Goal: Information Seeking & Learning: Learn about a topic

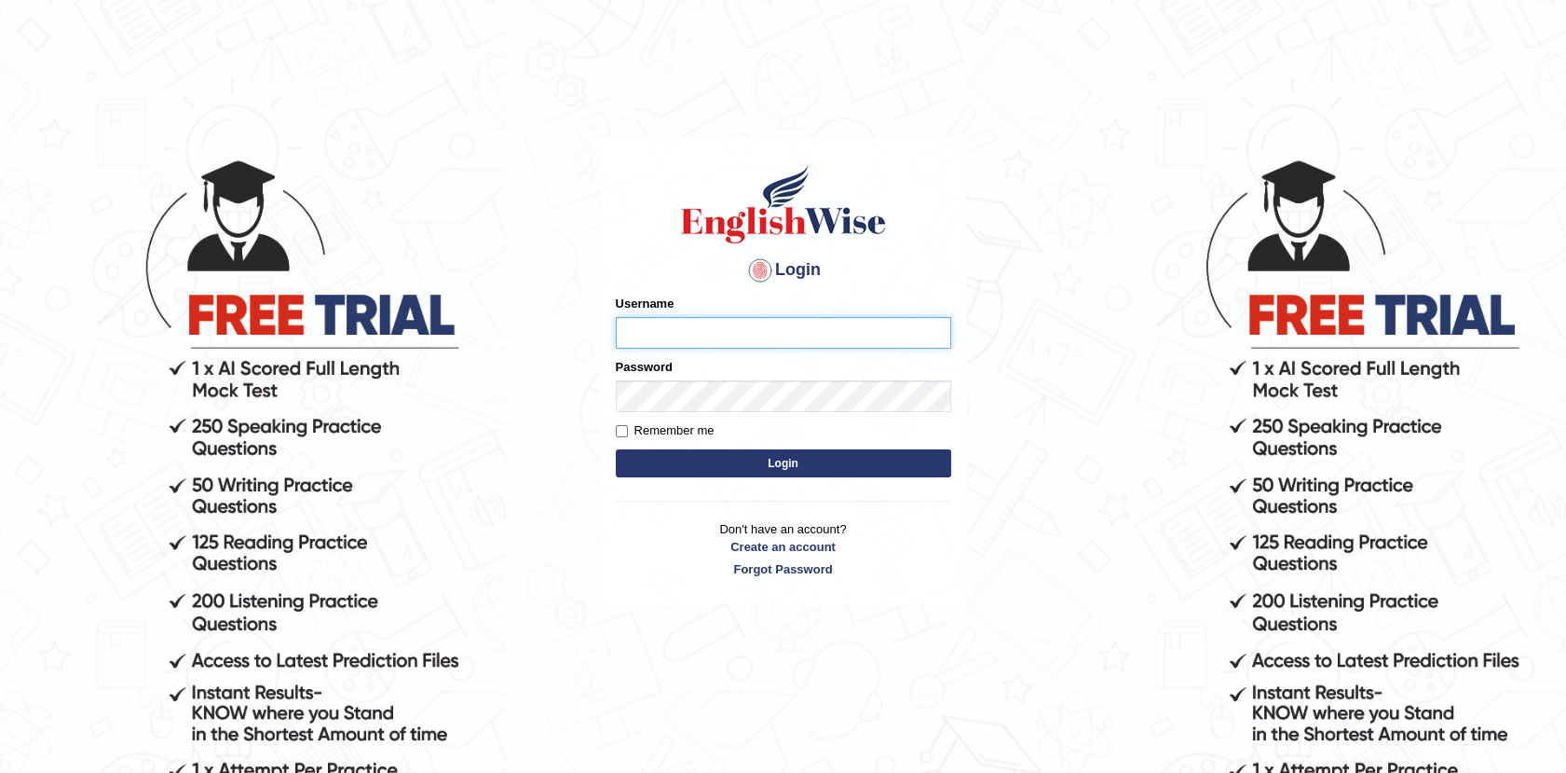
type input "Afreen11"
click at [773, 468] on button "Login" at bounding box center [783, 463] width 335 height 28
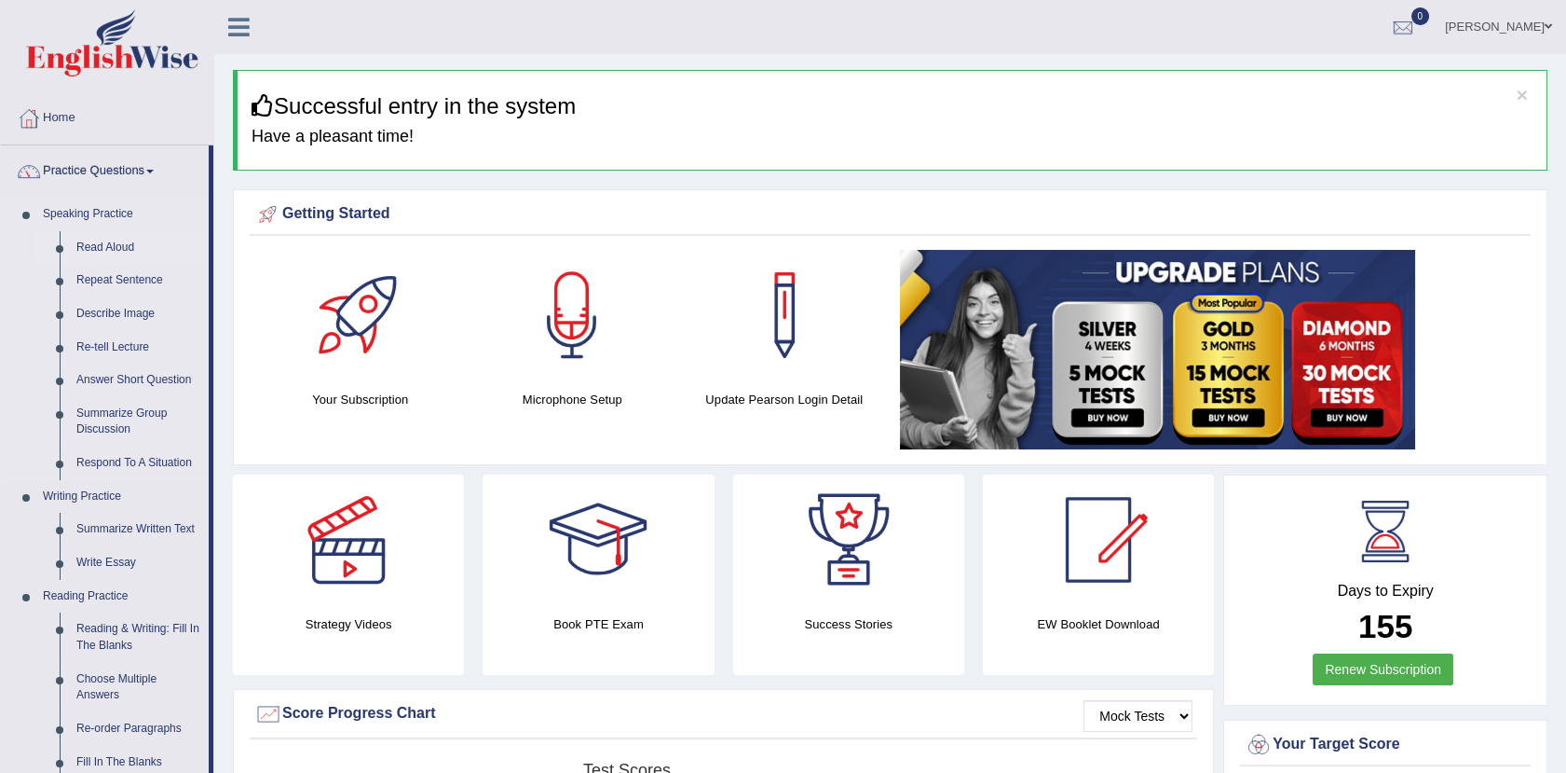
click at [102, 241] on link "Read Aloud" at bounding box center [138, 248] width 141 height 34
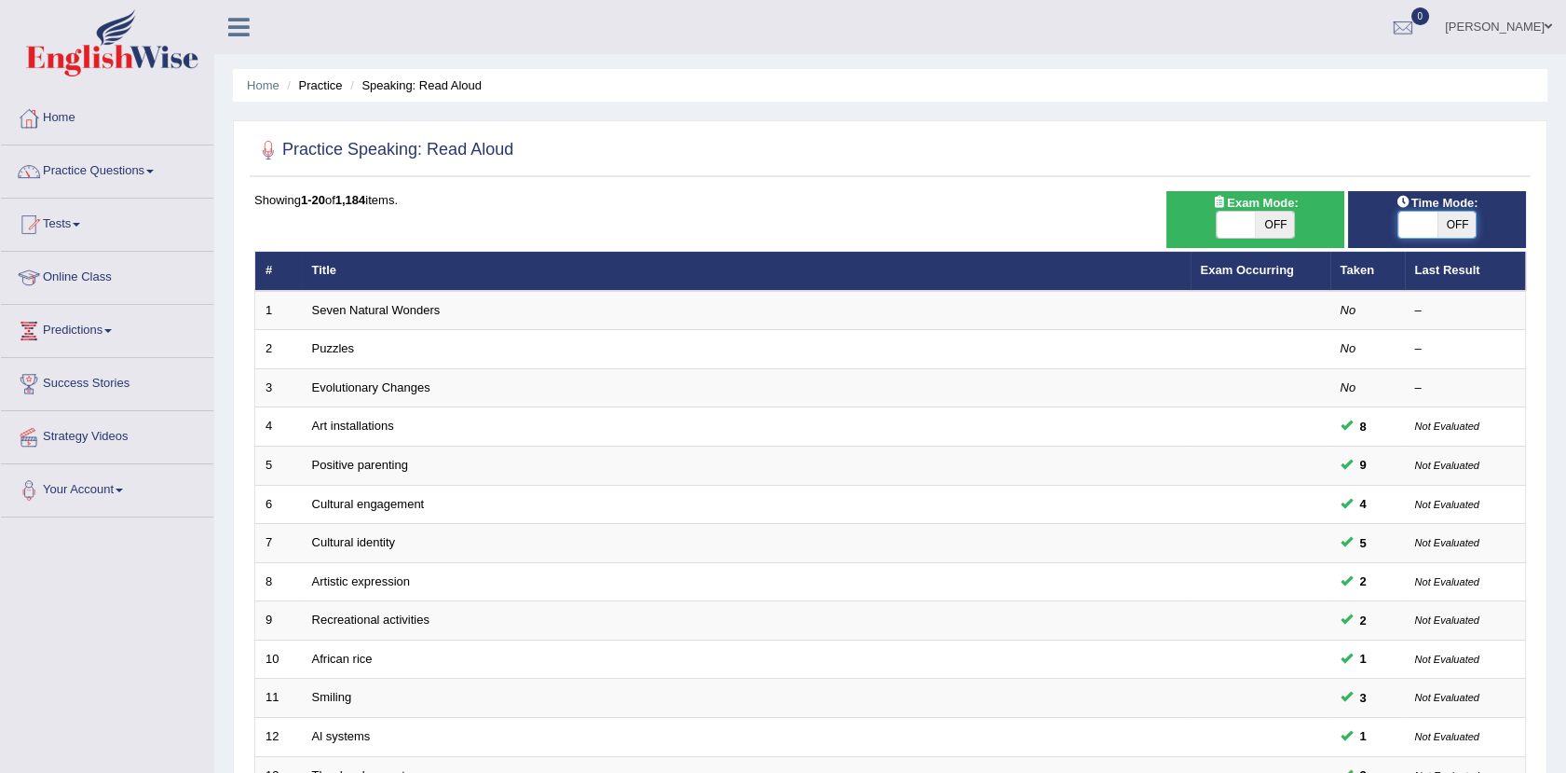
click at [1424, 221] on span at bounding box center [1418, 225] width 39 height 26
checkbox input "true"
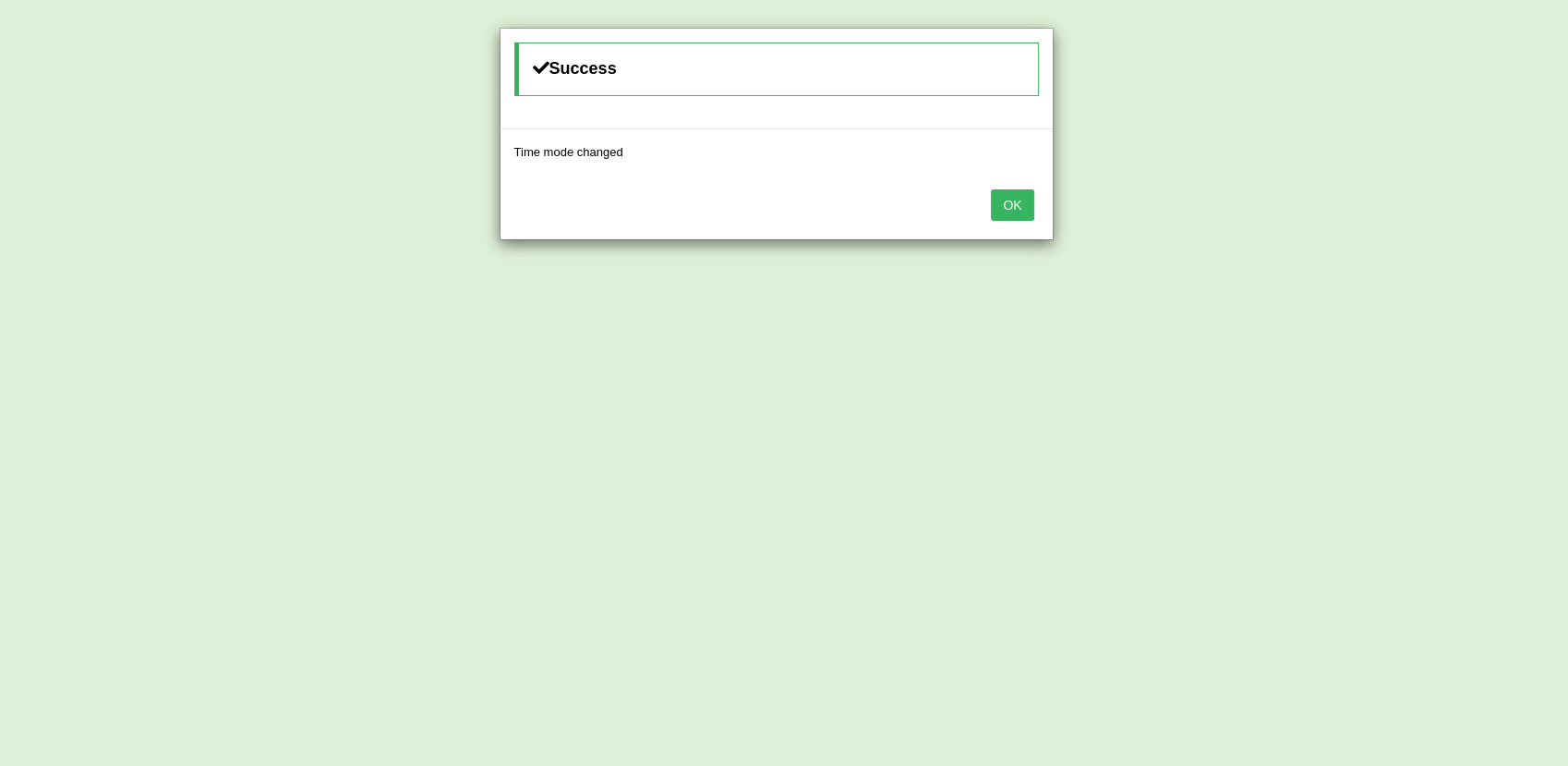
click at [1019, 218] on button "OK" at bounding box center [1012, 205] width 43 height 32
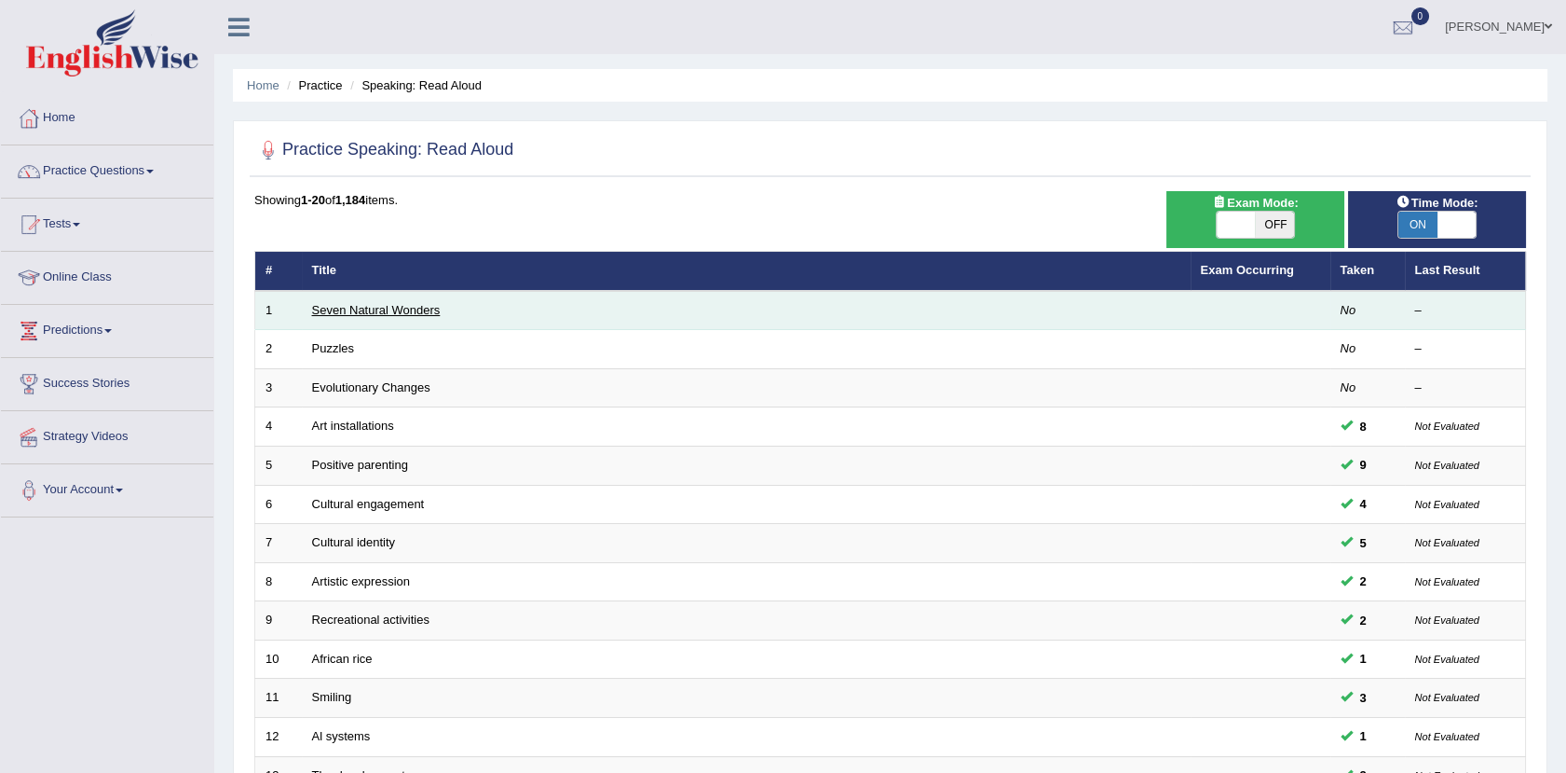
click at [390, 303] on link "Seven Natural Wonders" at bounding box center [376, 310] width 129 height 14
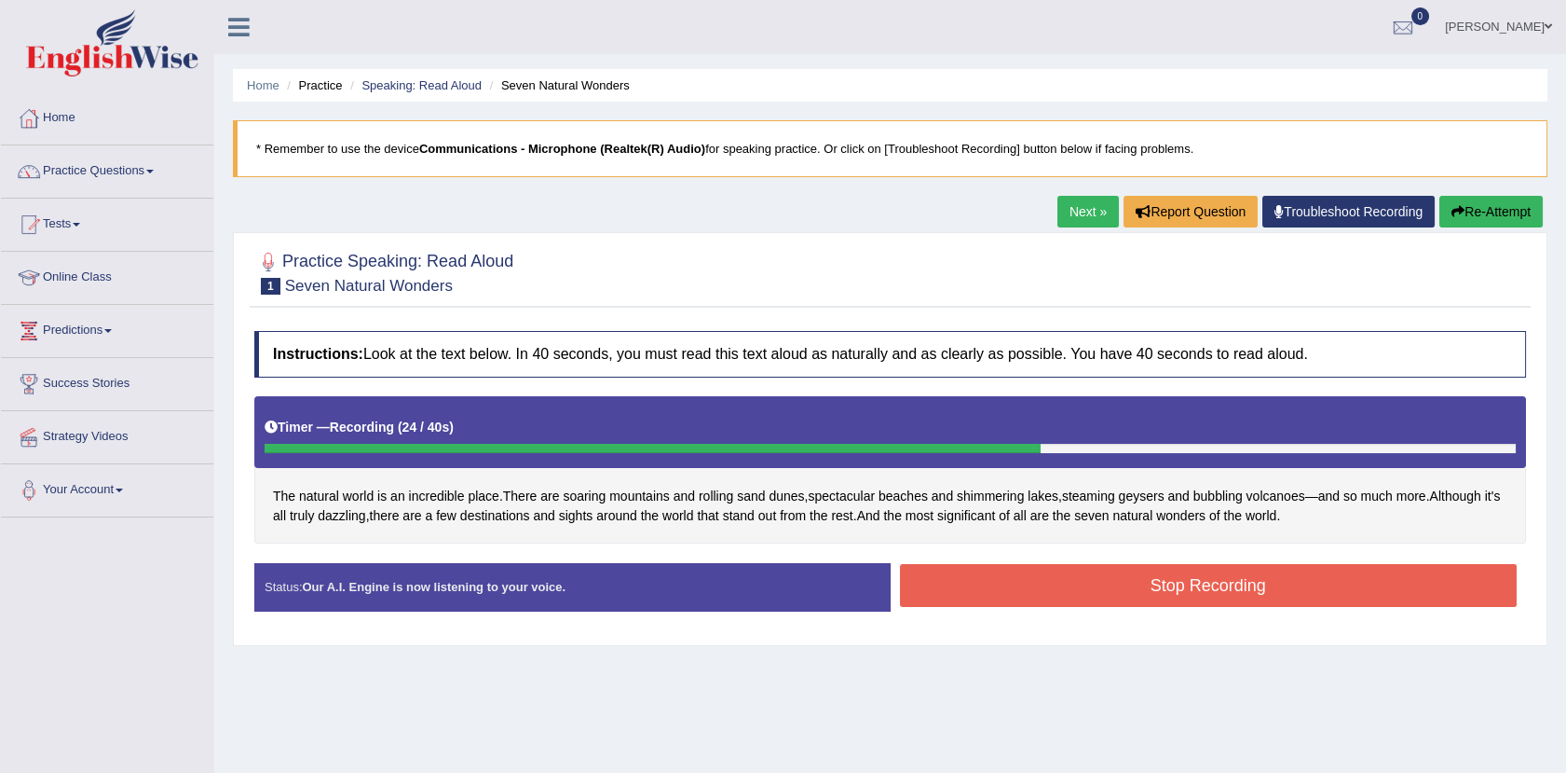
click at [1126, 578] on button "Stop Recording" at bounding box center [1209, 585] width 618 height 43
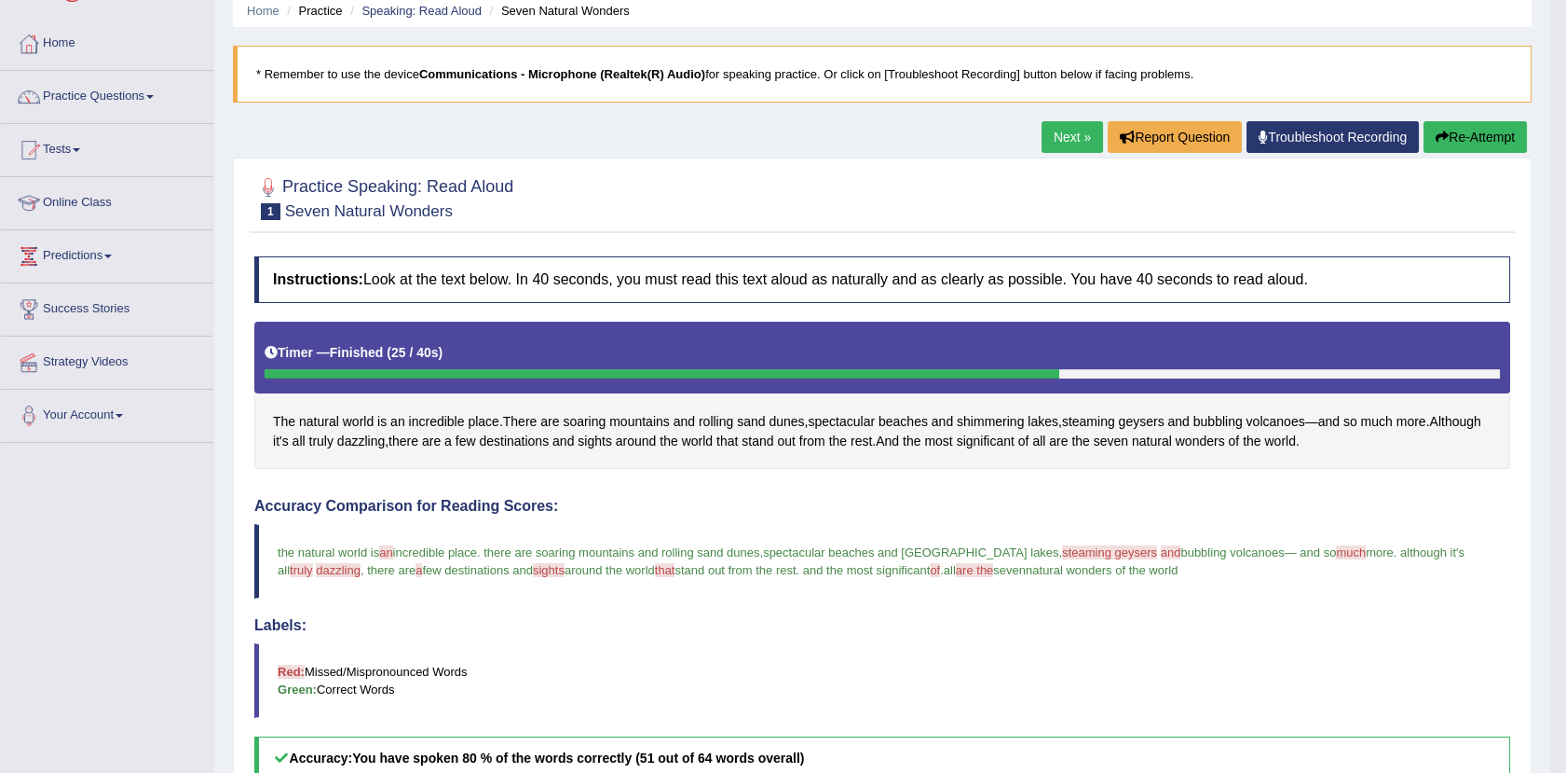
scroll to position [46, 0]
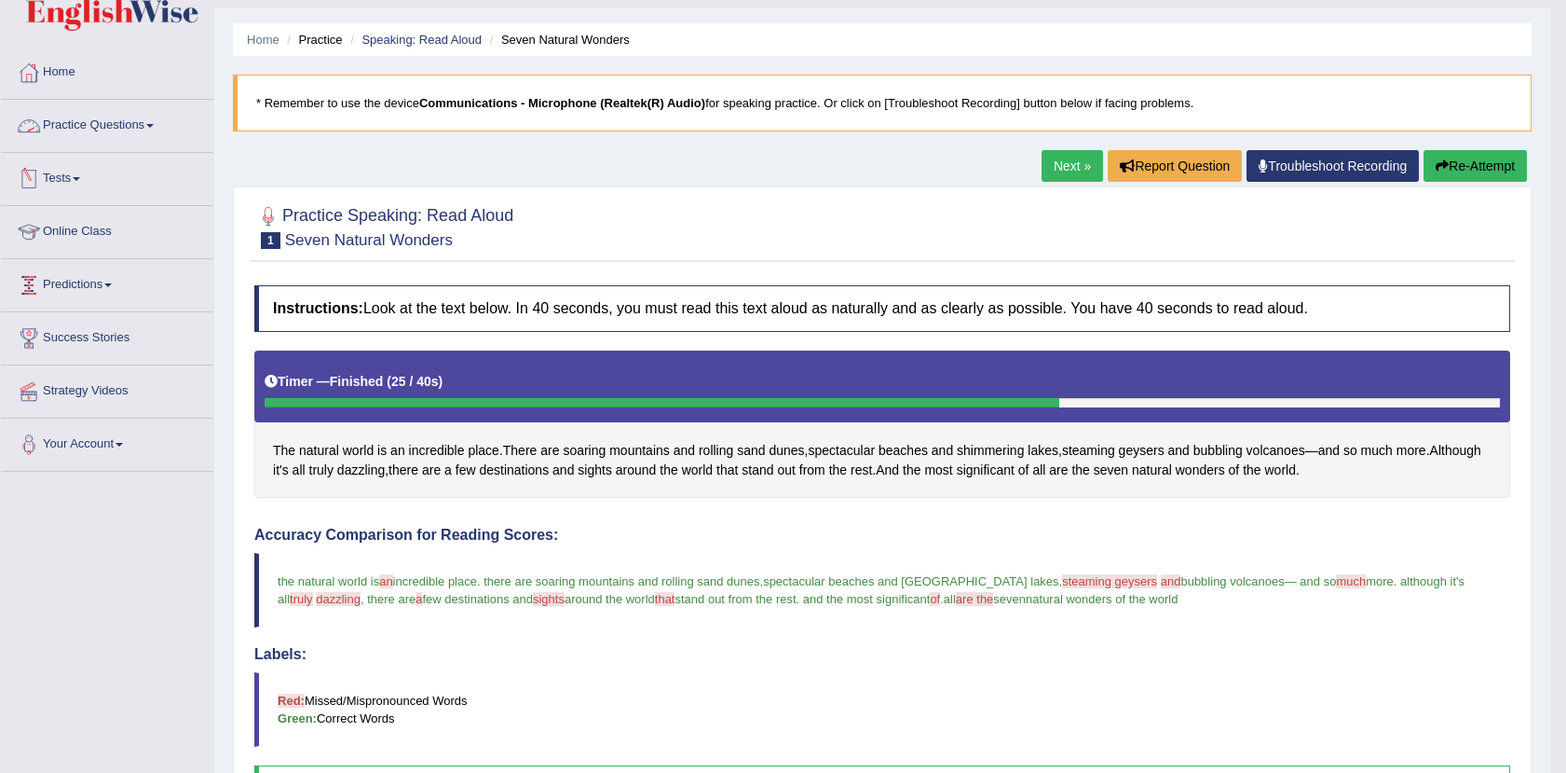
click at [94, 124] on link "Practice Questions" at bounding box center [107, 123] width 212 height 47
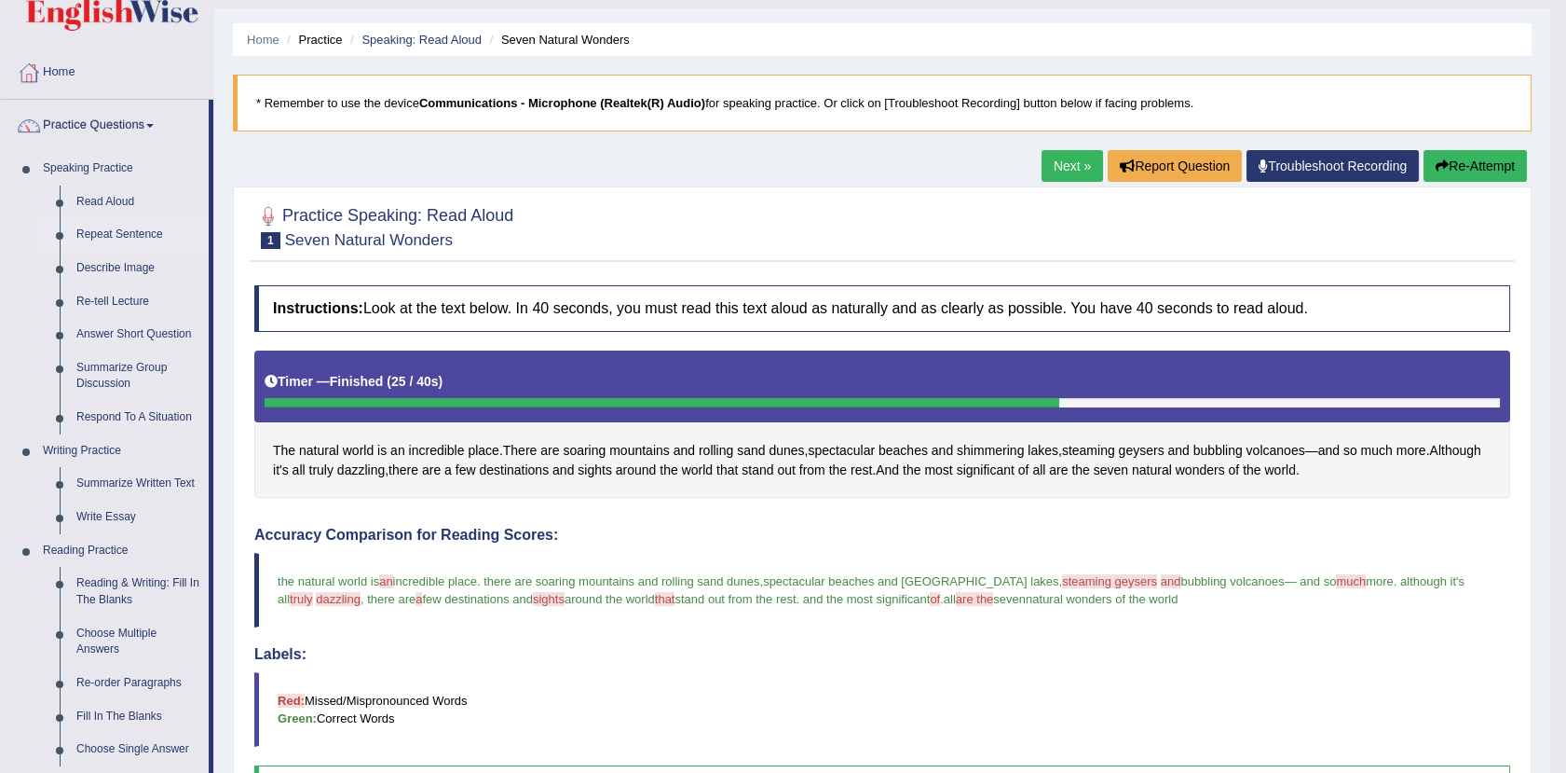
click at [103, 233] on link "Repeat Sentence" at bounding box center [138, 235] width 141 height 34
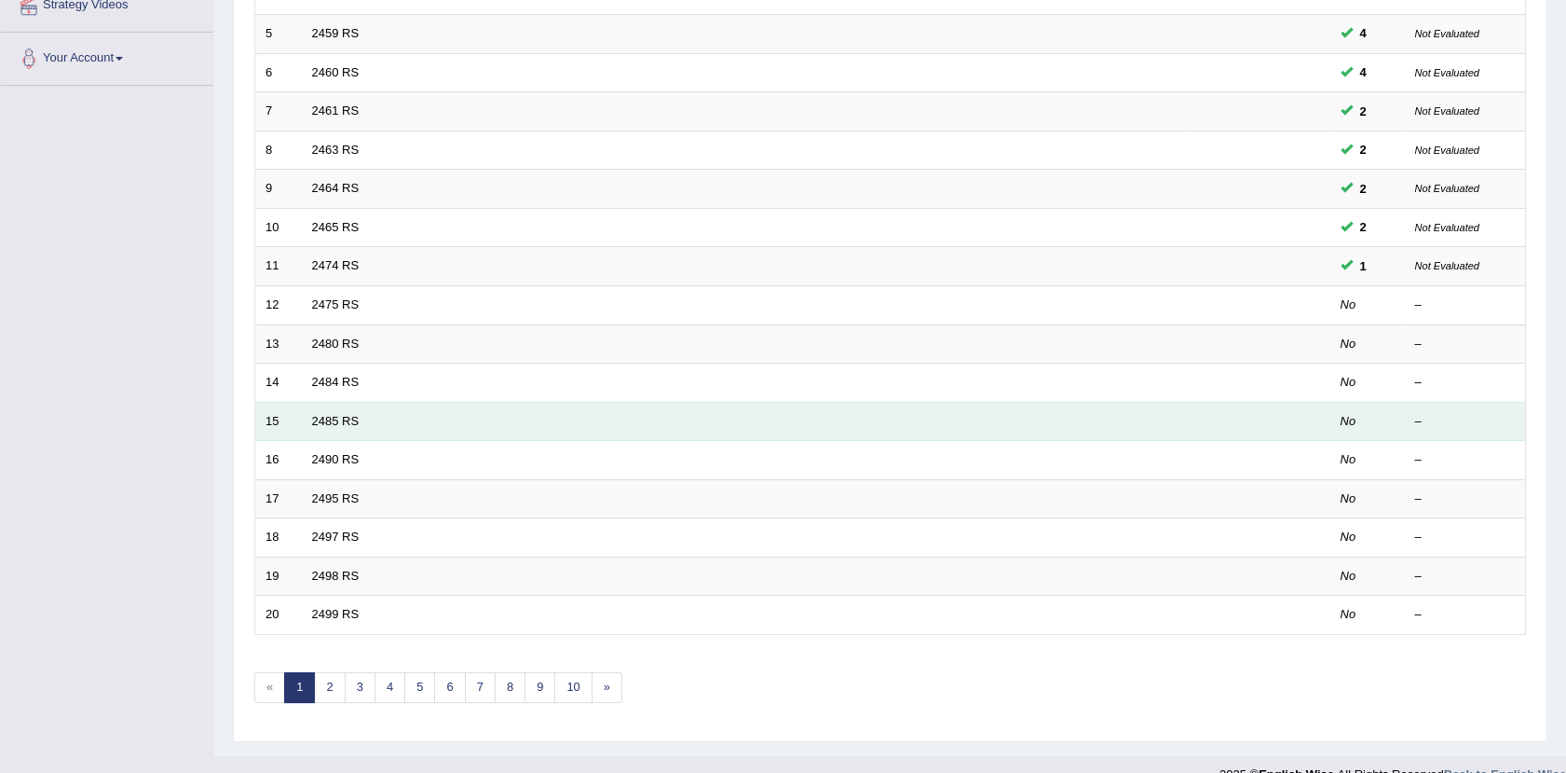
scroll to position [431, 0]
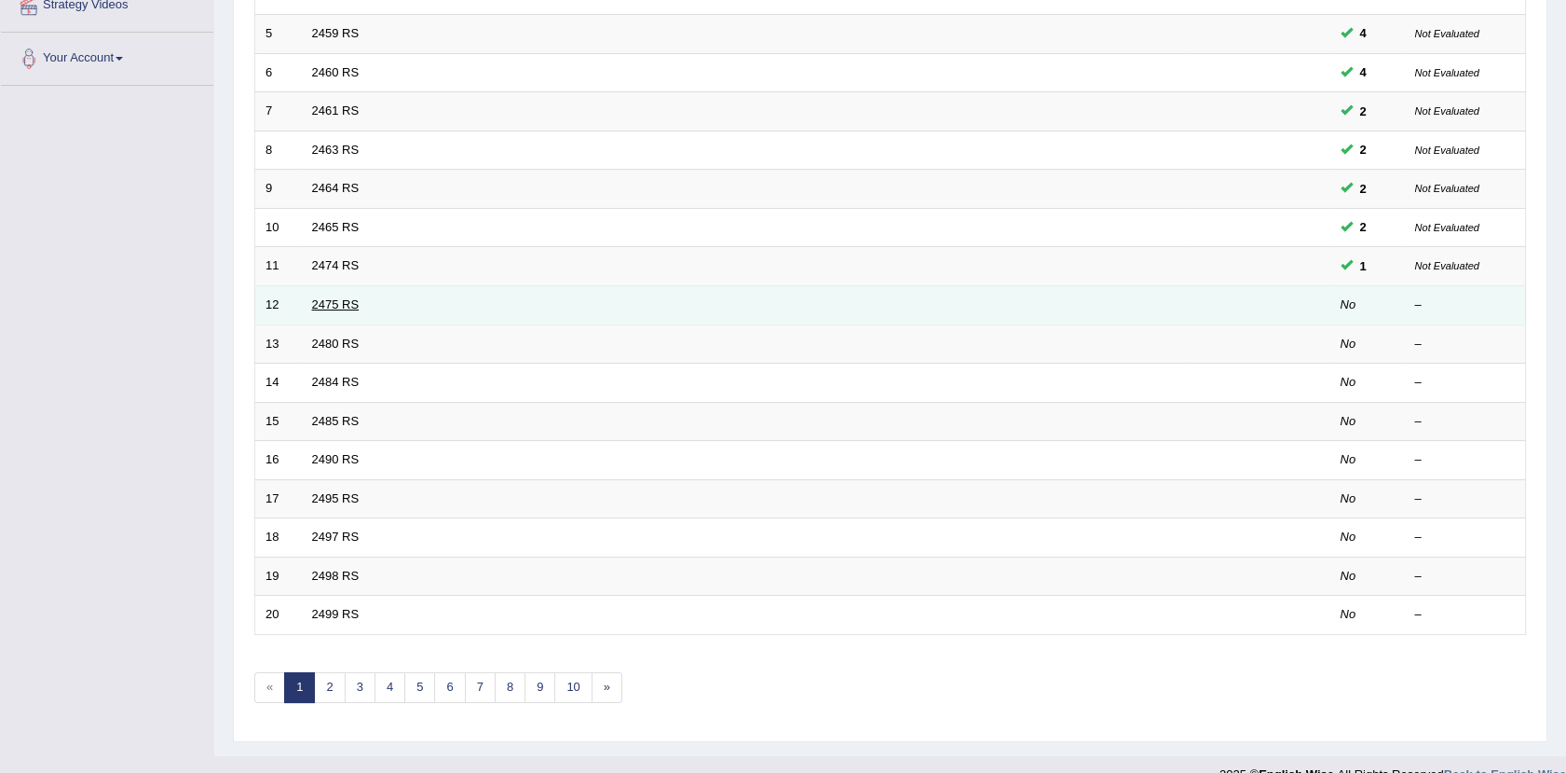
click at [343, 308] on link "2475 RS" at bounding box center [336, 304] width 48 height 14
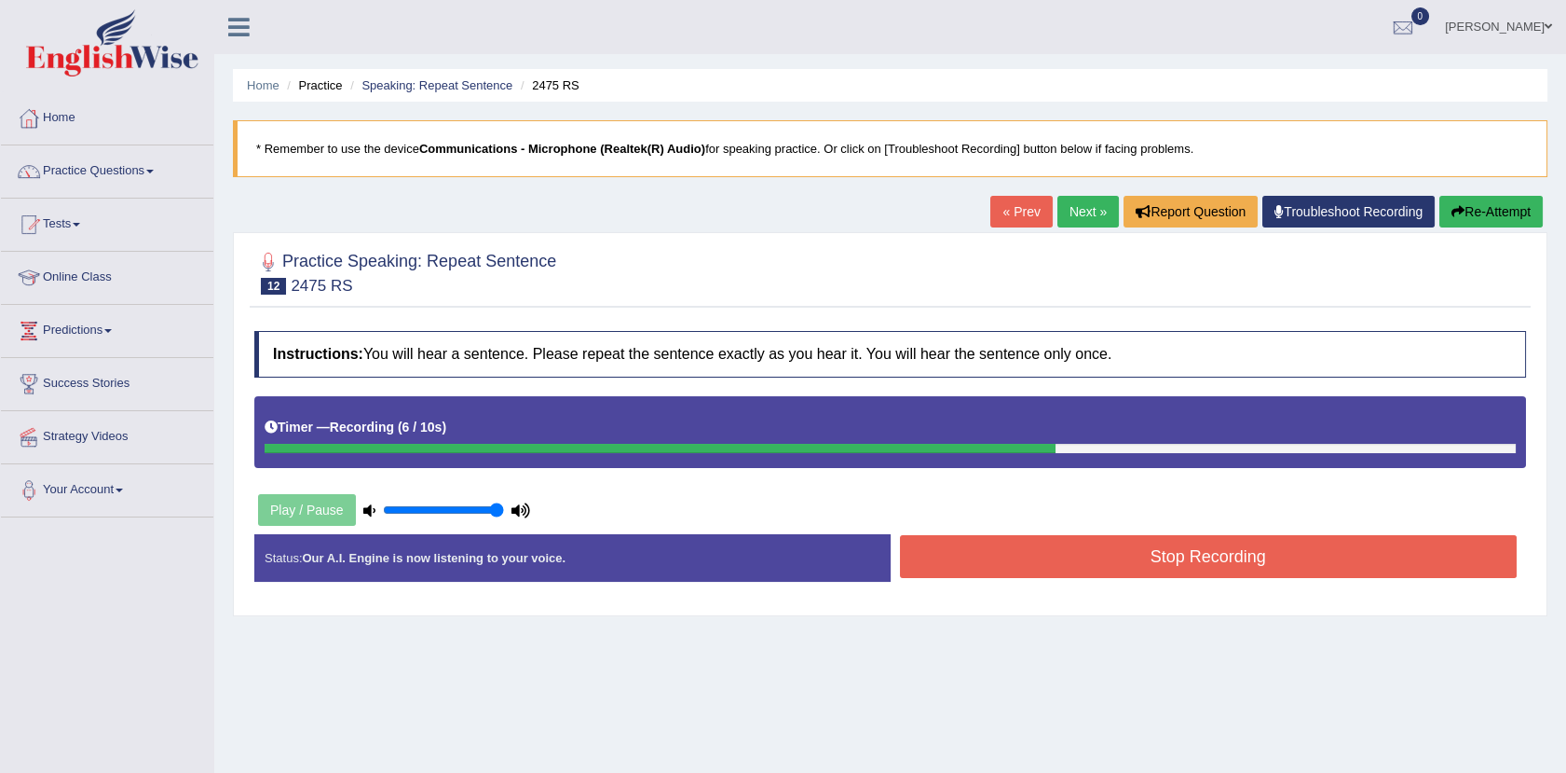
click at [981, 555] on button "Stop Recording" at bounding box center [1209, 556] width 618 height 43
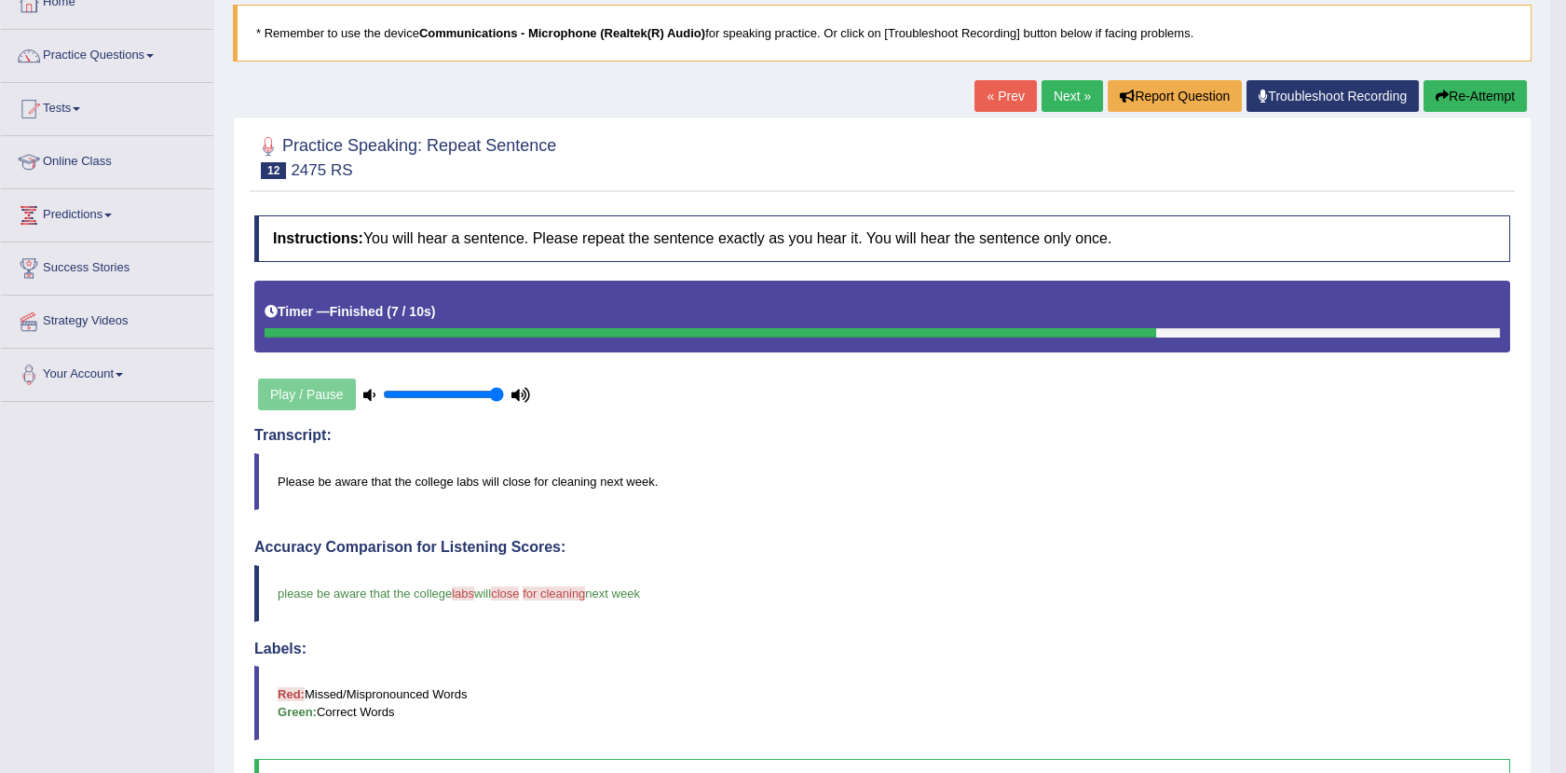
scroll to position [114, 0]
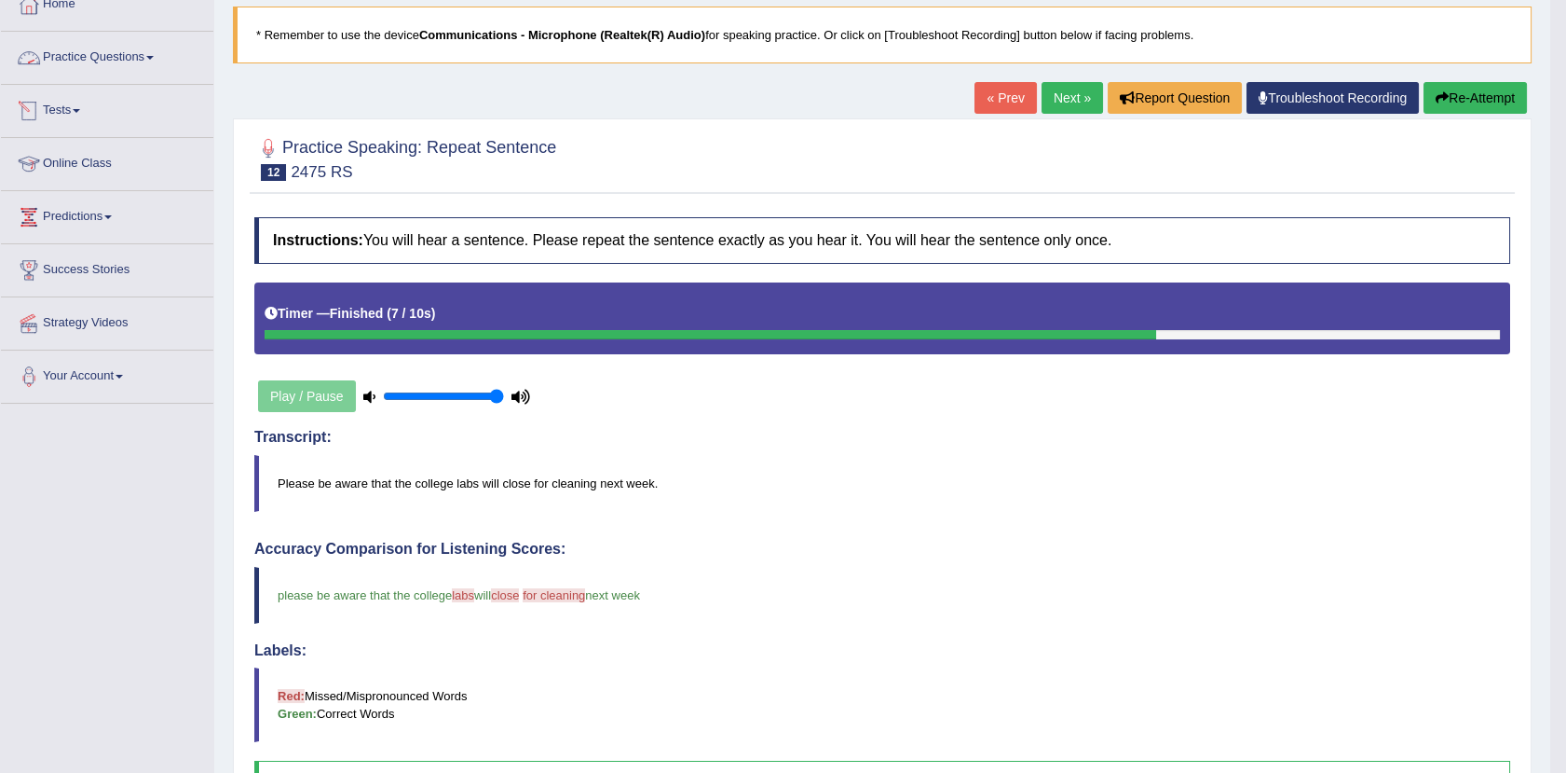
click at [107, 62] on link "Practice Questions" at bounding box center [107, 55] width 212 height 47
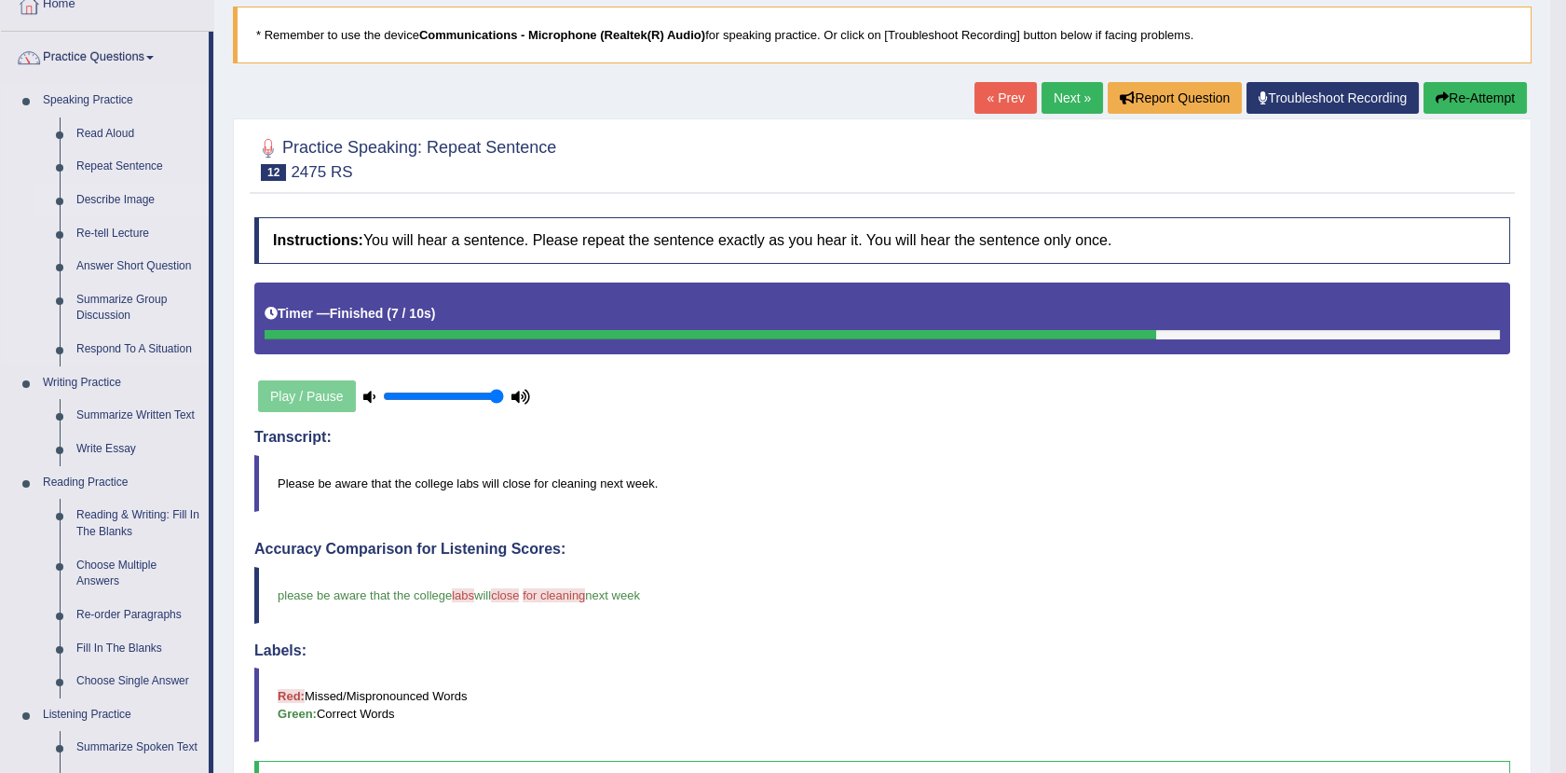
click at [112, 192] on link "Describe Image" at bounding box center [138, 201] width 141 height 34
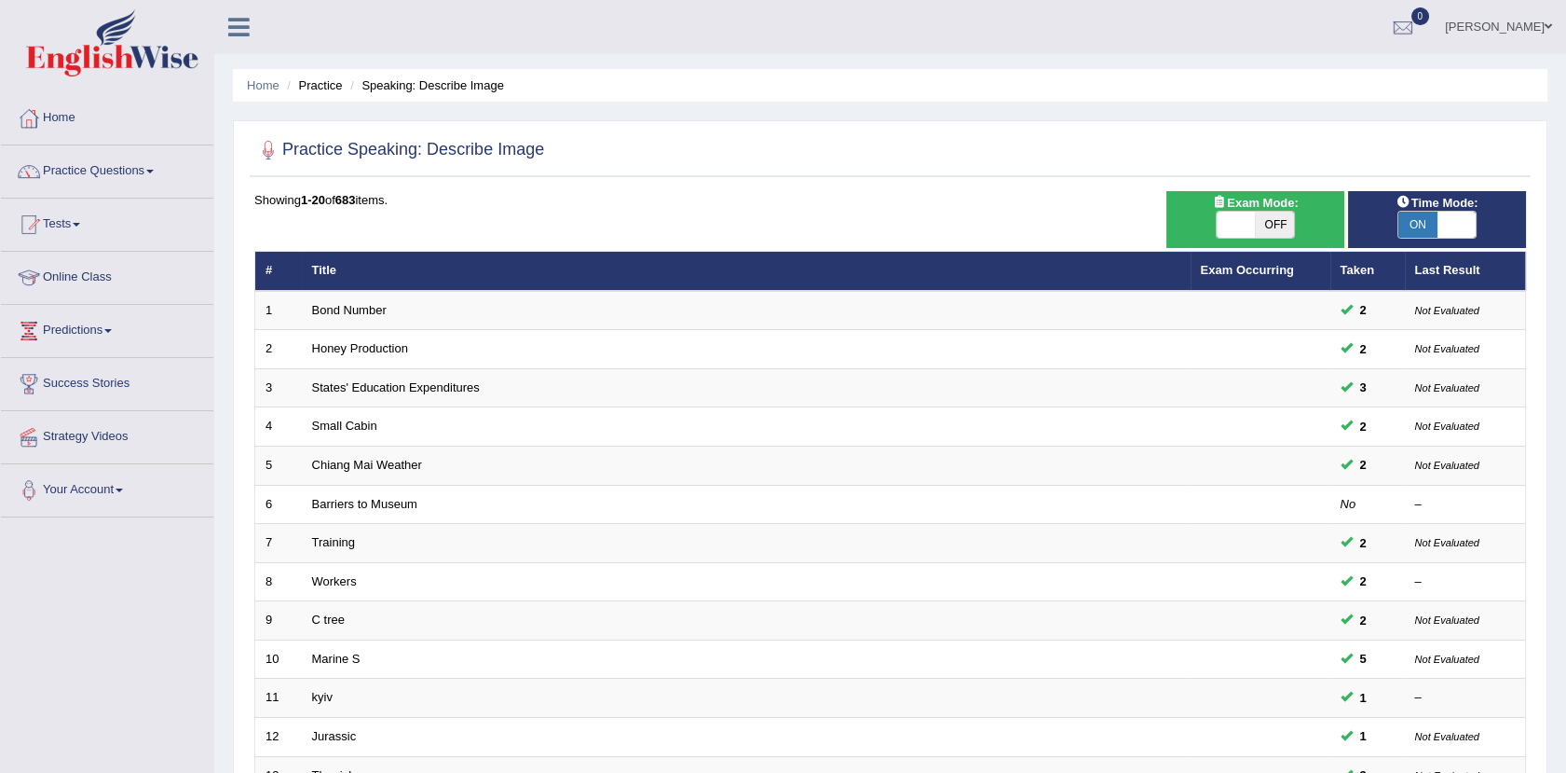
scroll to position [458, 0]
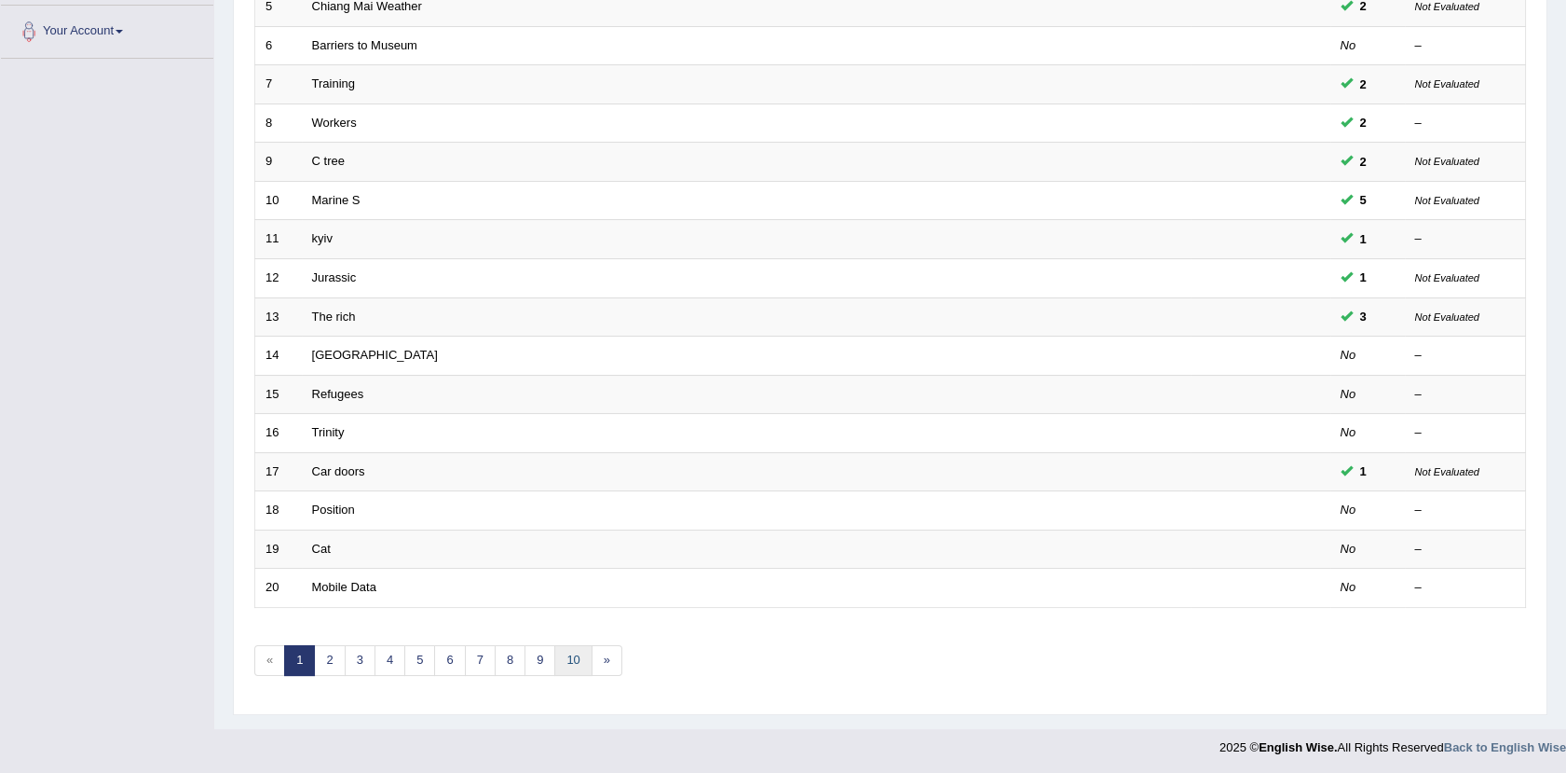
click at [569, 660] on link "10" at bounding box center [572, 660] width 37 height 31
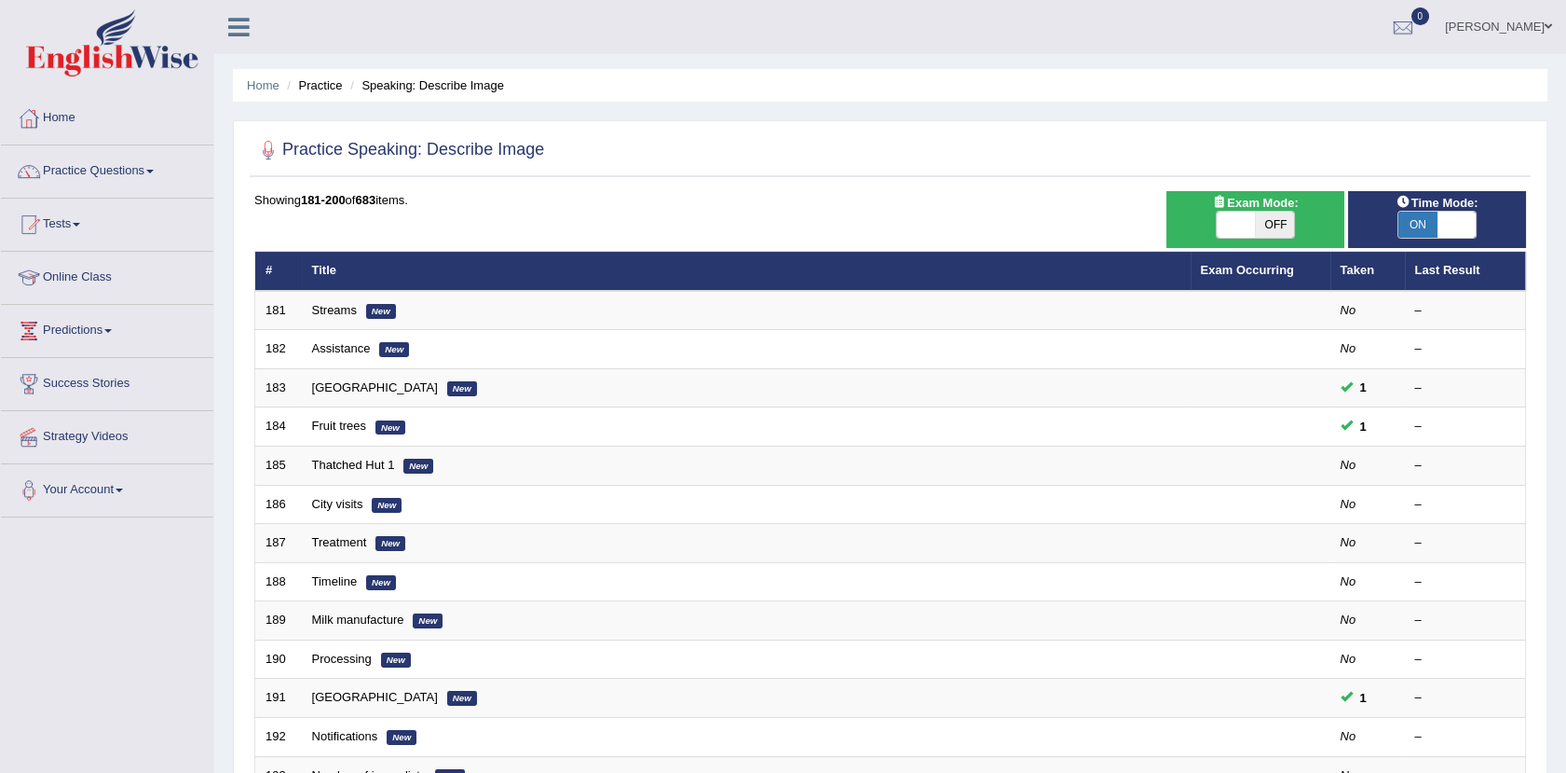
scroll to position [458, 0]
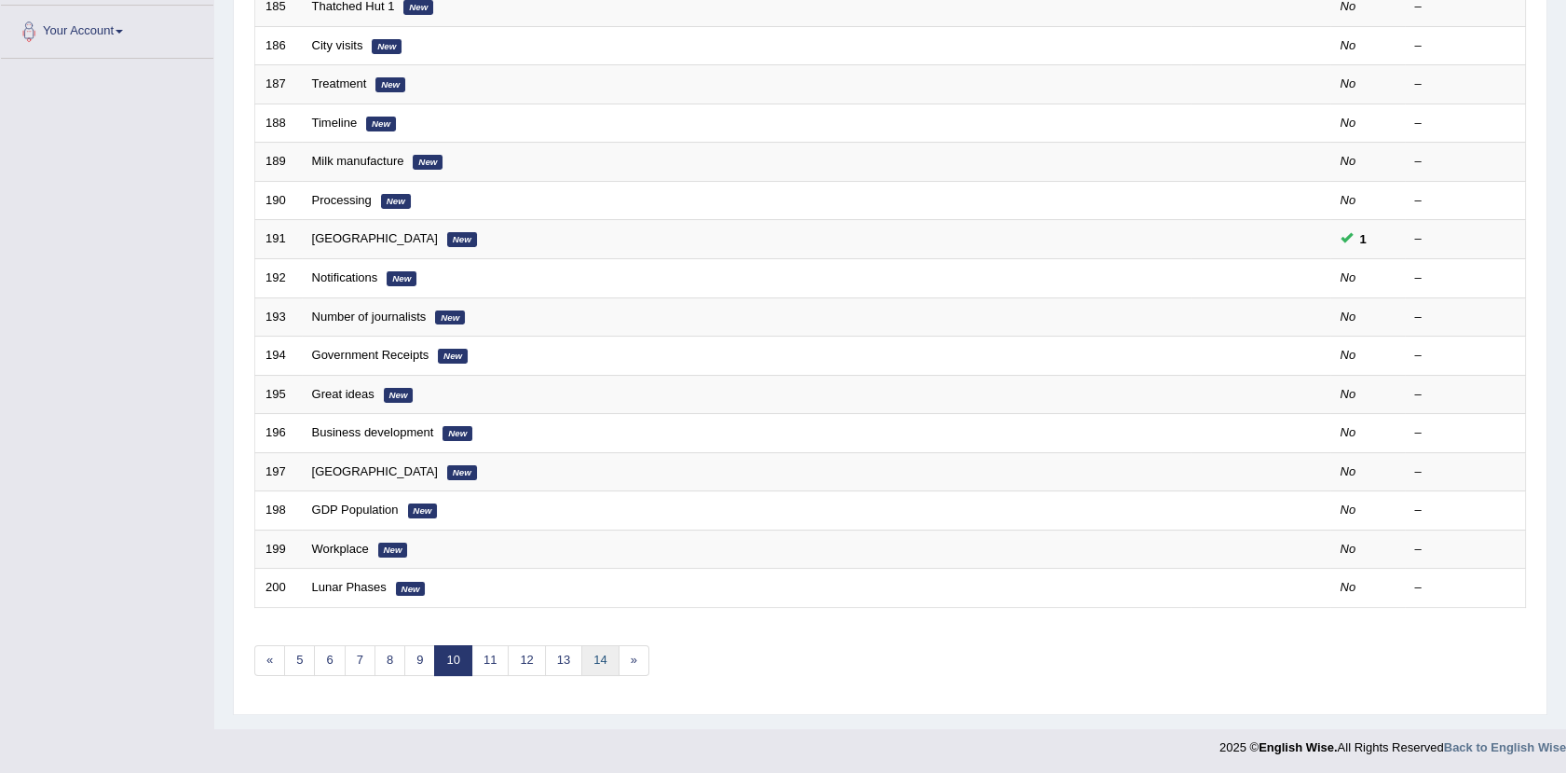
click at [606, 667] on link "14" at bounding box center [599, 660] width 37 height 31
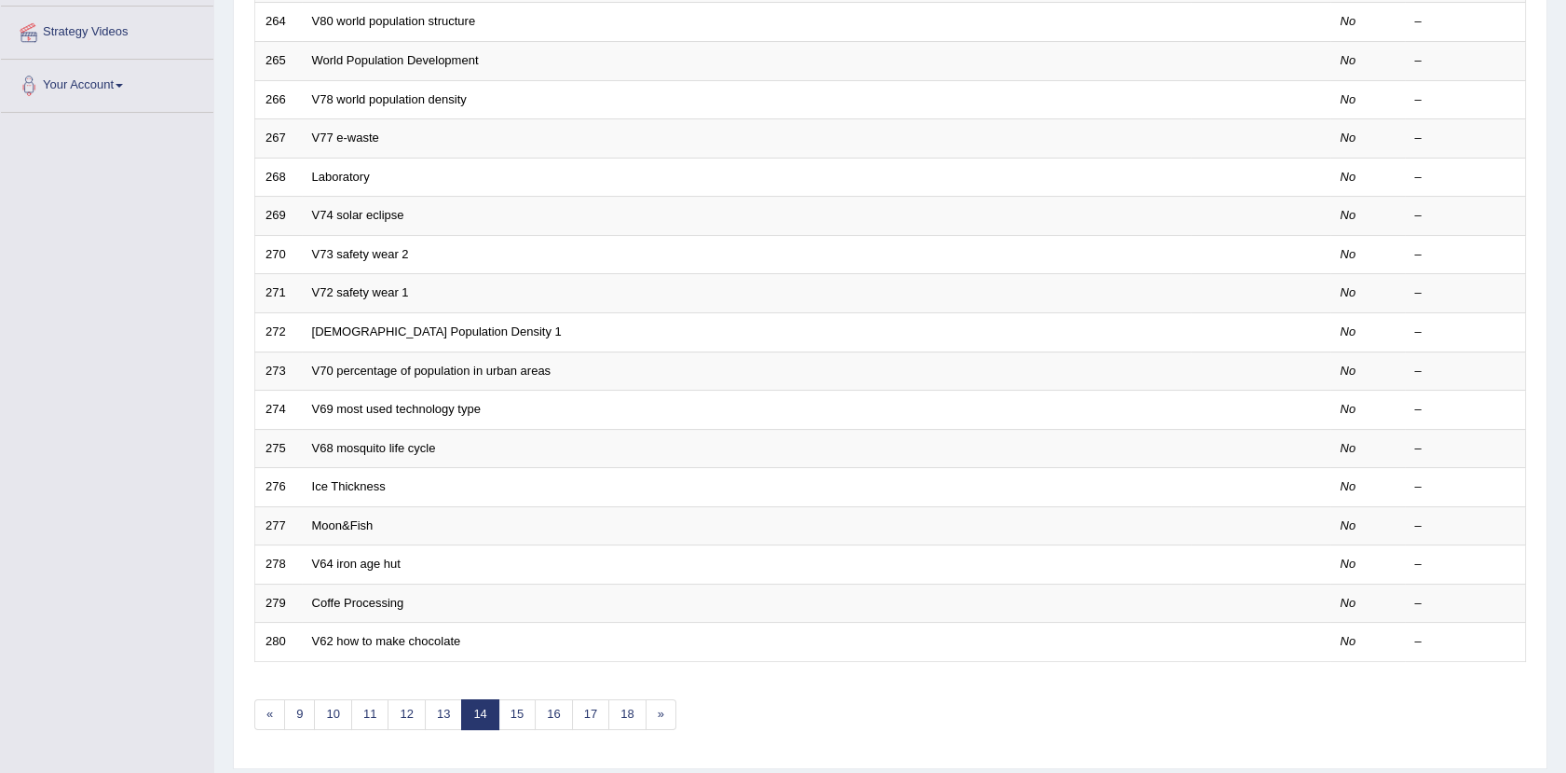
scroll to position [409, 0]
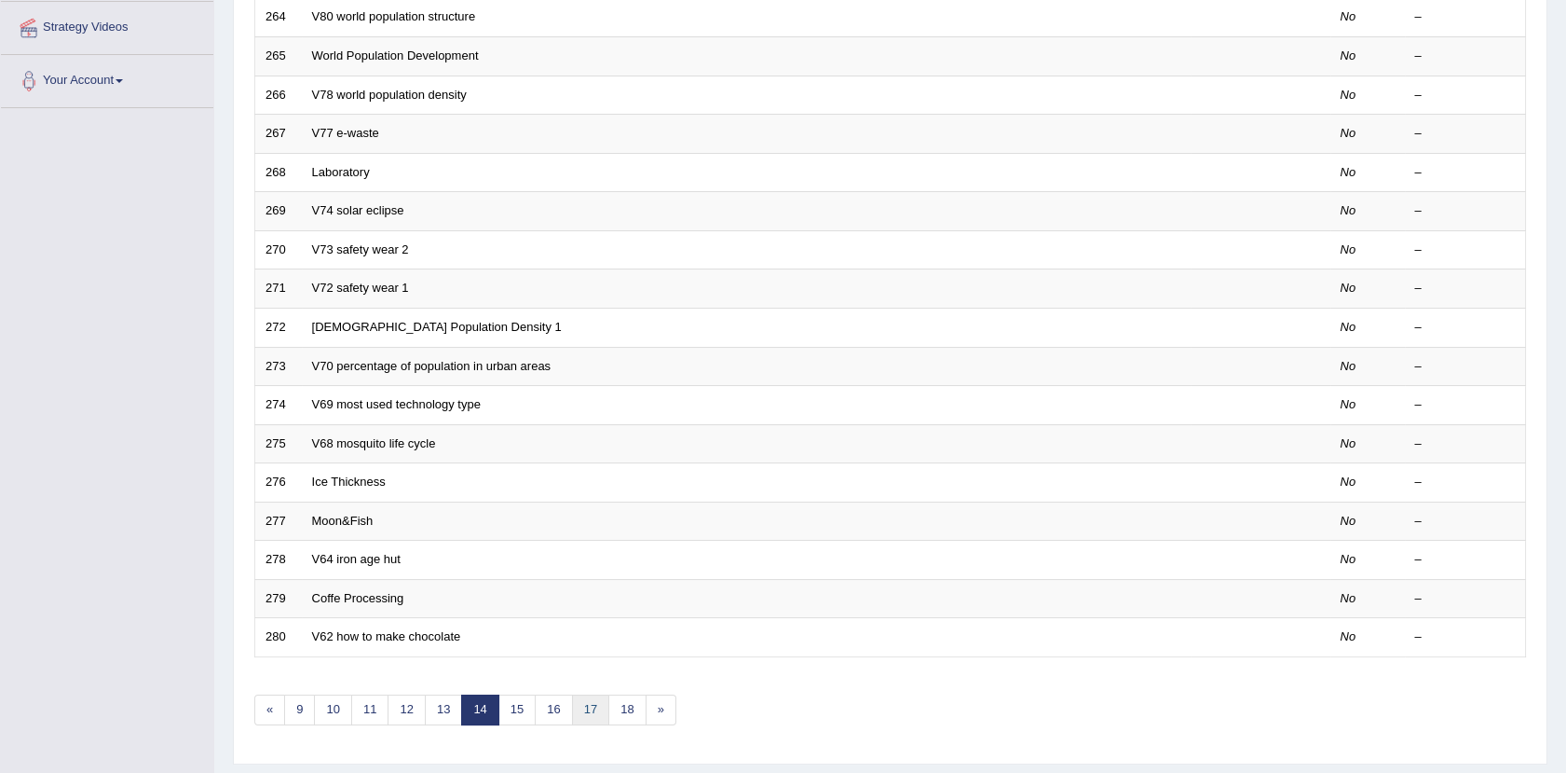
click at [594, 704] on link "17" at bounding box center [590, 709] width 37 height 31
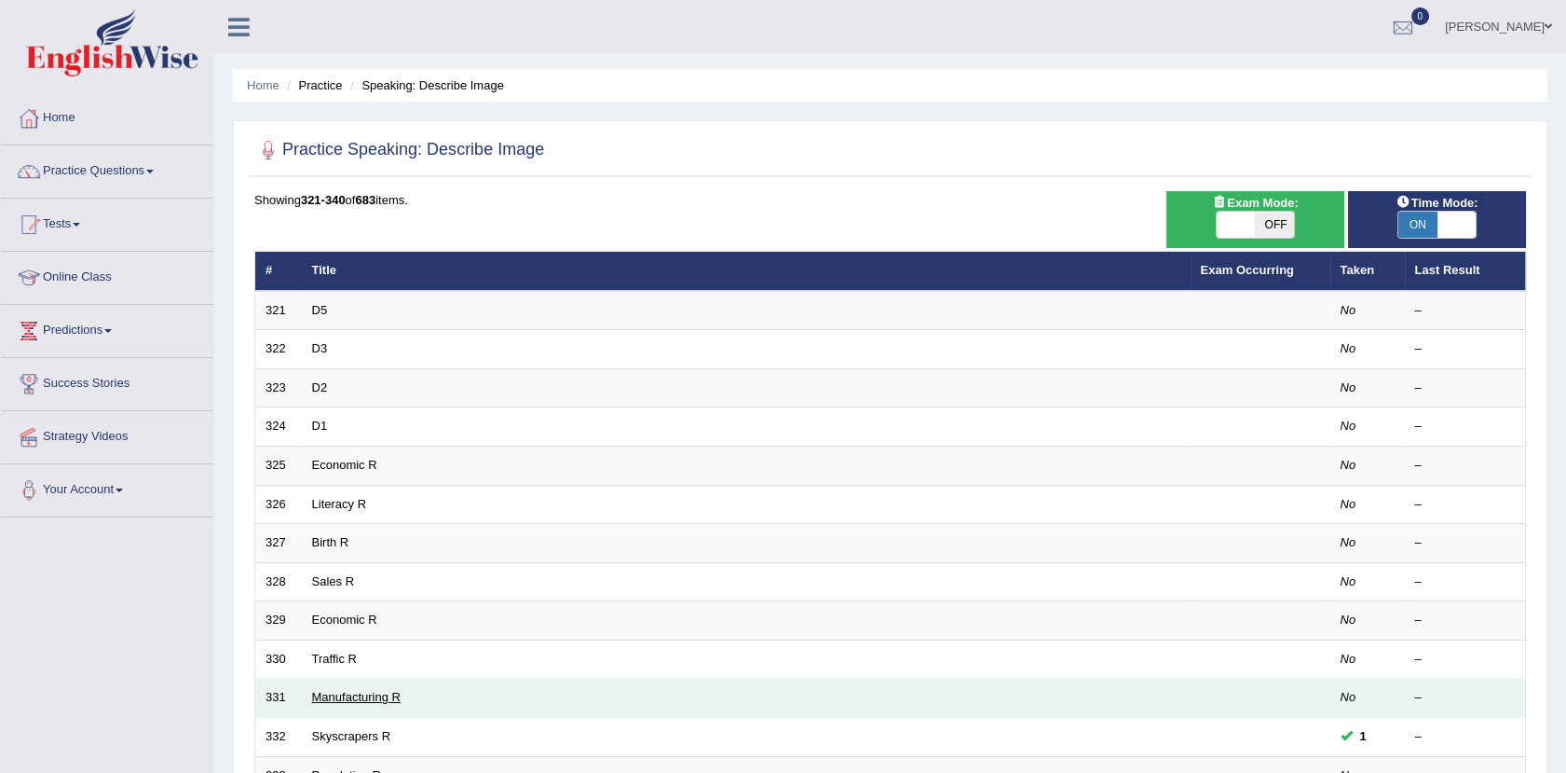
click at [365, 691] on link "Manufacturing R" at bounding box center [356, 697] width 89 height 14
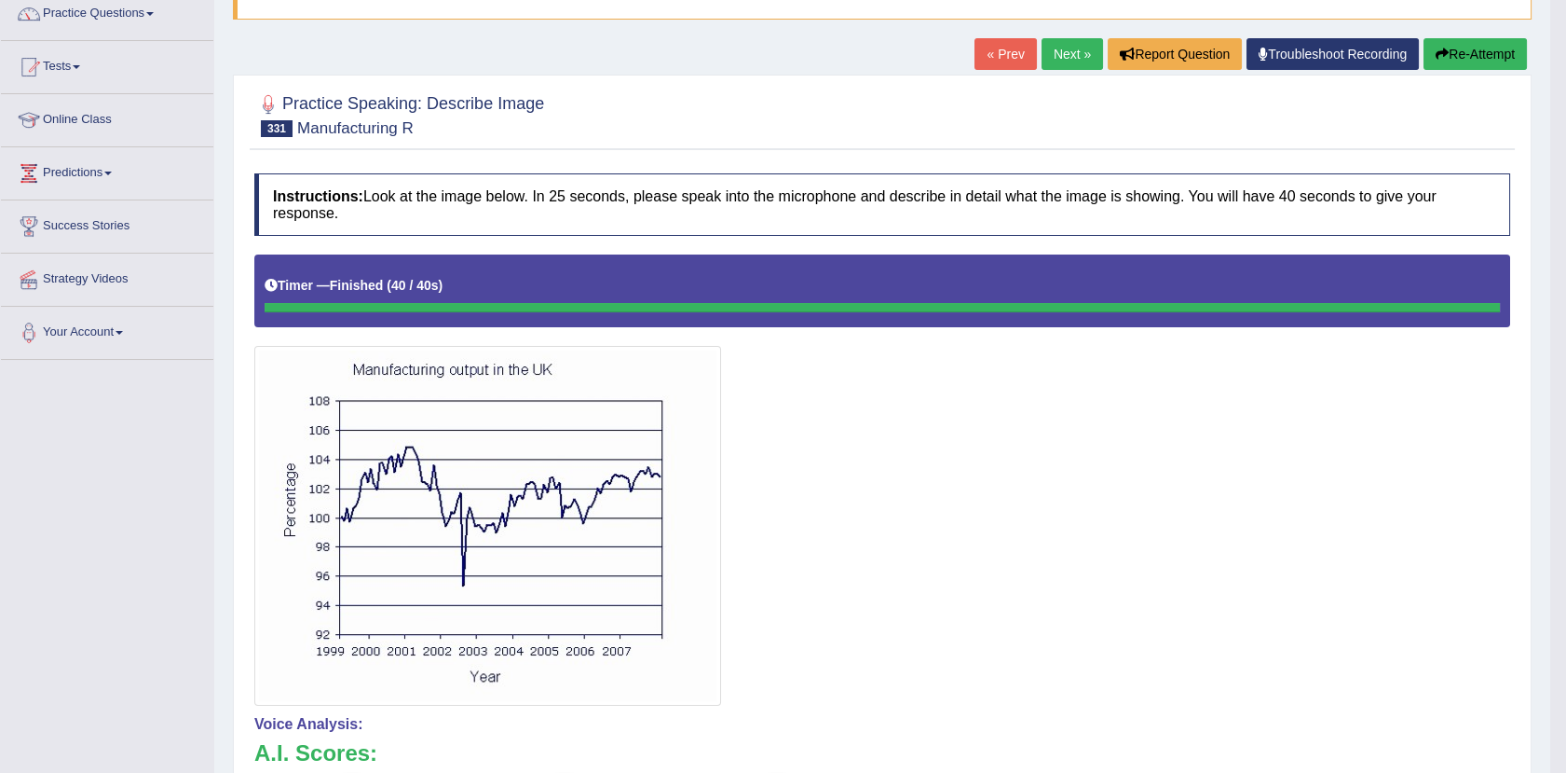
scroll to position [122, 0]
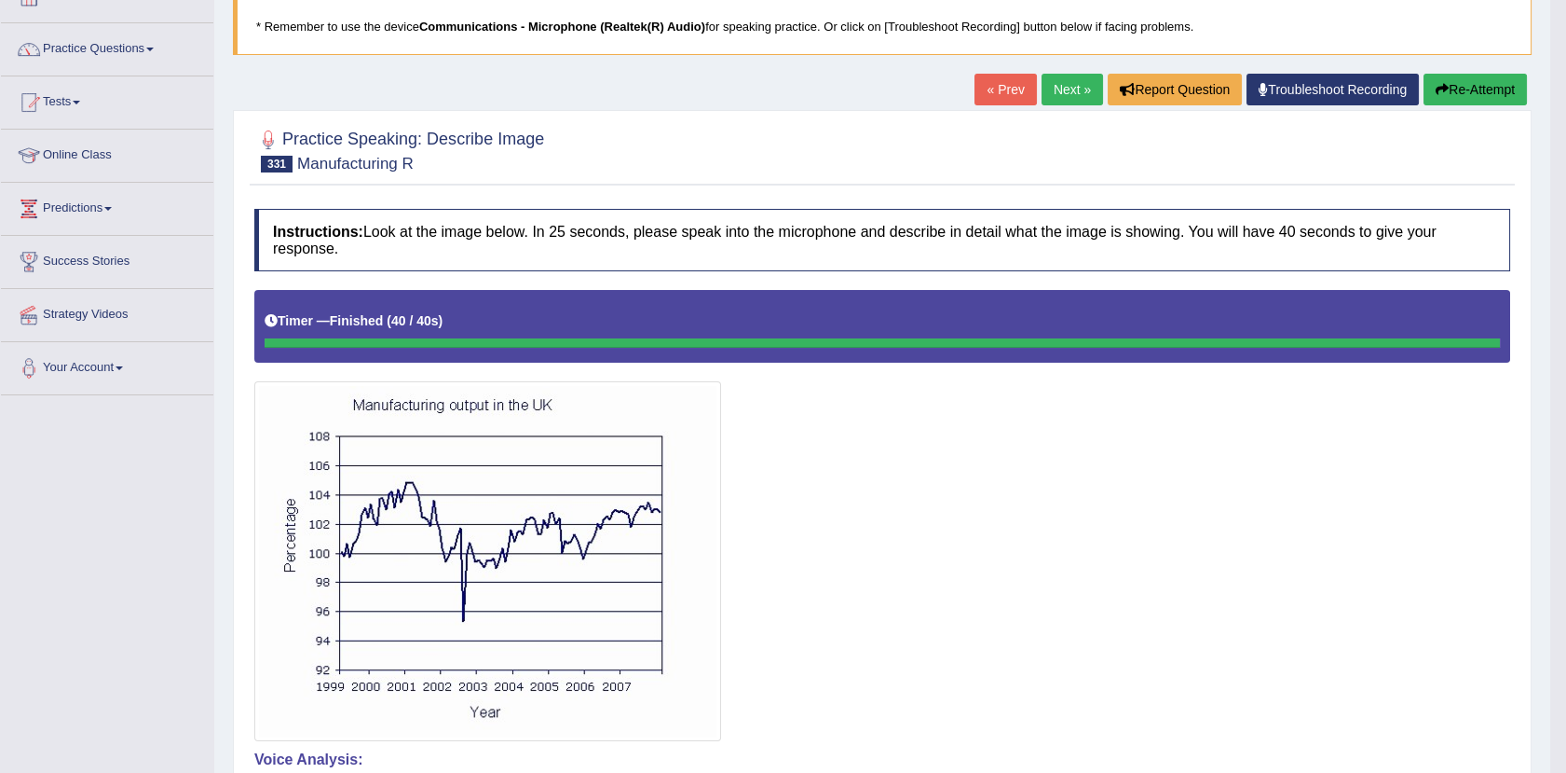
click at [1084, 90] on link "Next »" at bounding box center [1073, 90] width 62 height 32
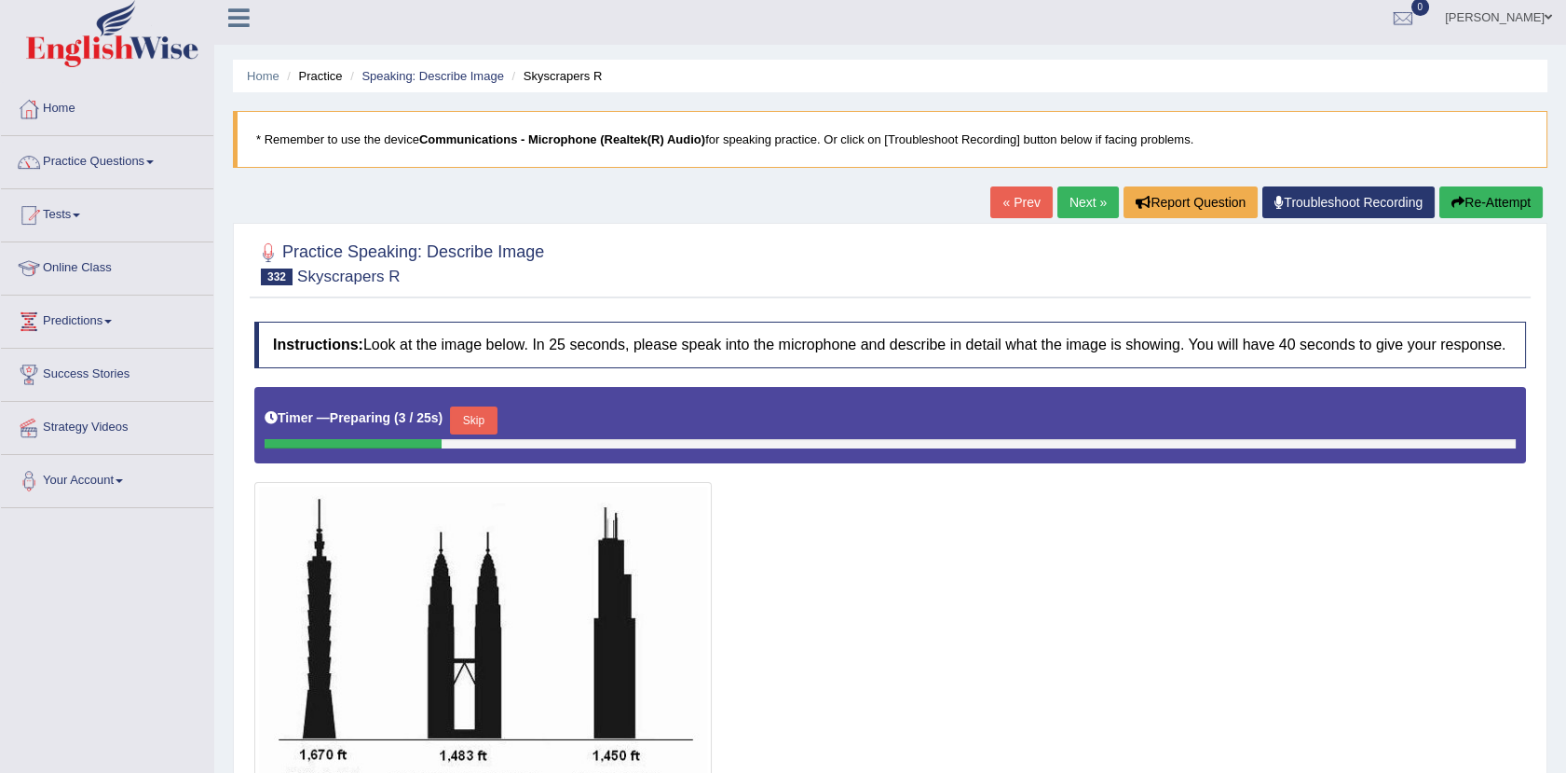
scroll to position [224, 0]
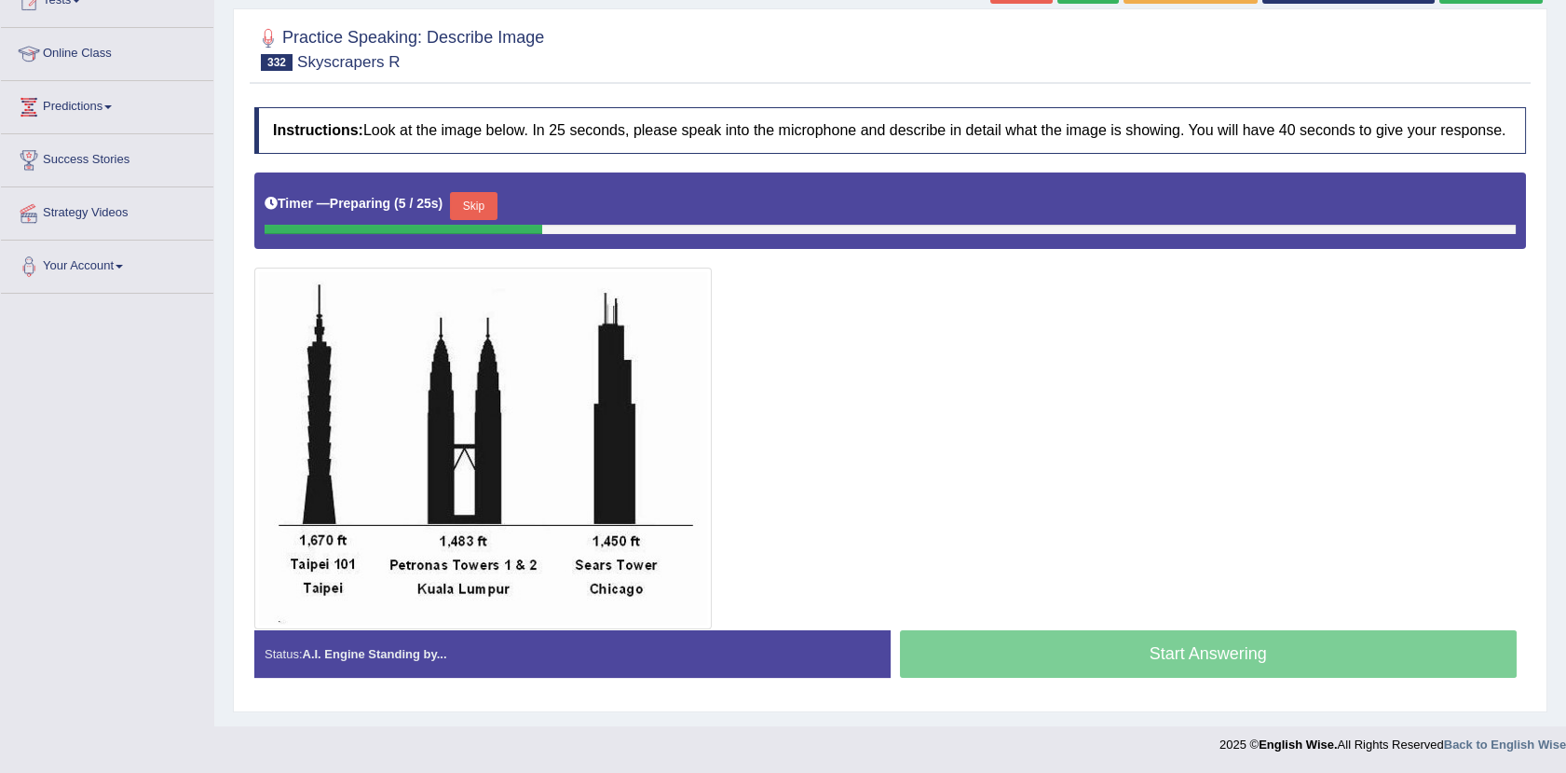
click at [467, 198] on button "Skip" at bounding box center [473, 206] width 47 height 28
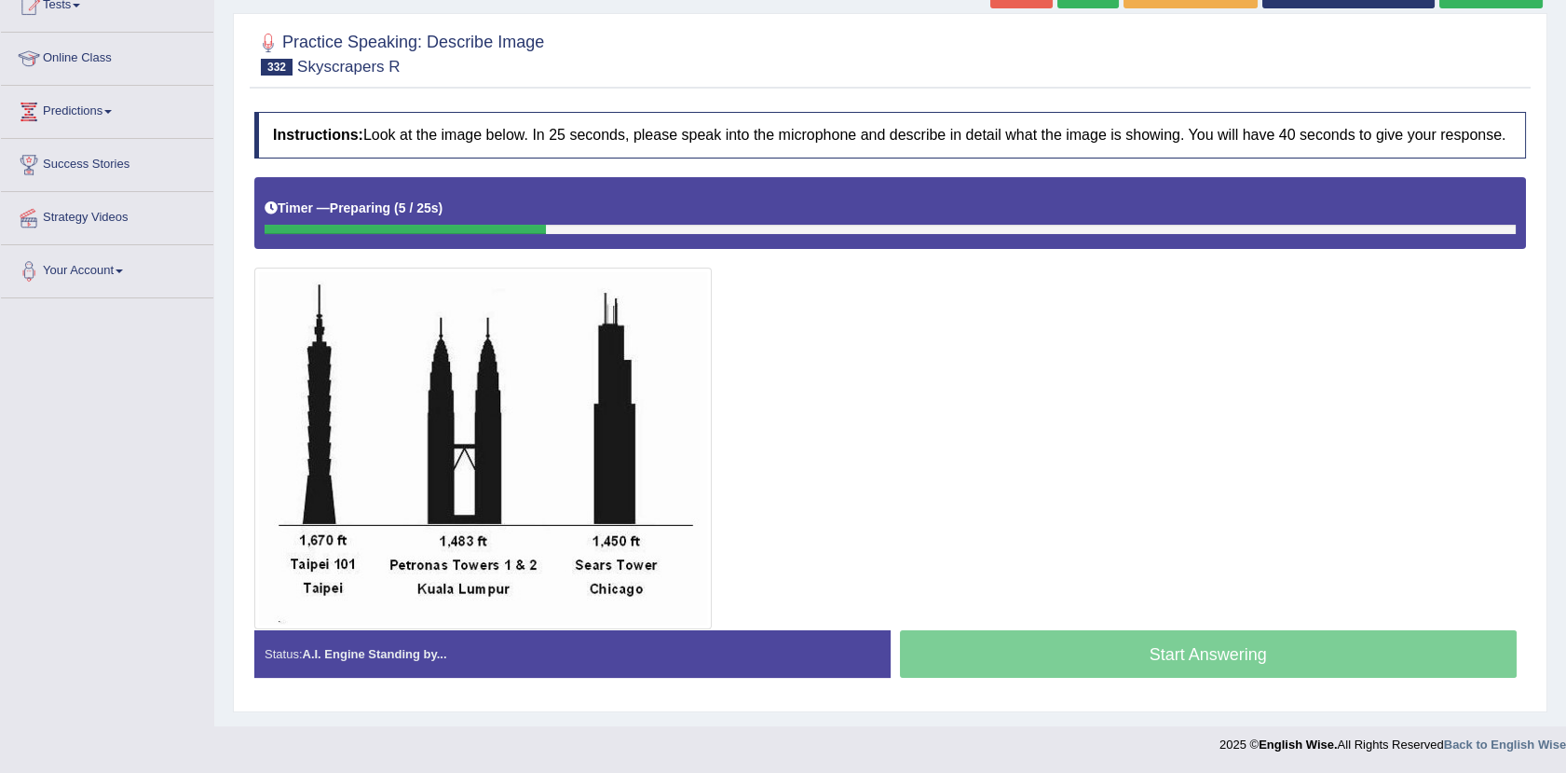
scroll to position [219, 0]
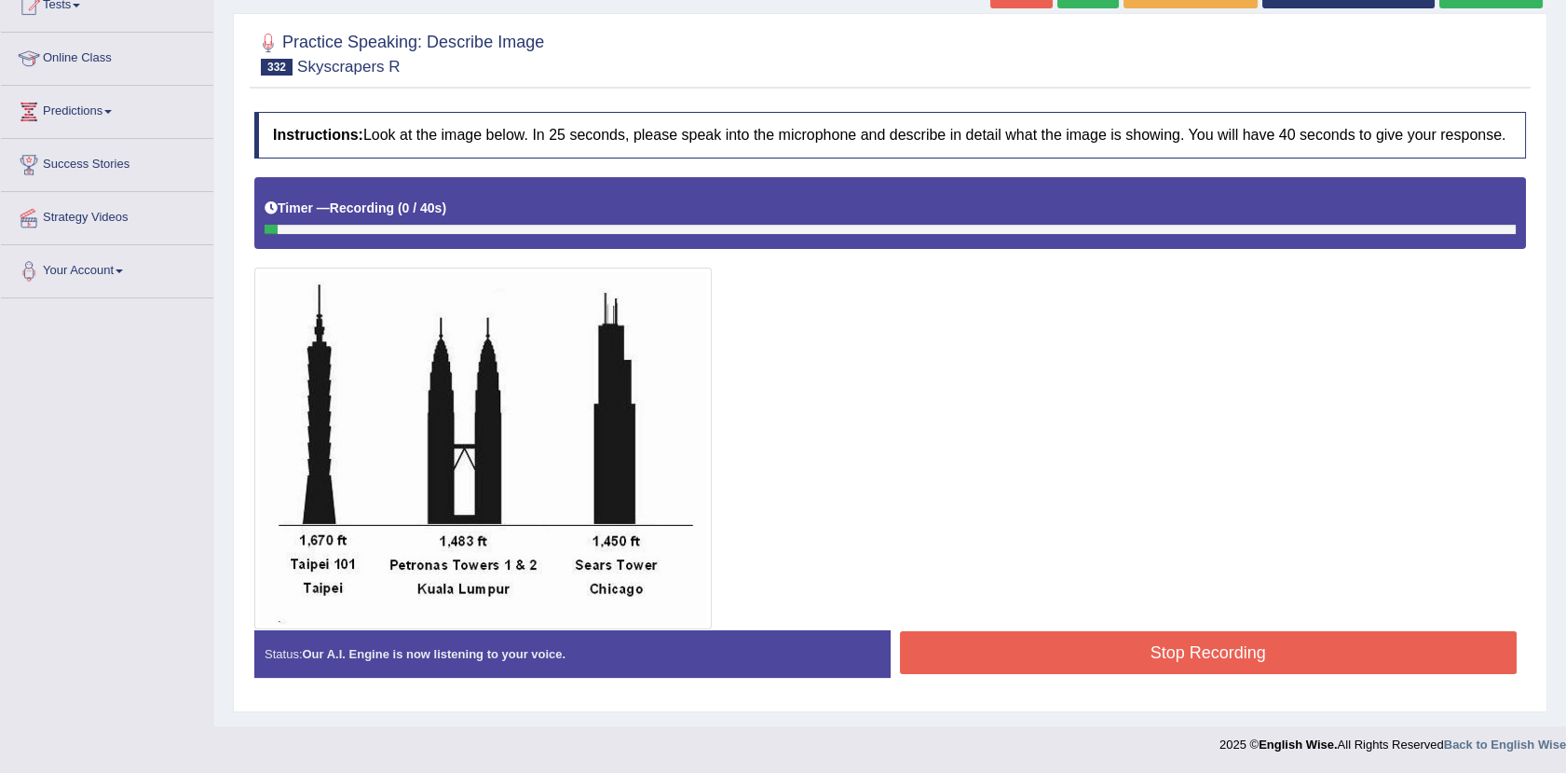
click at [1004, 660] on button "Stop Recording" at bounding box center [1209, 652] width 618 height 43
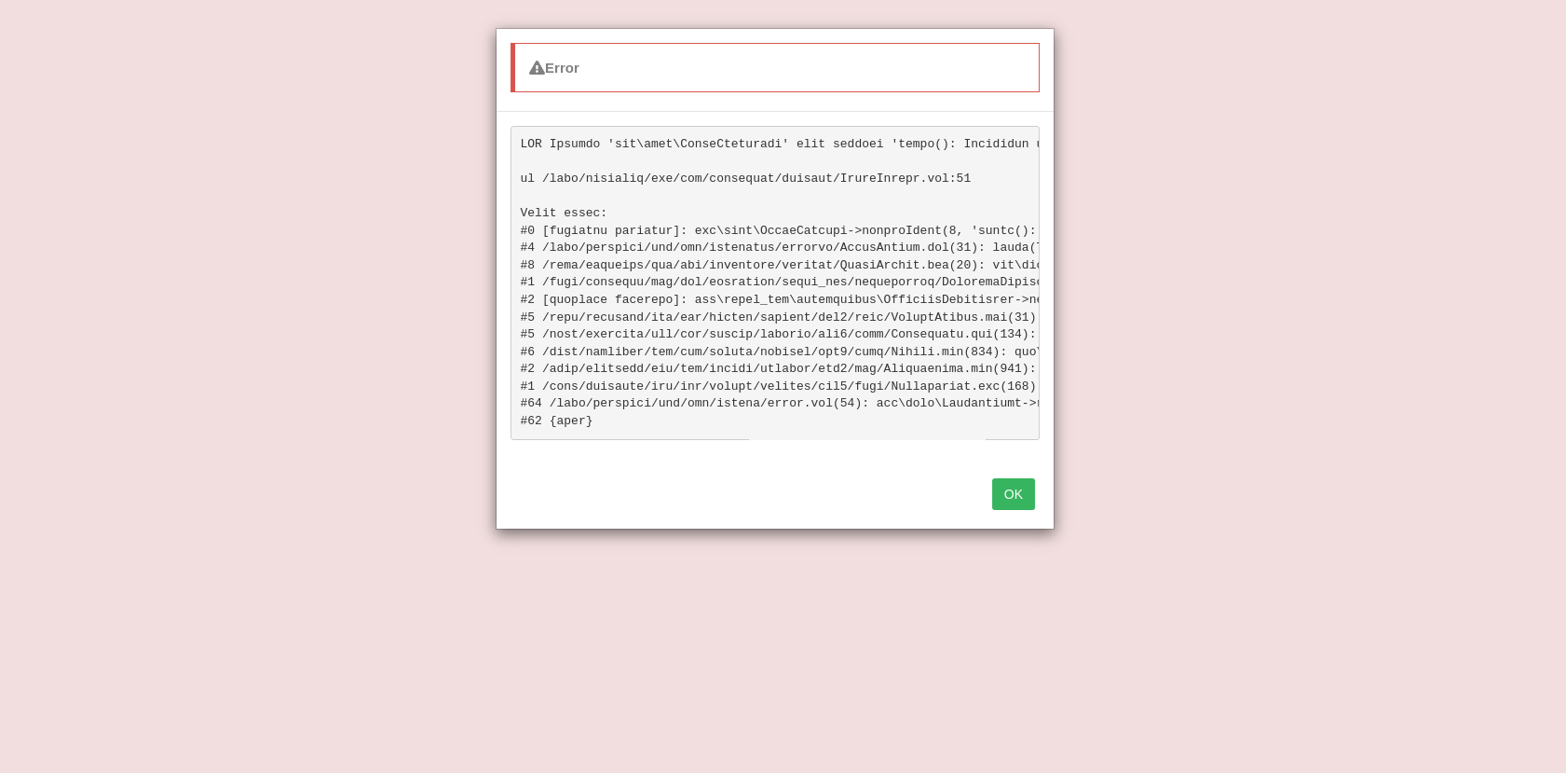
scroll to position [447, 0]
click at [1025, 495] on button "OK" at bounding box center [1013, 494] width 43 height 32
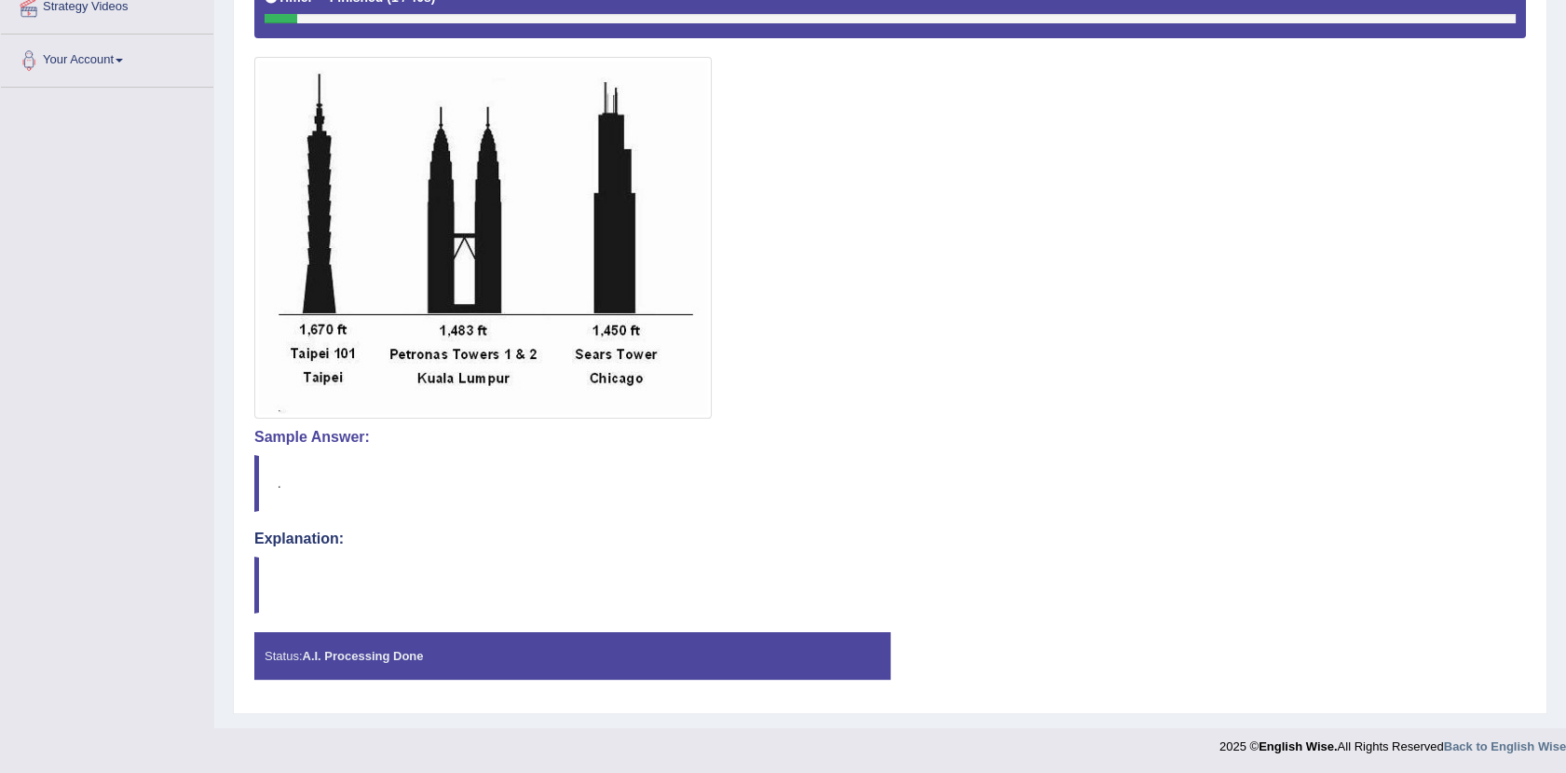
scroll to position [0, 0]
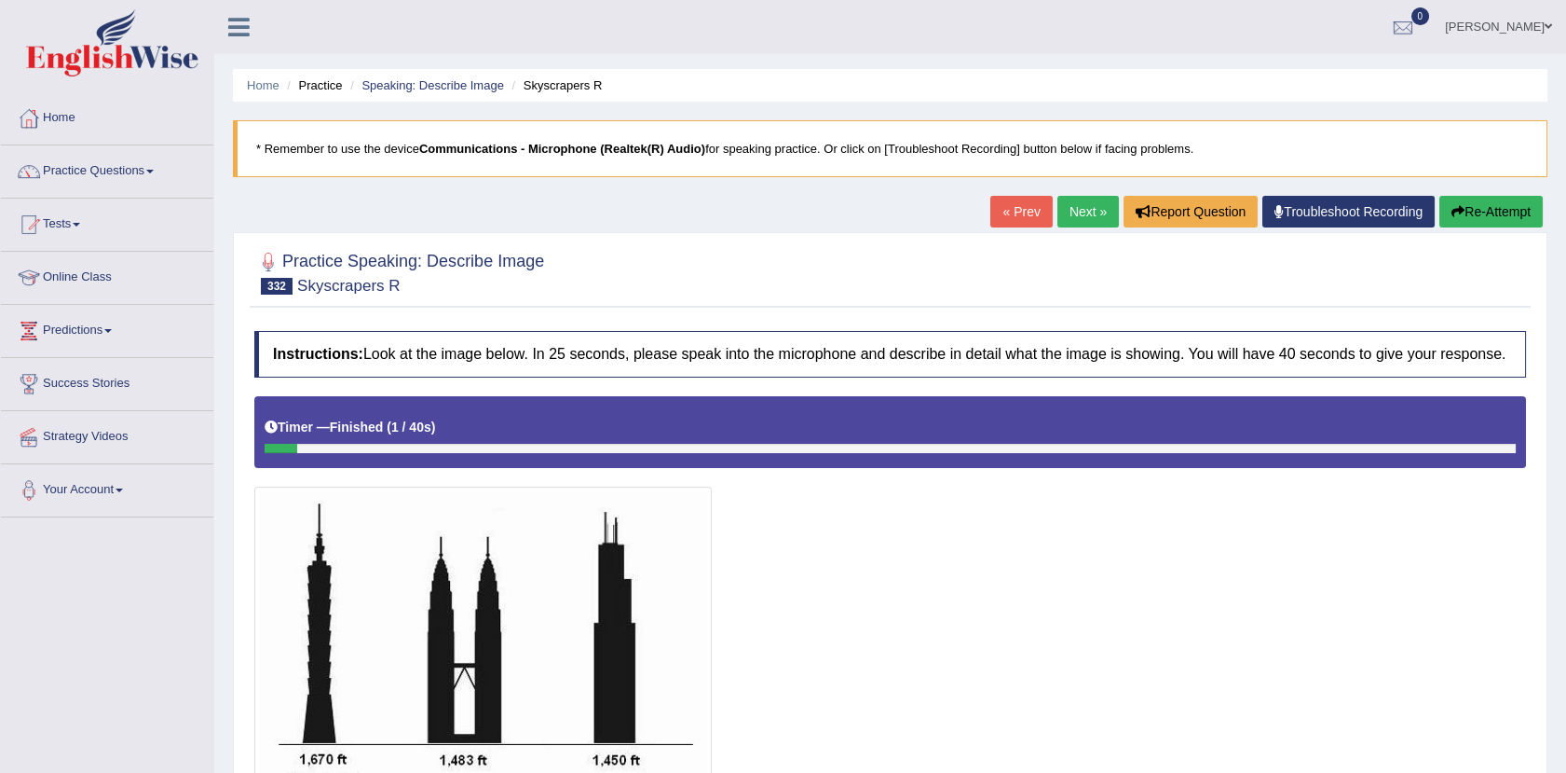
click at [1506, 213] on button "Re-Attempt" at bounding box center [1491, 212] width 103 height 32
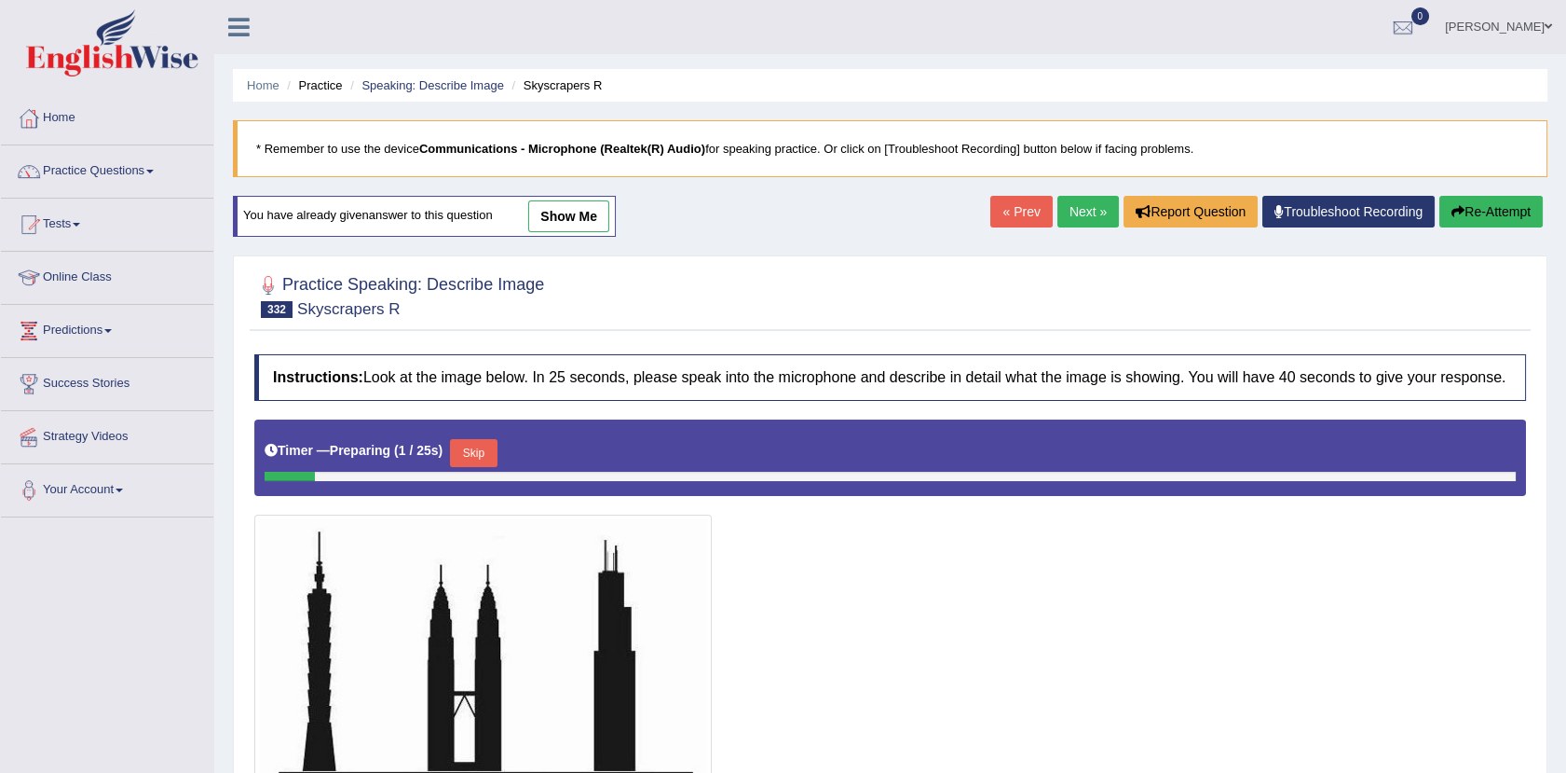
click at [1506, 213] on button "Re-Attempt" at bounding box center [1491, 212] width 103 height 32
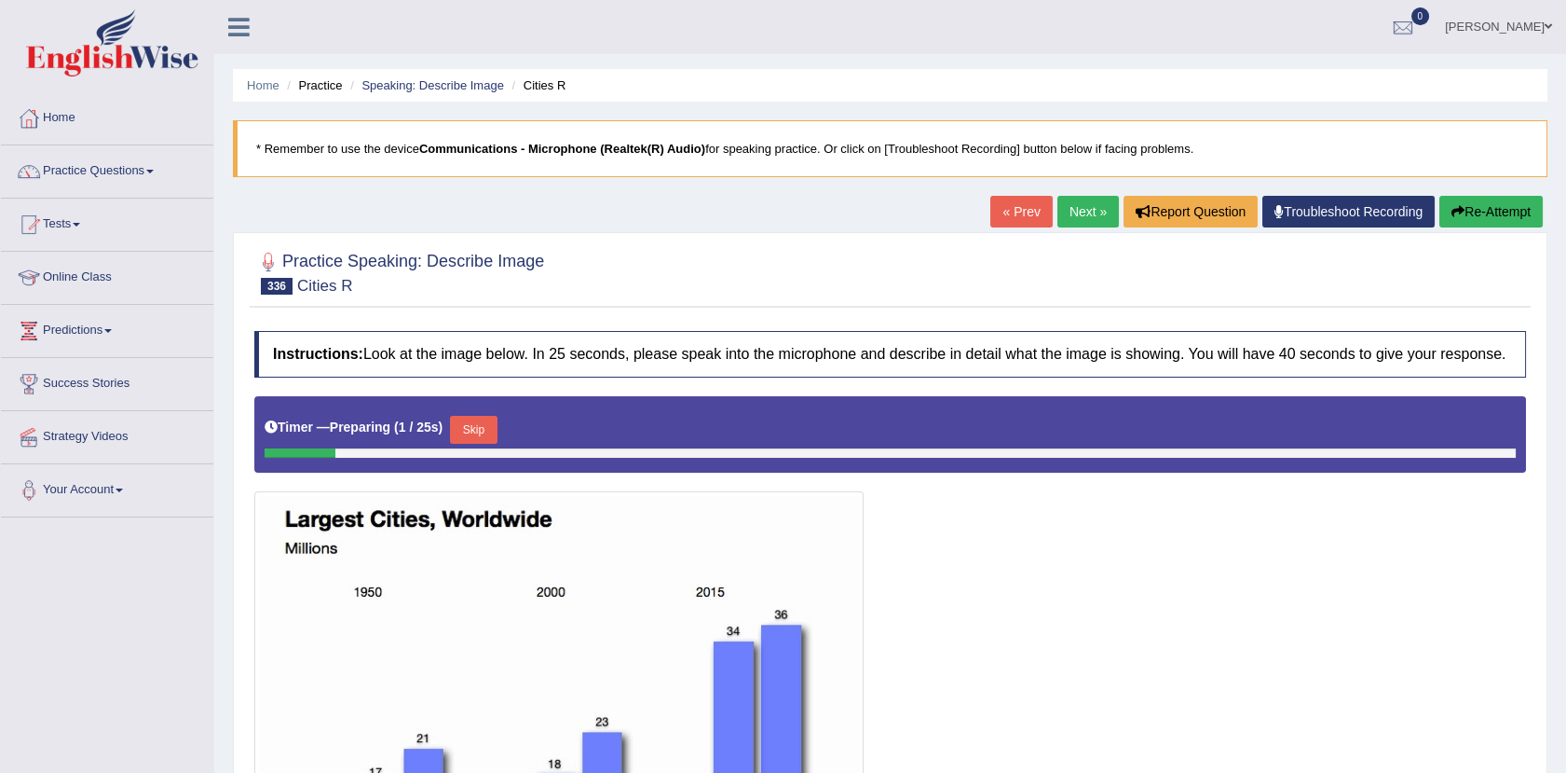
click at [475, 428] on button "Skip" at bounding box center [473, 430] width 47 height 28
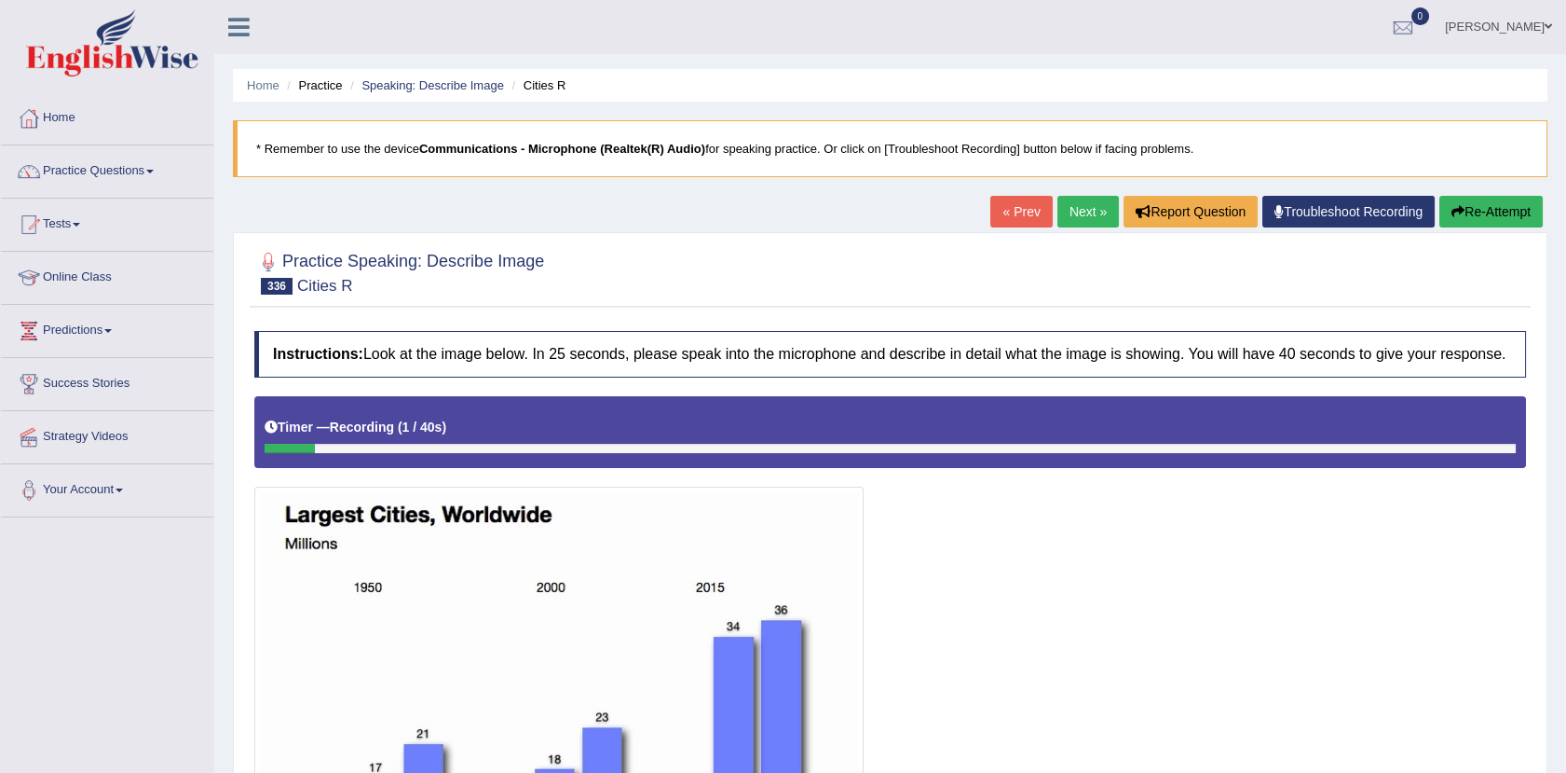
drag, startPoint x: 1564, startPoint y: 443, endPoint x: 1578, endPoint y: 426, distance: 21.8
click at [1566, 426] on html "Toggle navigation Home Practice Questions Speaking Practice Read Aloud Repeat S…" at bounding box center [783, 386] width 1566 height 773
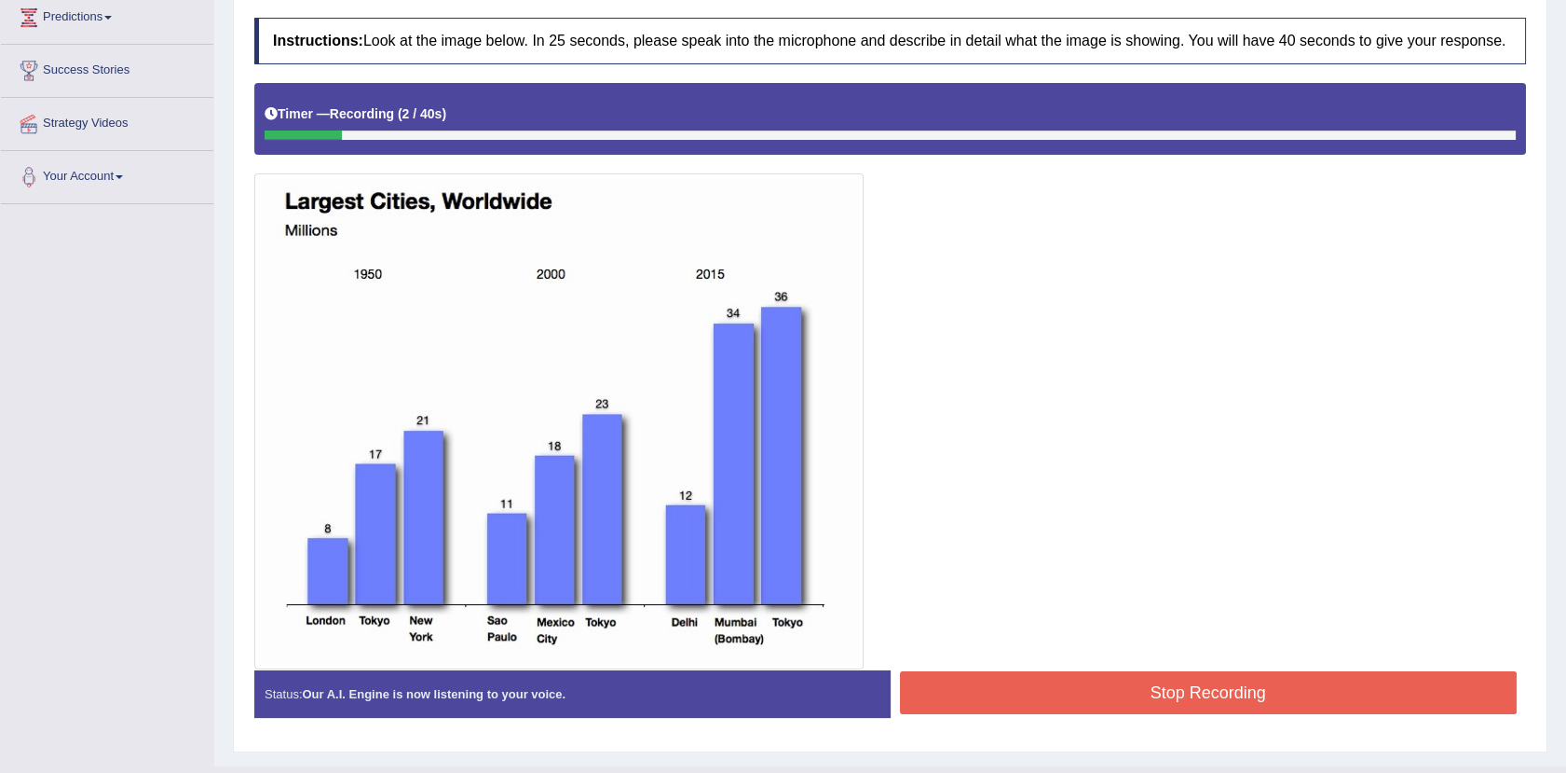
scroll to position [318, 0]
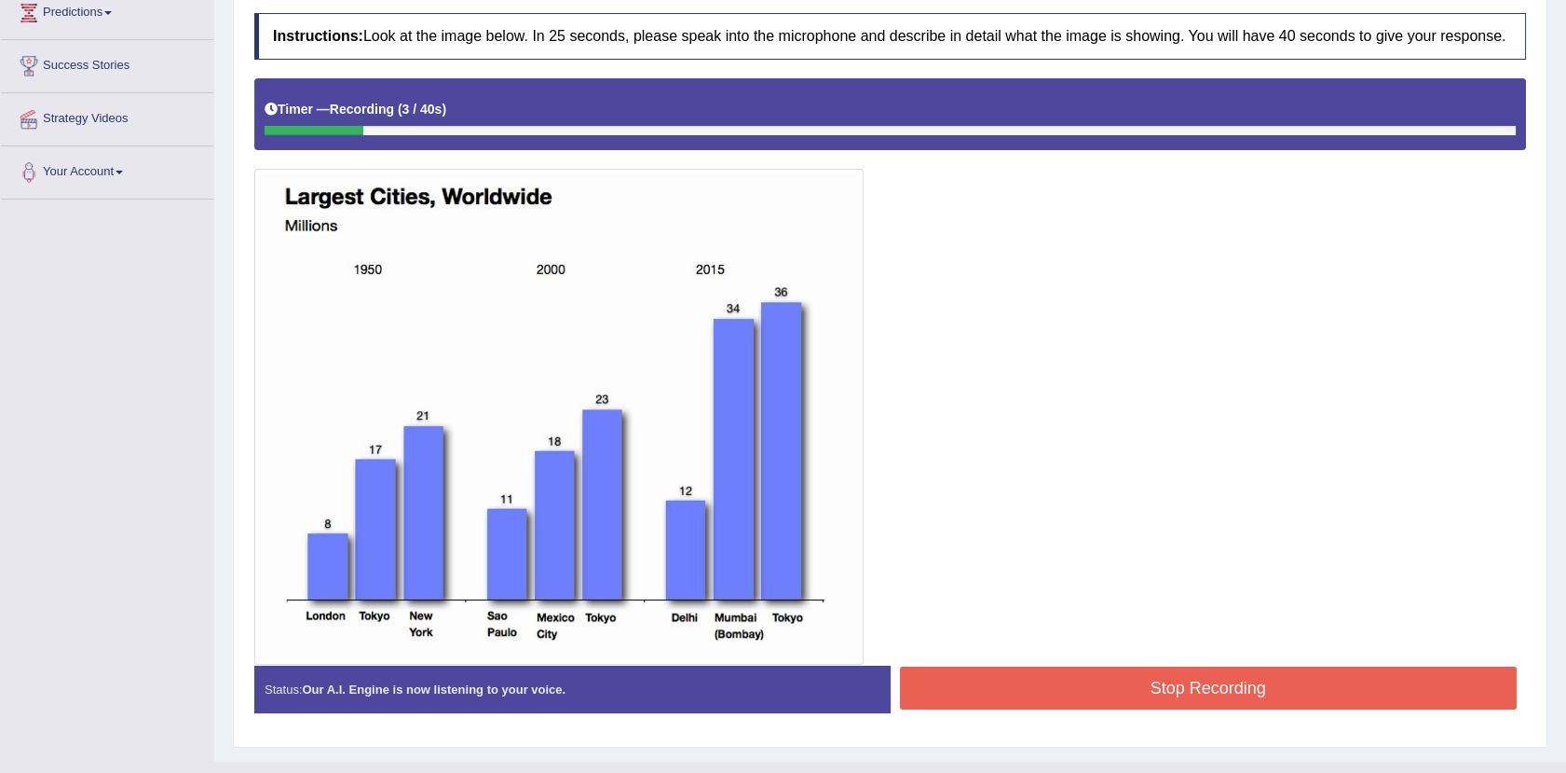
click at [1250, 682] on button "Stop Recording" at bounding box center [1209, 687] width 618 height 43
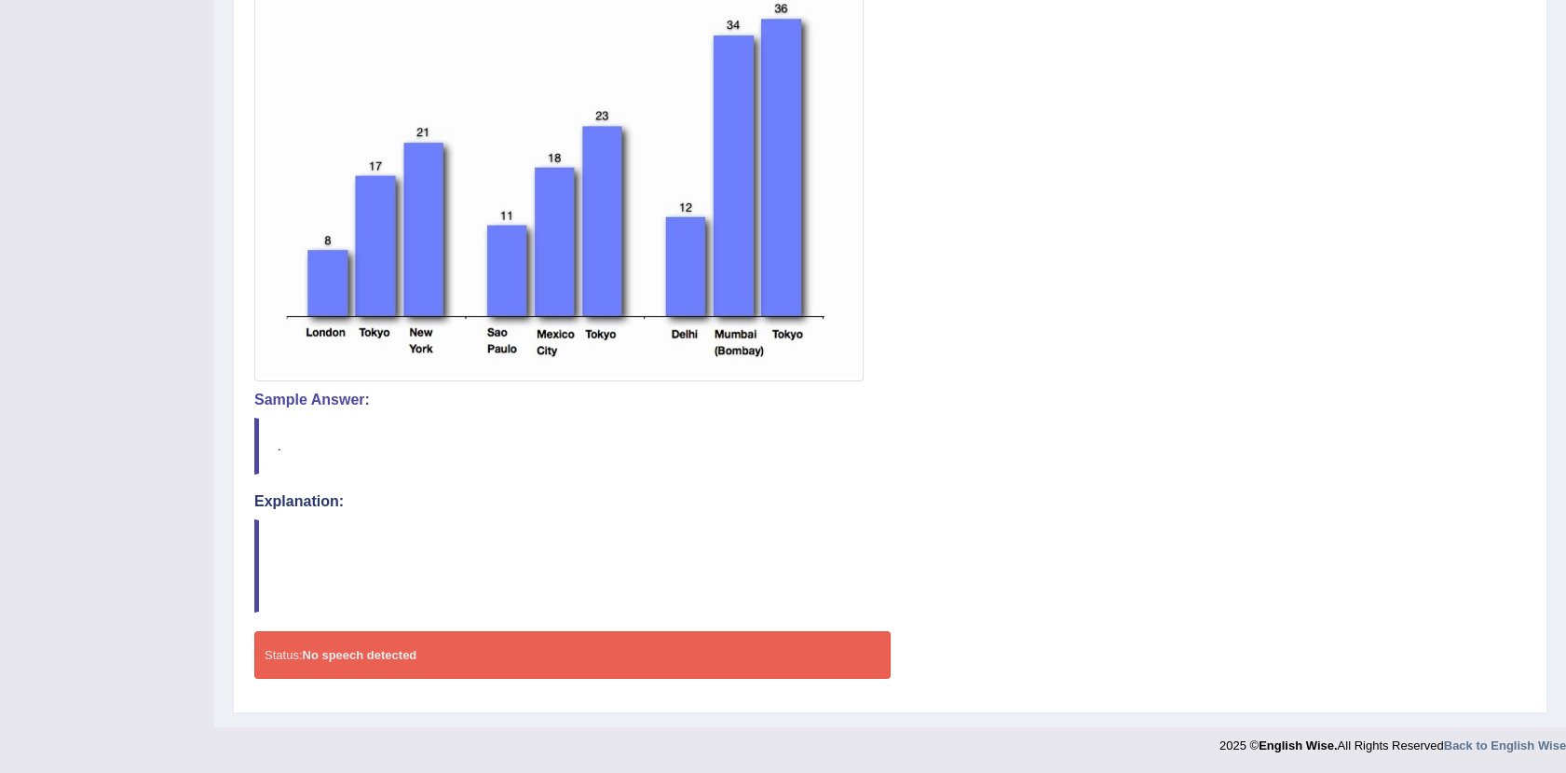
scroll to position [0, 0]
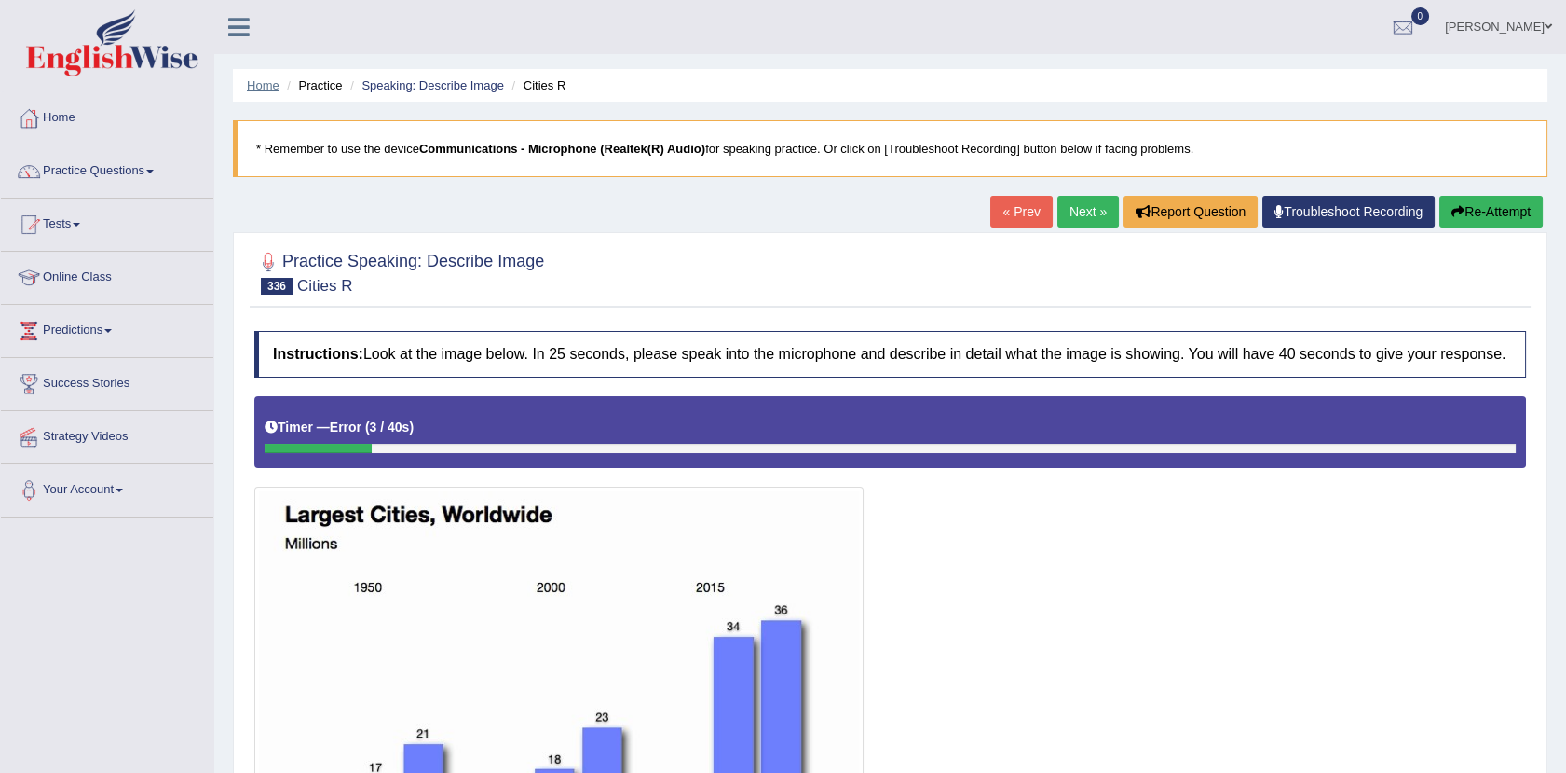
click at [263, 90] on link "Home" at bounding box center [263, 85] width 33 height 14
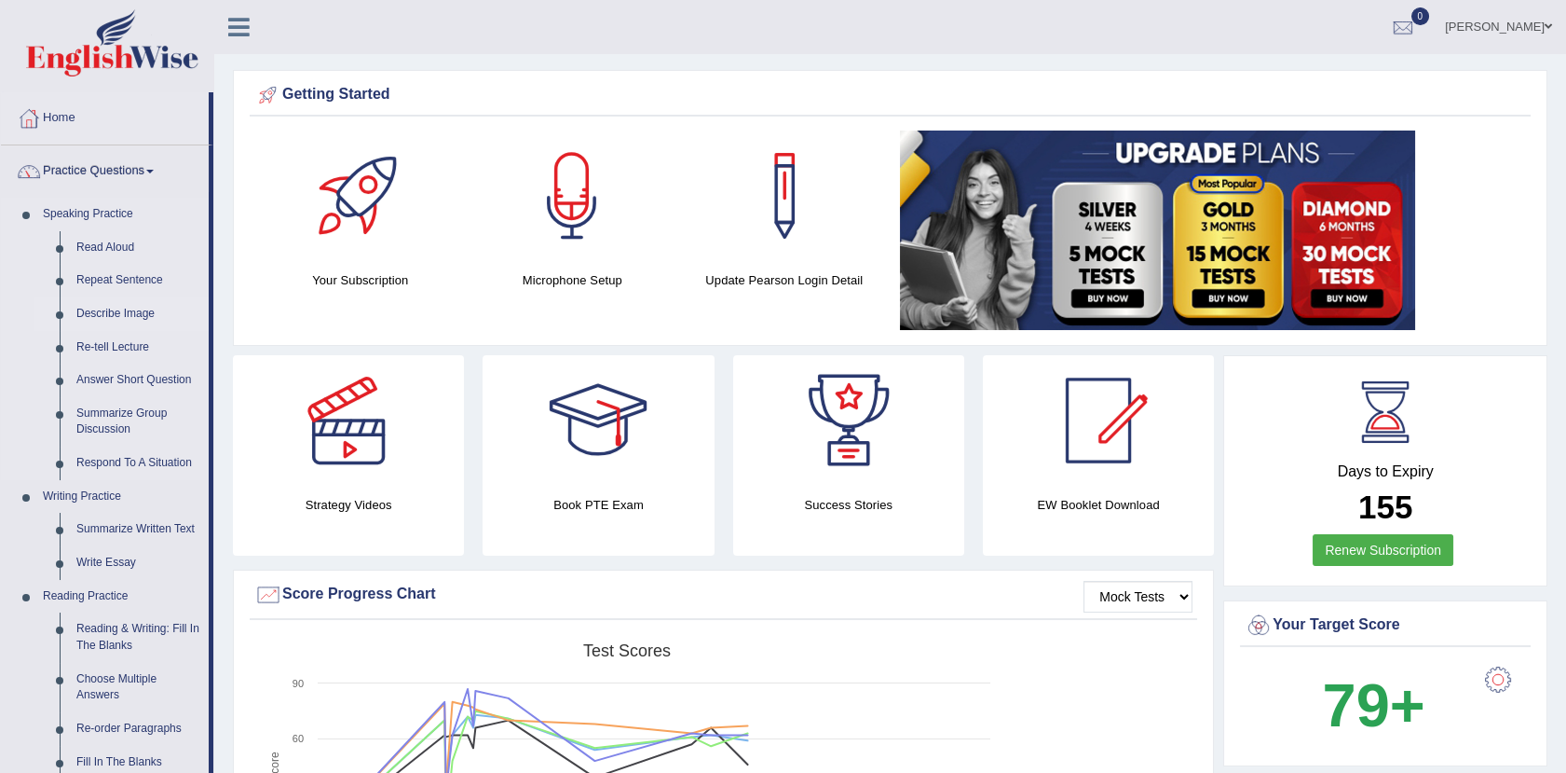
click at [142, 314] on link "Describe Image" at bounding box center [138, 314] width 141 height 34
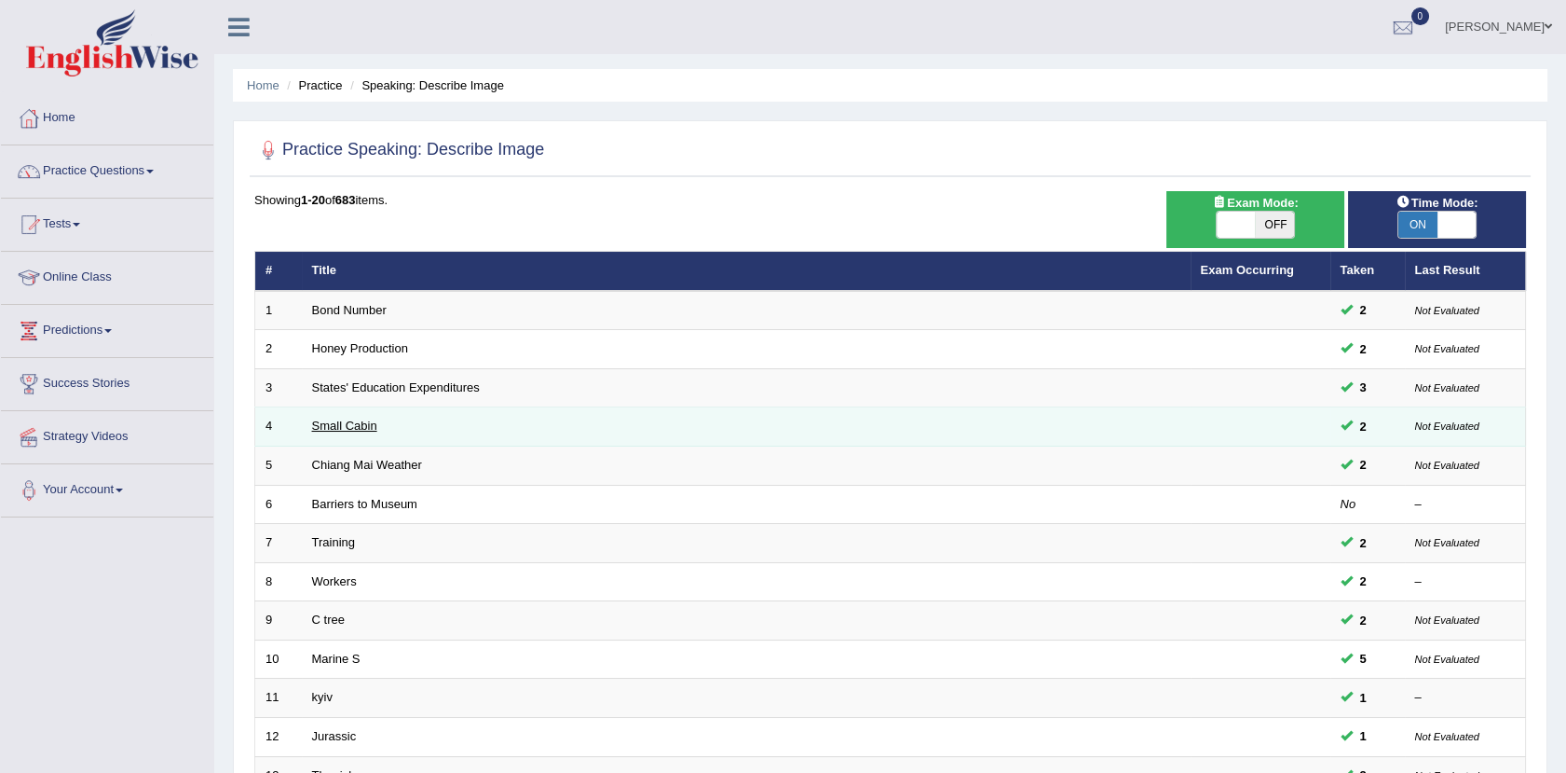
click at [354, 424] on link "Small Cabin" at bounding box center [344, 425] width 65 height 14
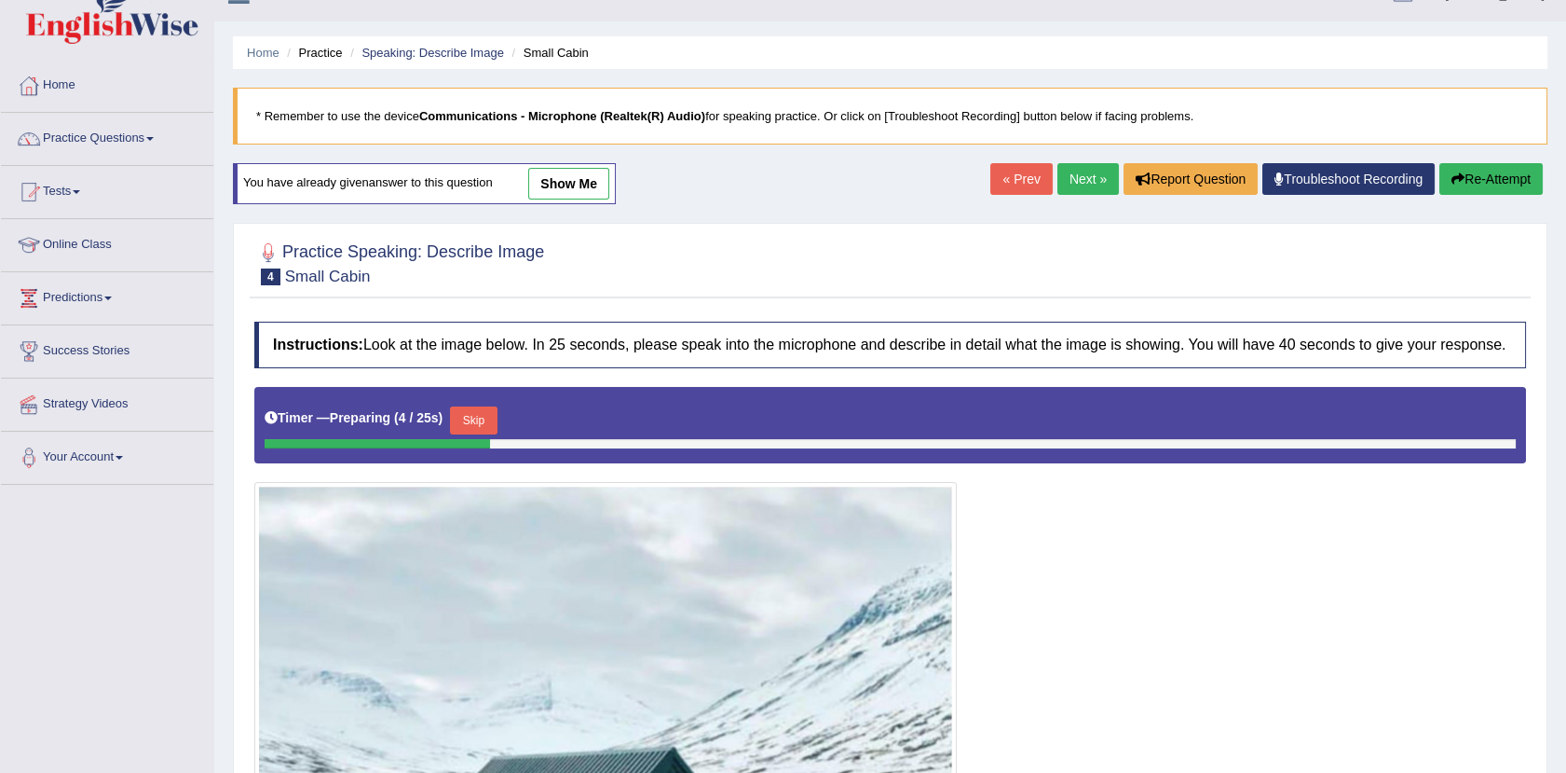
scroll to position [31, 0]
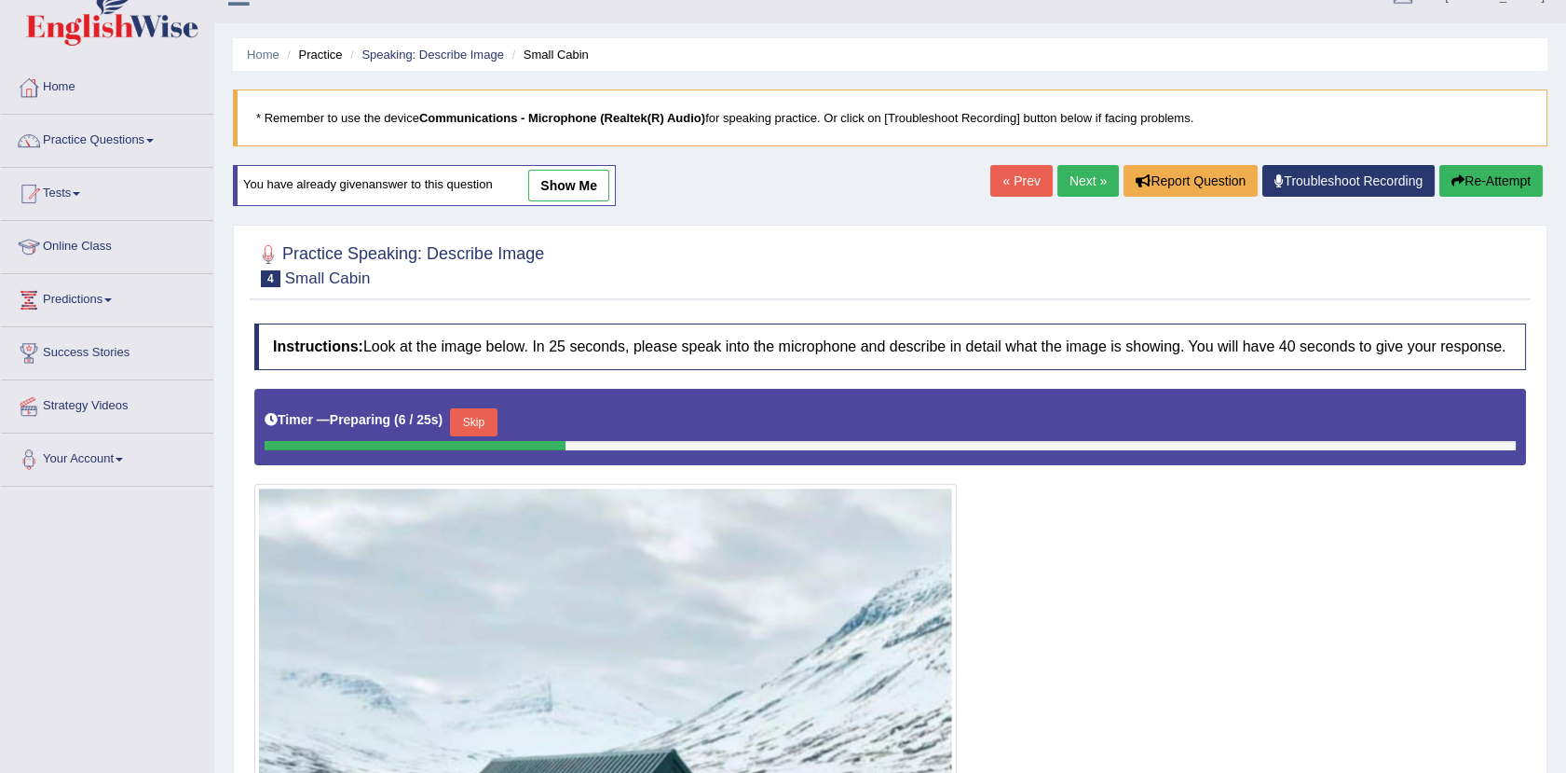
click at [598, 195] on link "show me" at bounding box center [568, 186] width 81 height 32
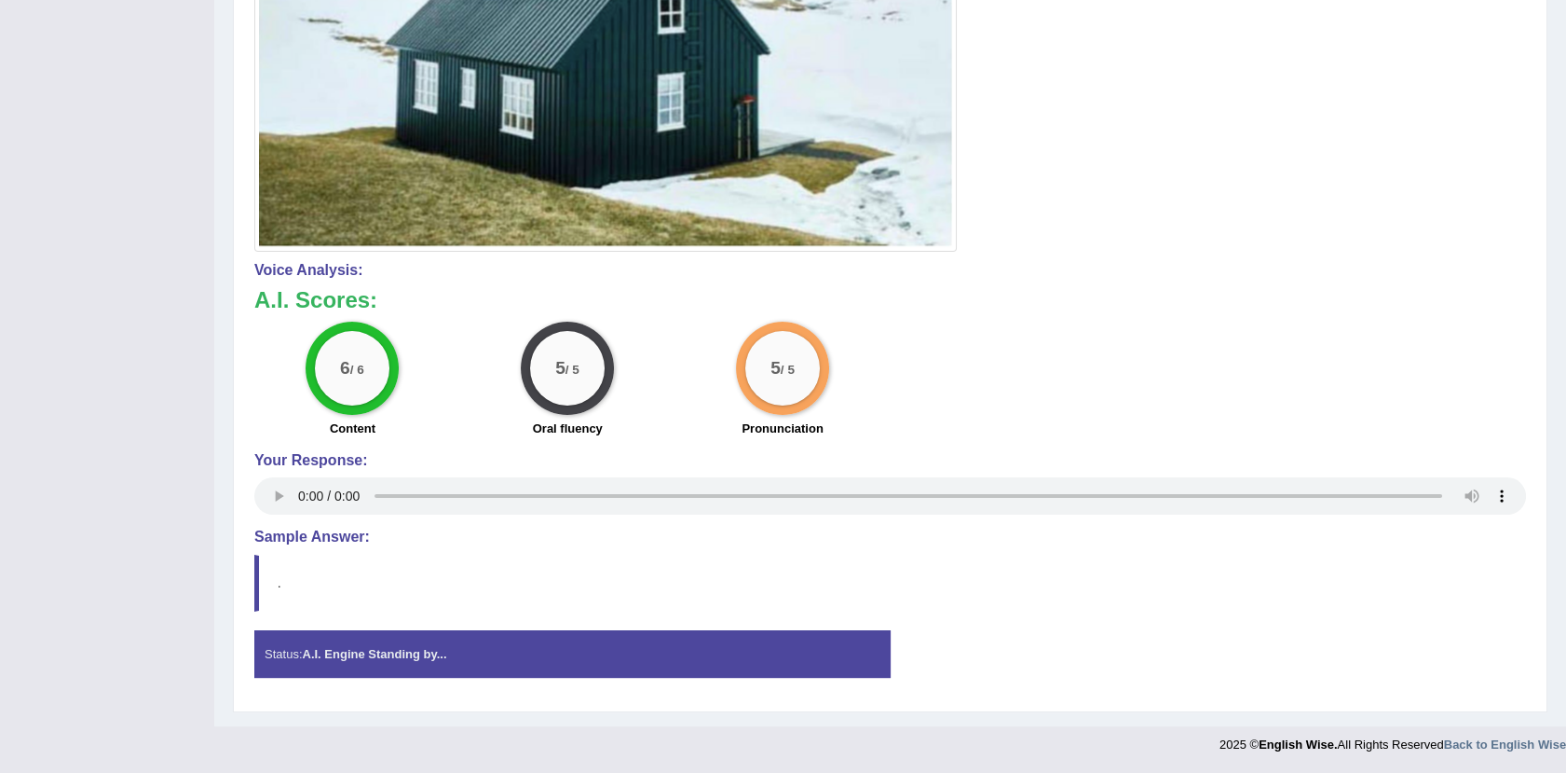
scroll to position [0, 0]
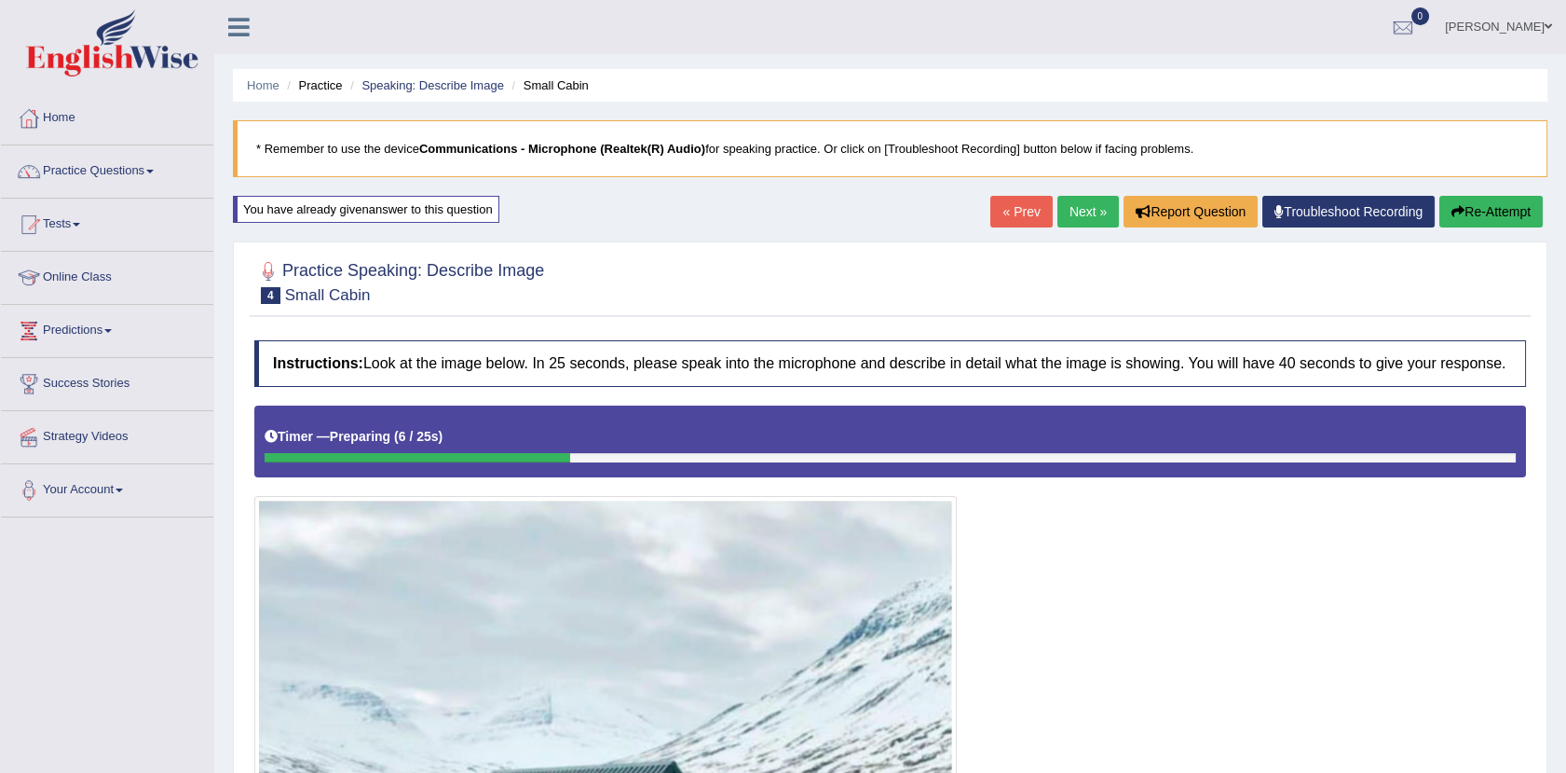
click at [1066, 213] on link "Next »" at bounding box center [1089, 212] width 62 height 32
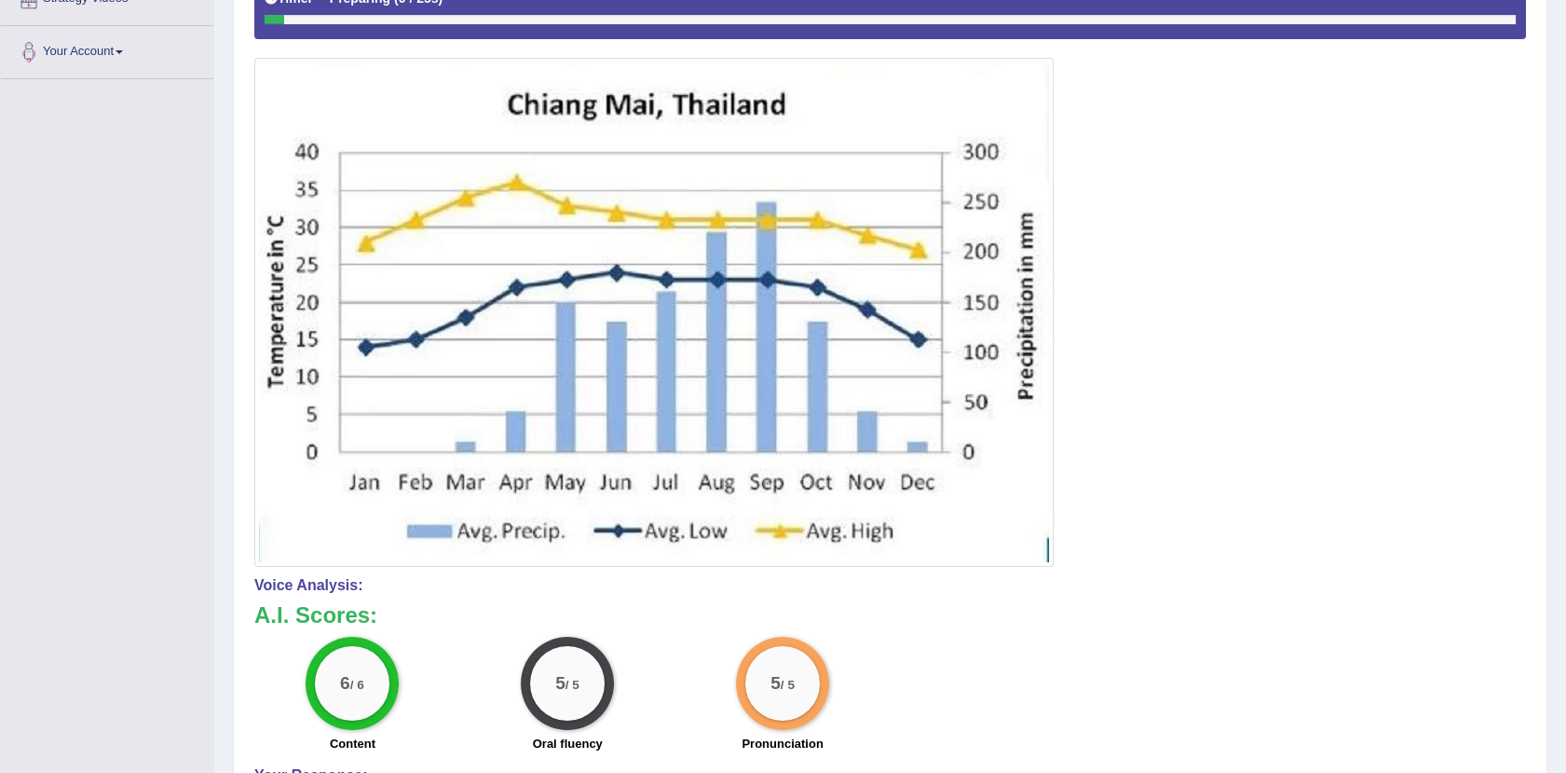
scroll to position [52, 0]
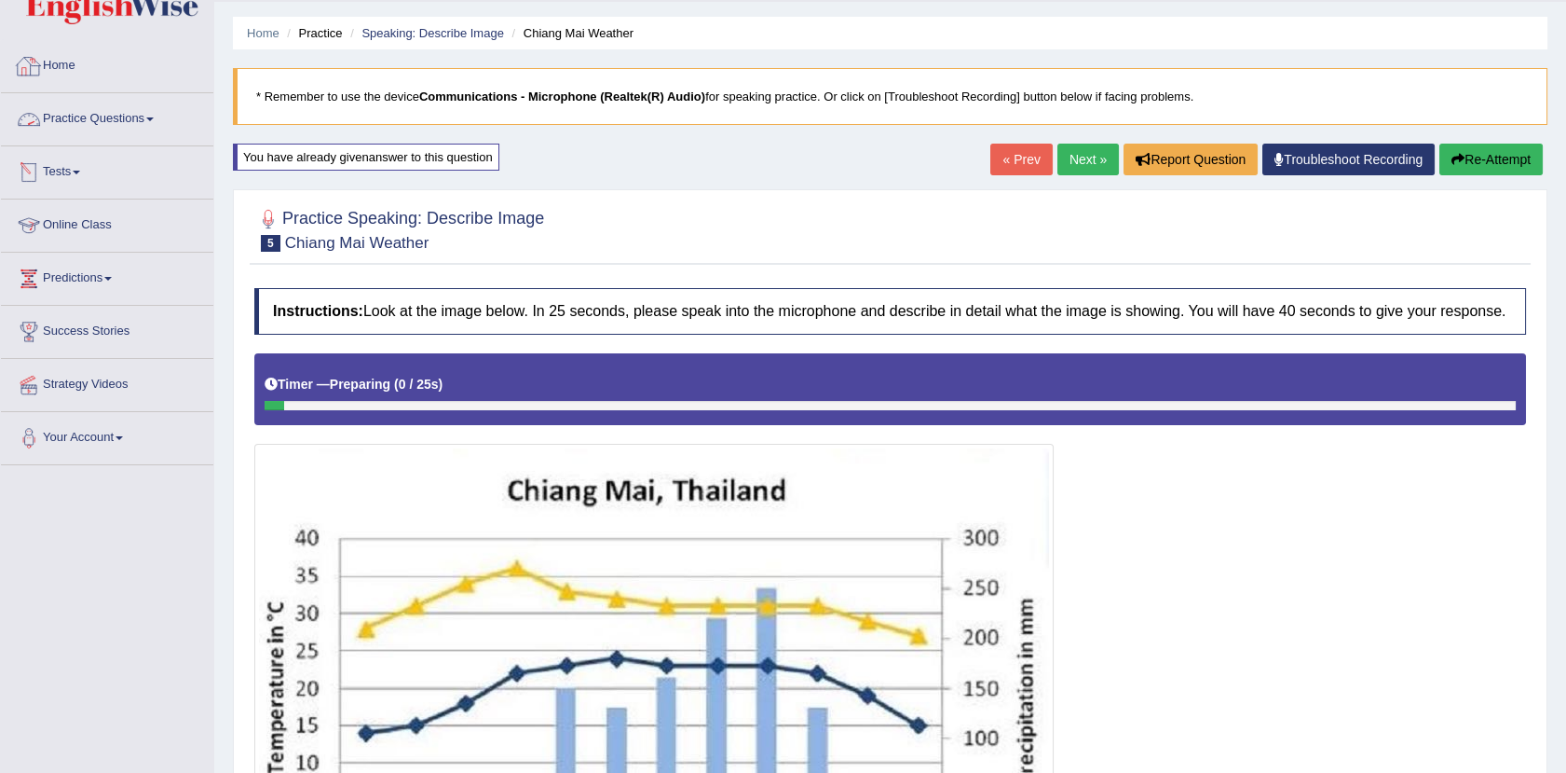
click at [125, 116] on link "Practice Questions" at bounding box center [107, 116] width 212 height 47
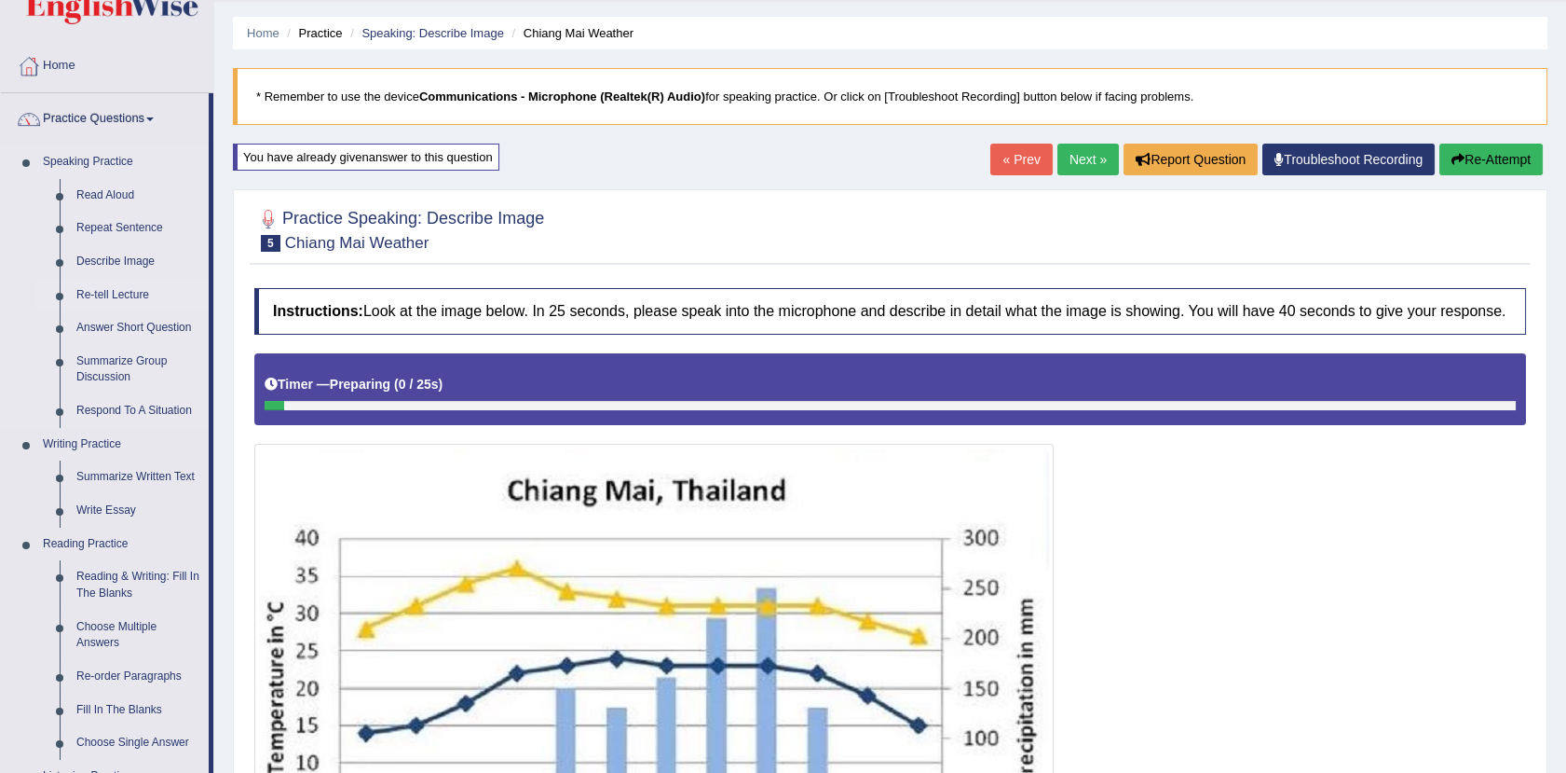
click at [119, 302] on link "Re-tell Lecture" at bounding box center [138, 296] width 141 height 34
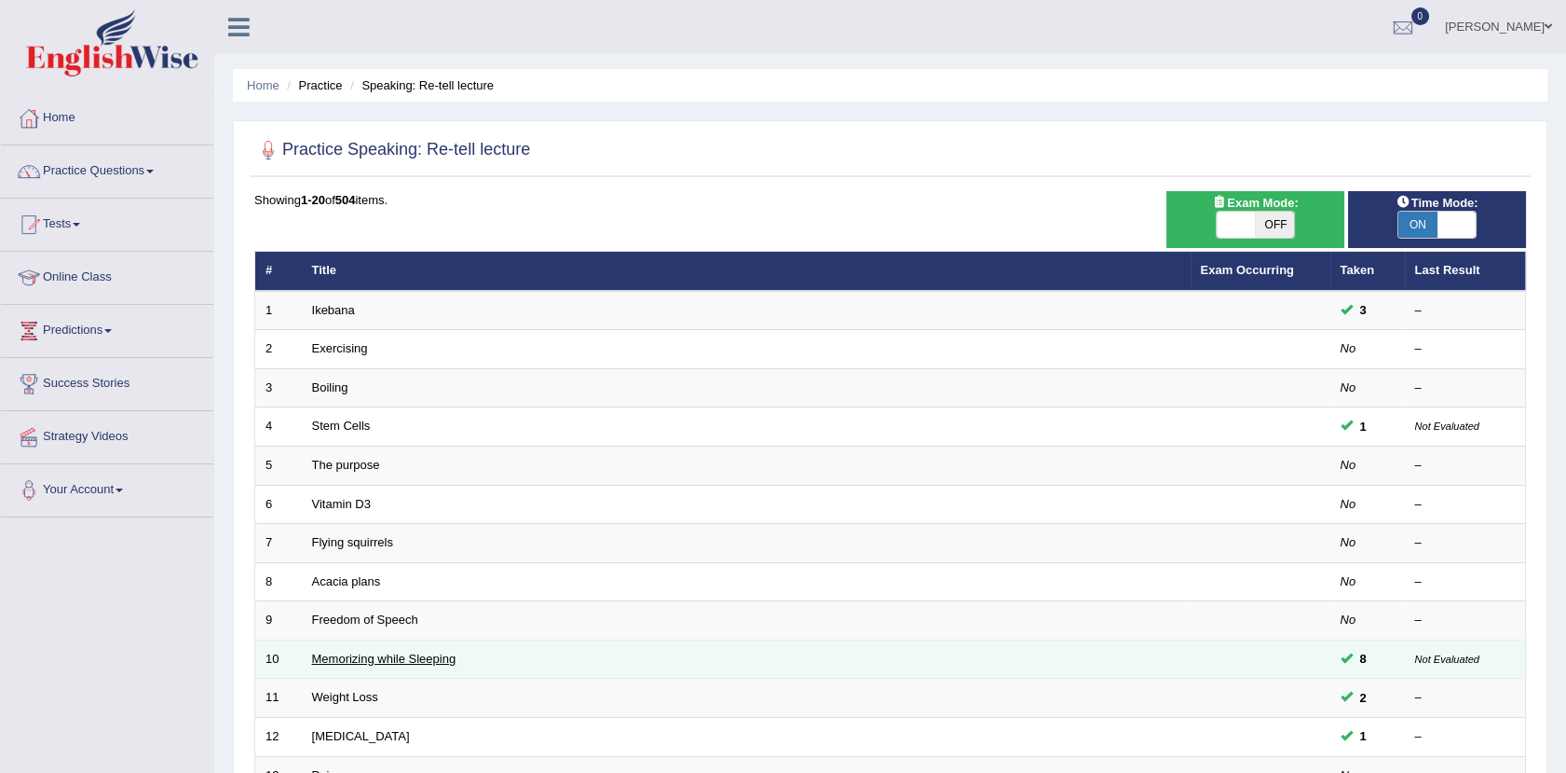
click at [432, 651] on link "Memorizing while Sleeping" at bounding box center [384, 658] width 144 height 14
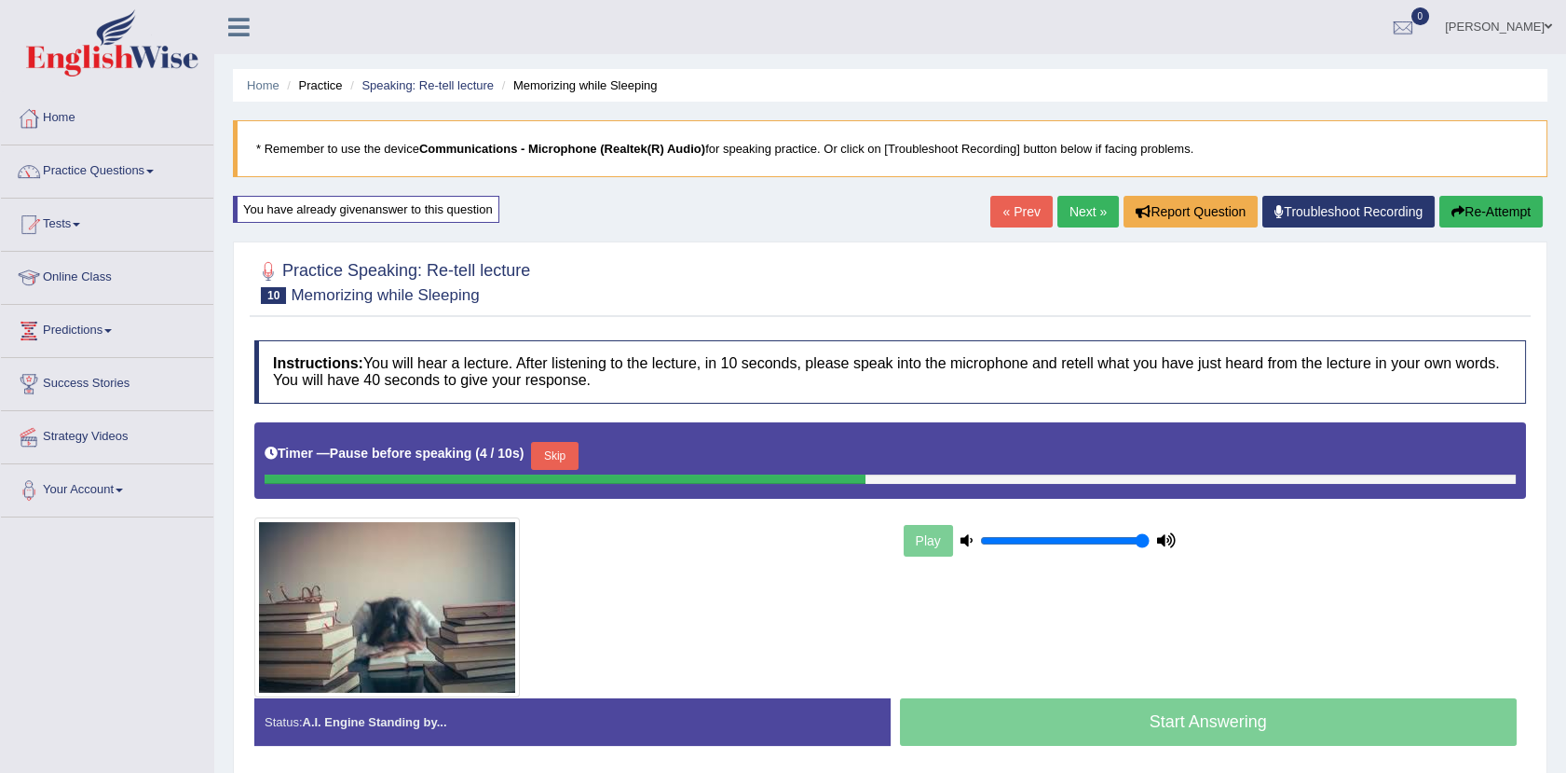
click at [1503, 216] on button "Re-Attempt" at bounding box center [1491, 212] width 103 height 32
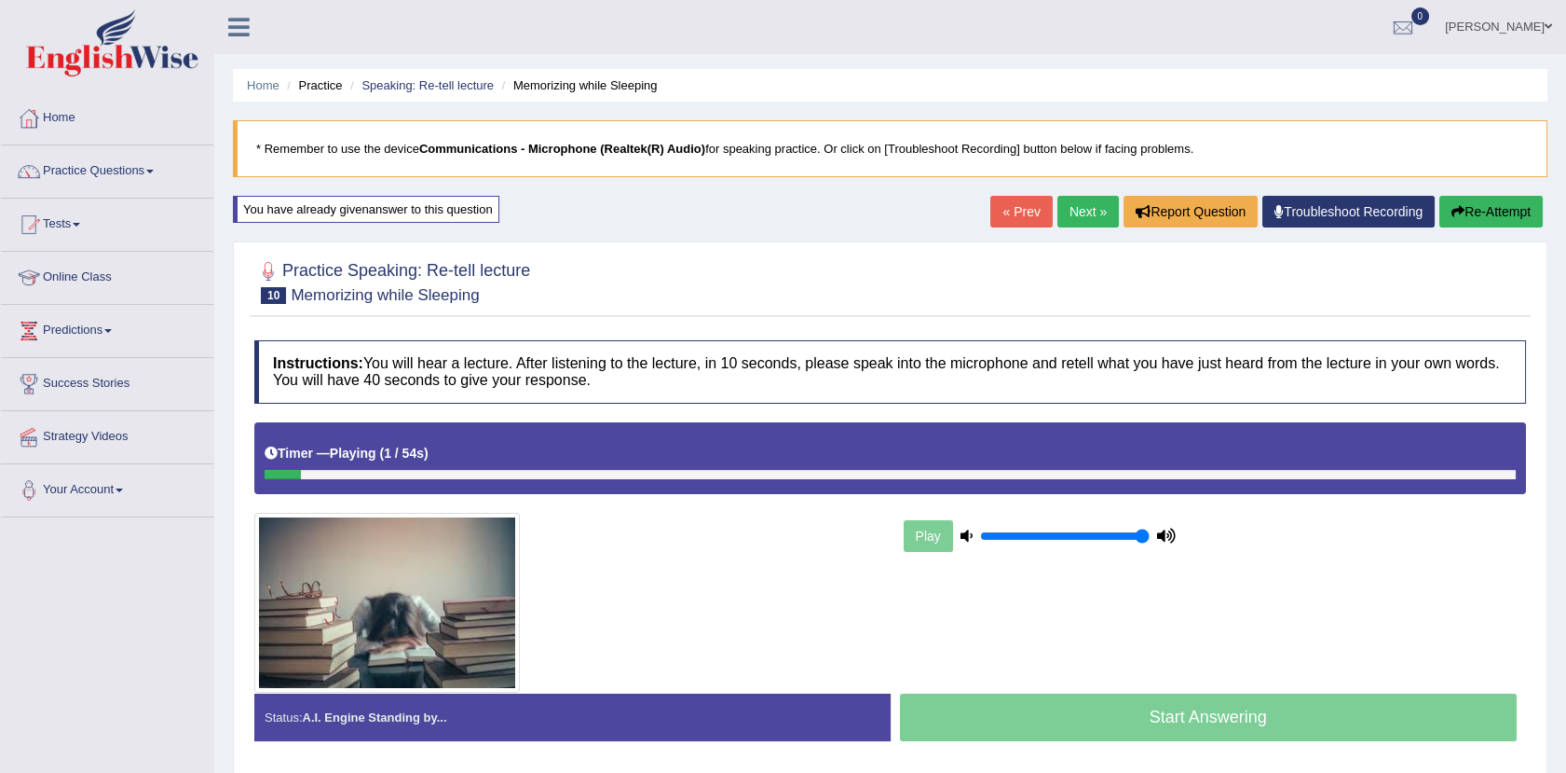
click at [1466, 208] on button "Re-Attempt" at bounding box center [1491, 212] width 103 height 32
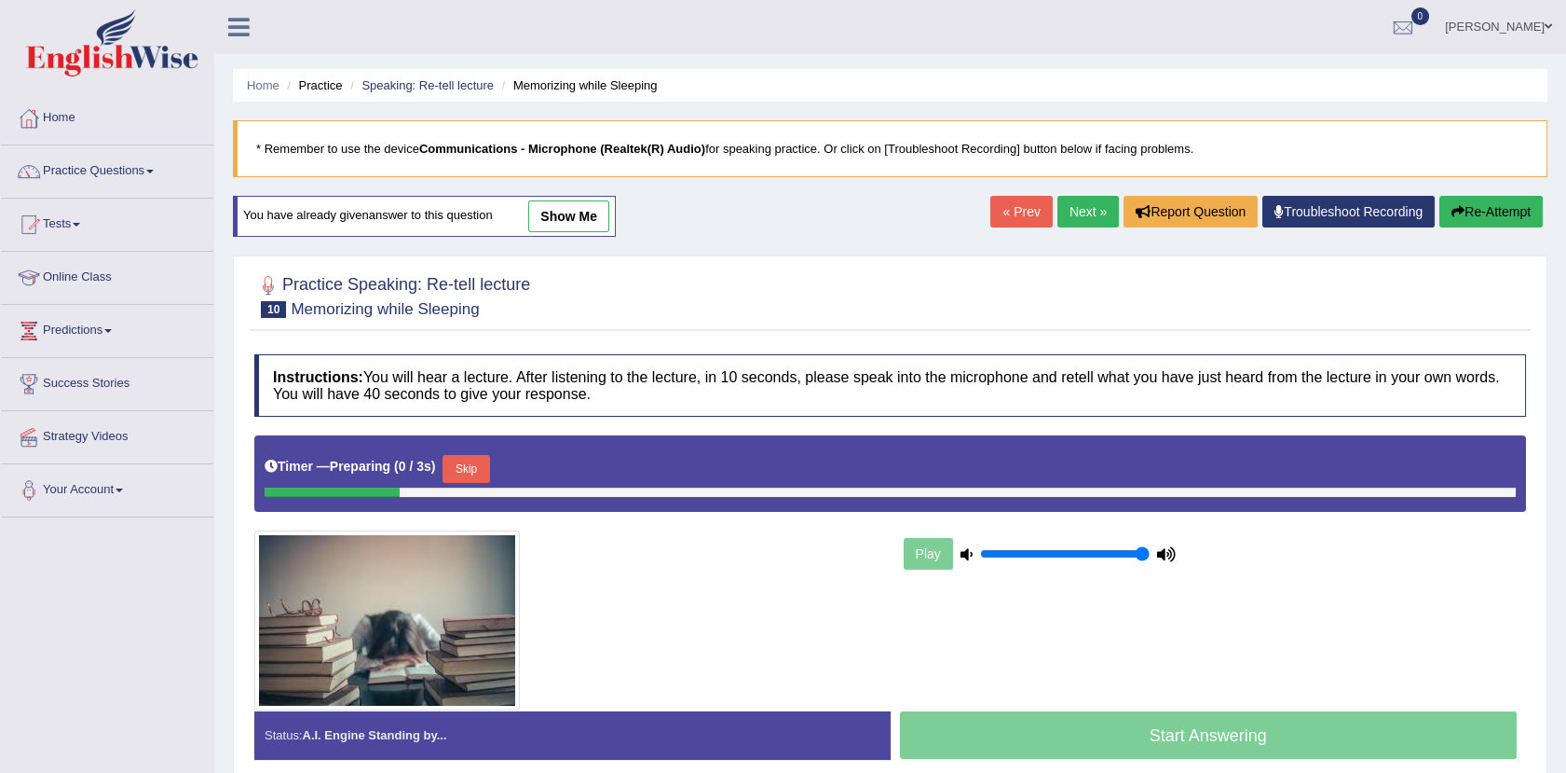
click at [581, 205] on link "show me" at bounding box center [568, 216] width 81 height 32
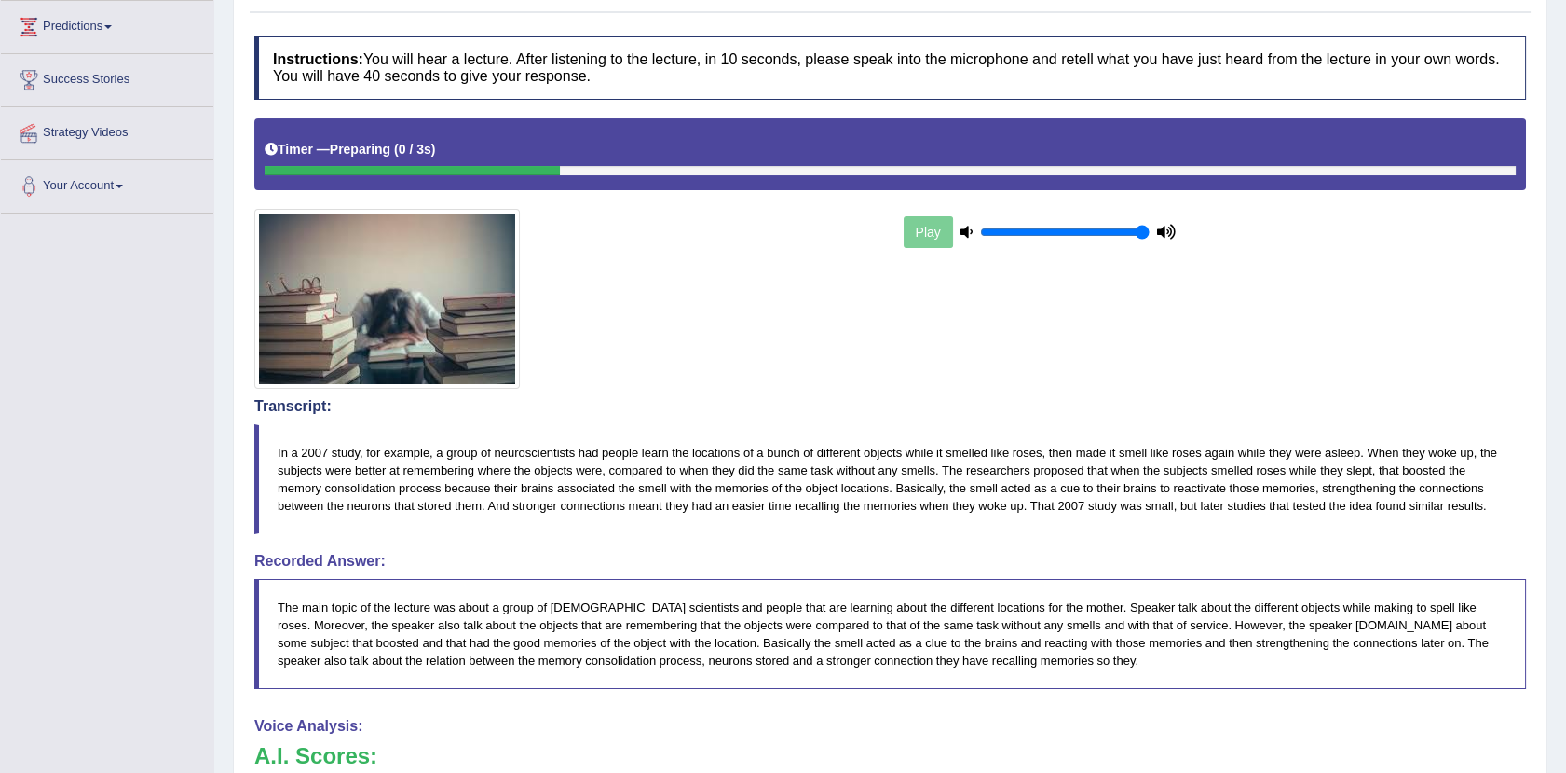
scroll to position [326, 0]
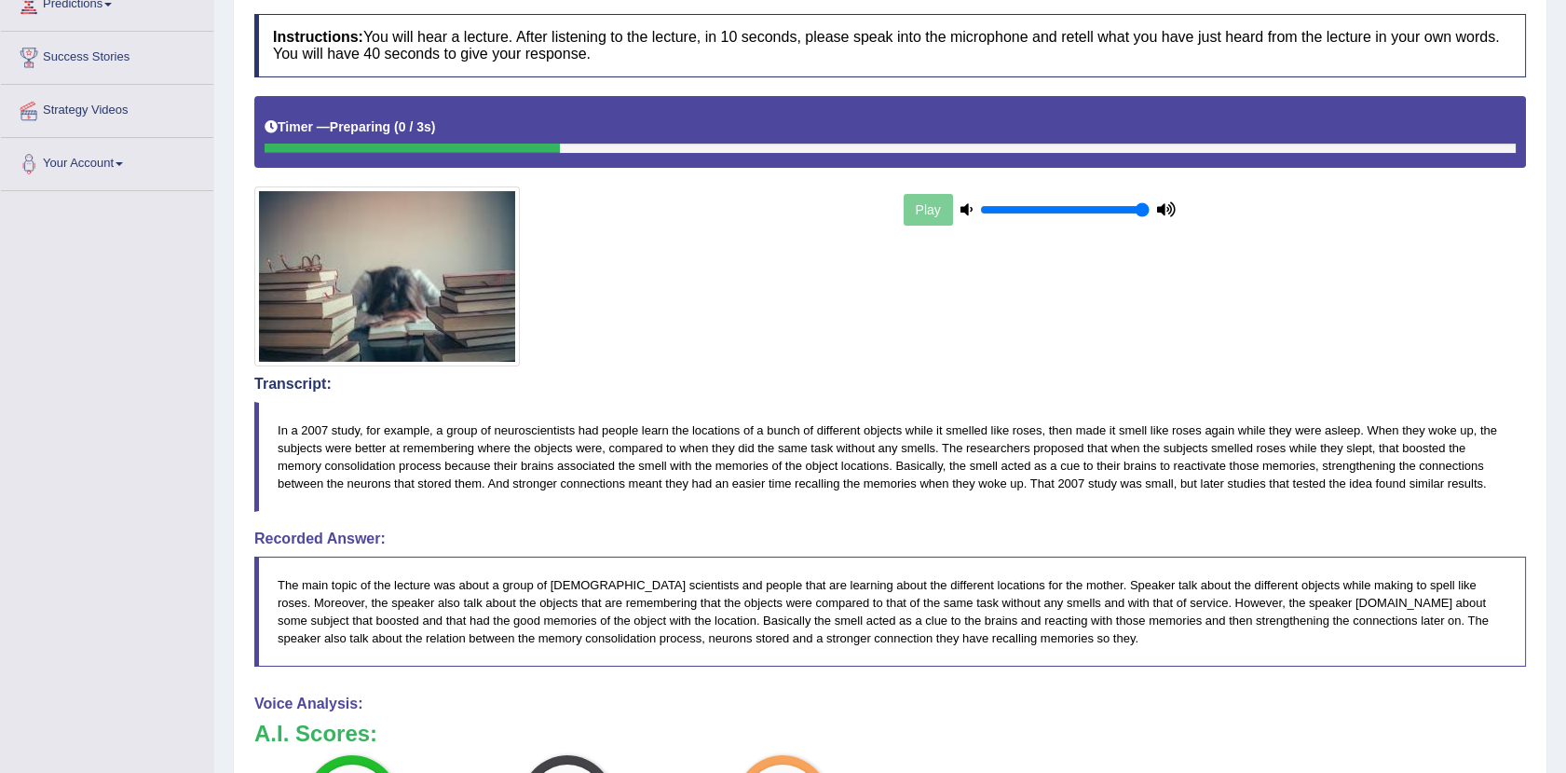
drag, startPoint x: 876, startPoint y: 430, endPoint x: 887, endPoint y: 427, distance: 11.5
click at [887, 427] on blockquote "In a 2007 study, for example, a group of neuroscientists had people learn the l…" at bounding box center [890, 457] width 1272 height 110
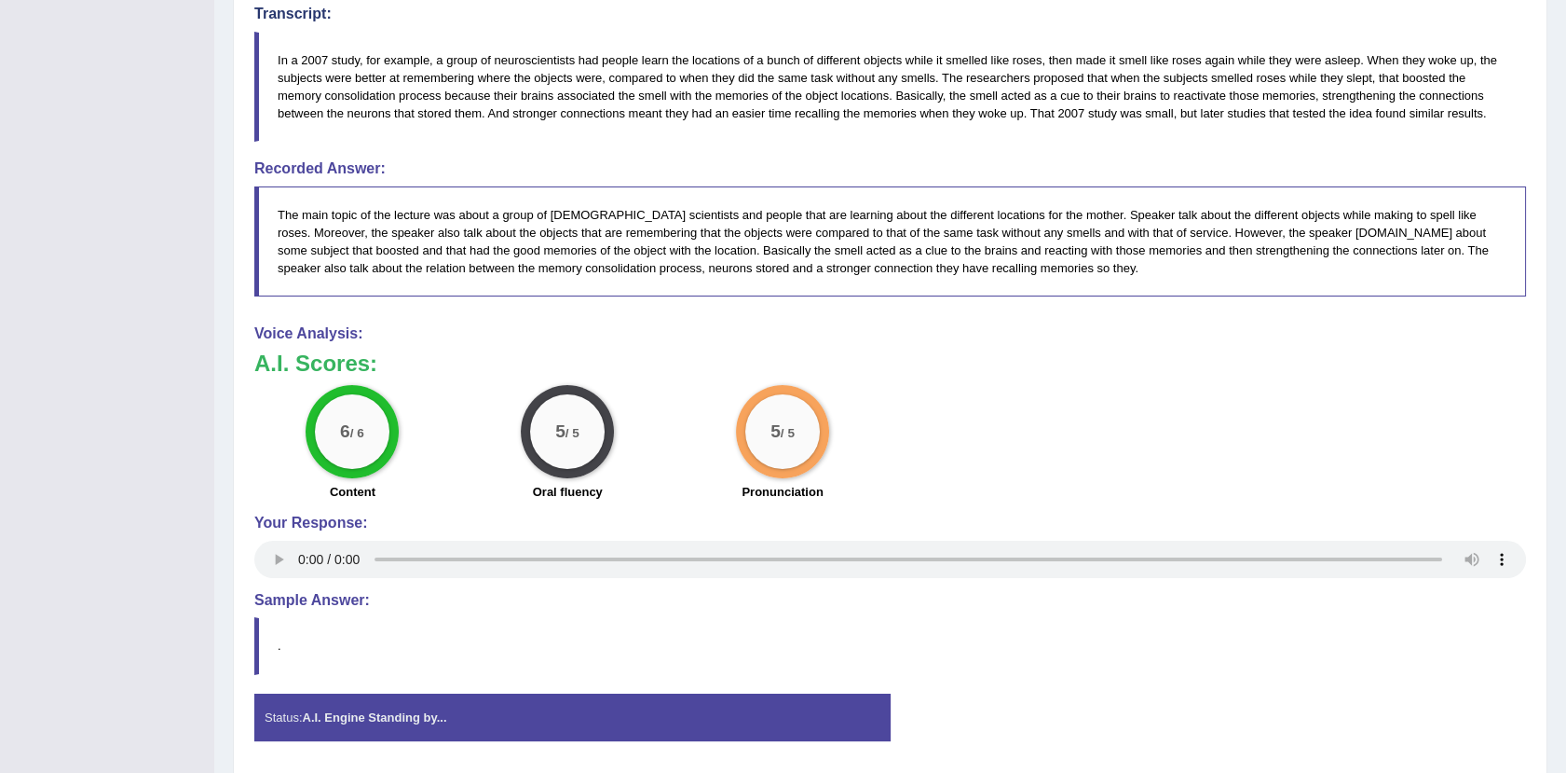
scroll to position [700, 0]
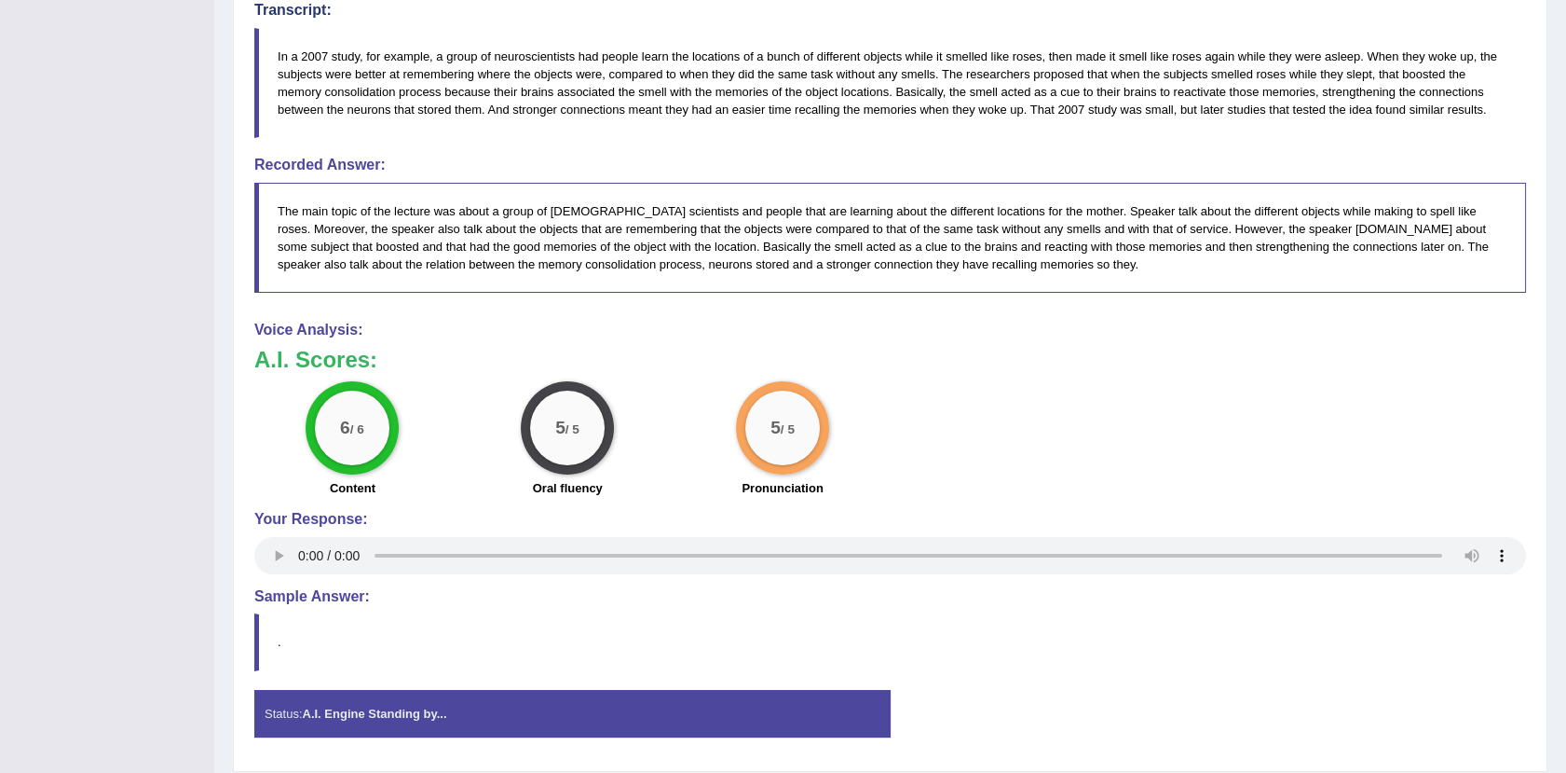
click at [1458, 626] on blockquote "." at bounding box center [890, 641] width 1272 height 57
click at [1363, 359] on h3 "A.I. Scores:" at bounding box center [890, 360] width 1272 height 24
drag, startPoint x: 1565, startPoint y: 414, endPoint x: 1579, endPoint y: 395, distance: 23.3
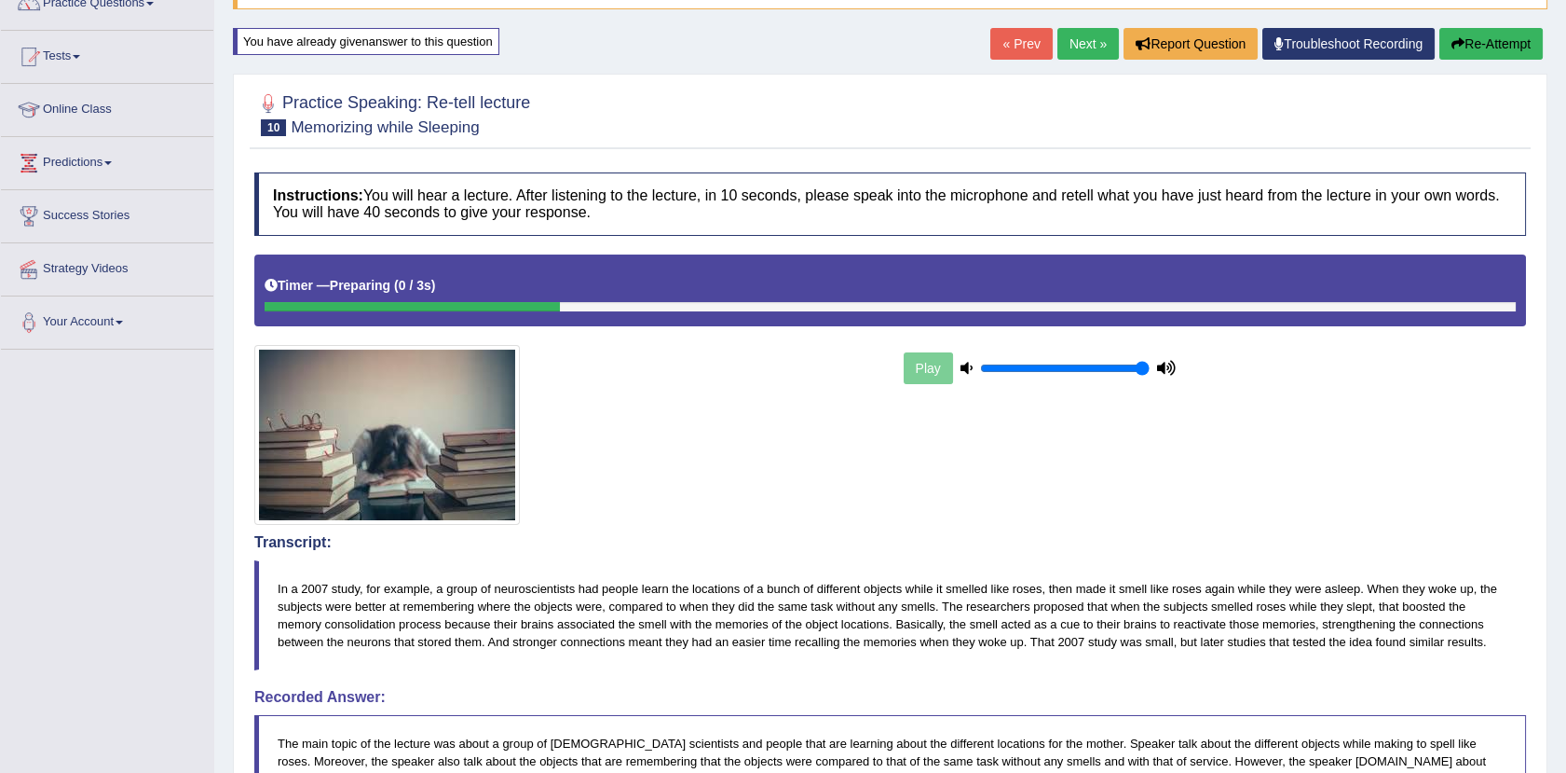
scroll to position [0, 0]
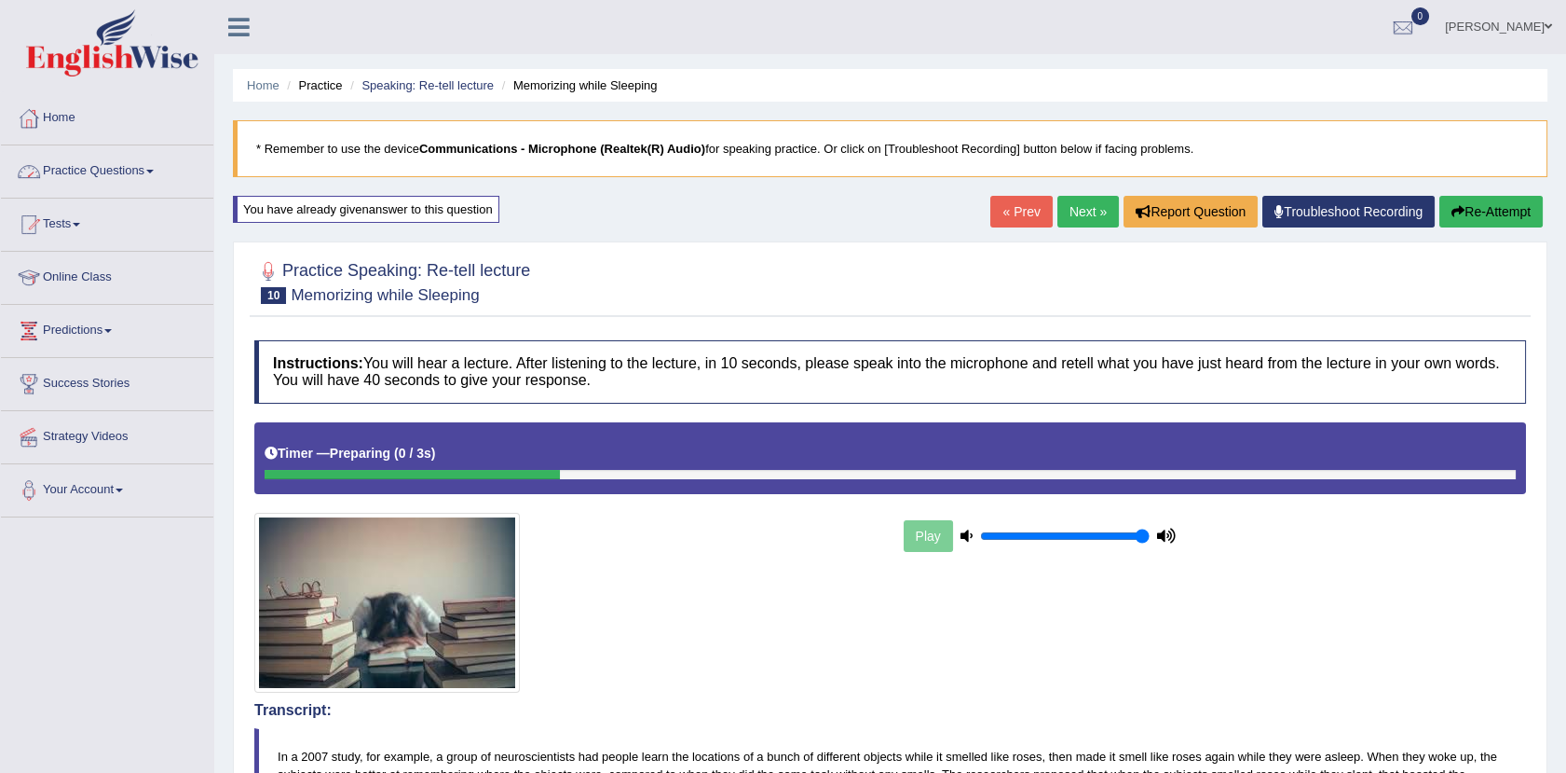
click at [127, 161] on link "Practice Questions" at bounding box center [107, 168] width 212 height 47
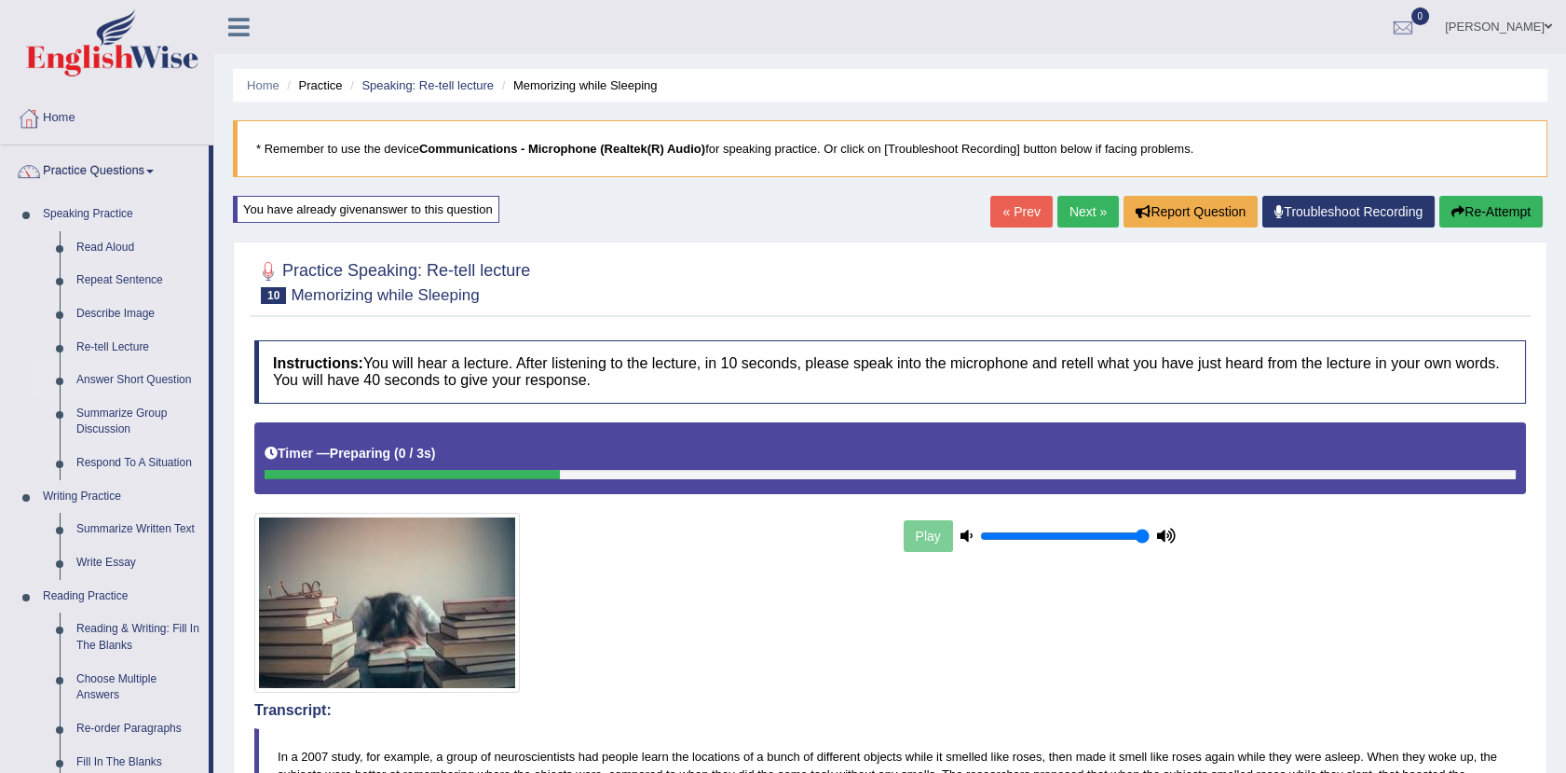
click at [108, 376] on link "Answer Short Question" at bounding box center [138, 380] width 141 height 34
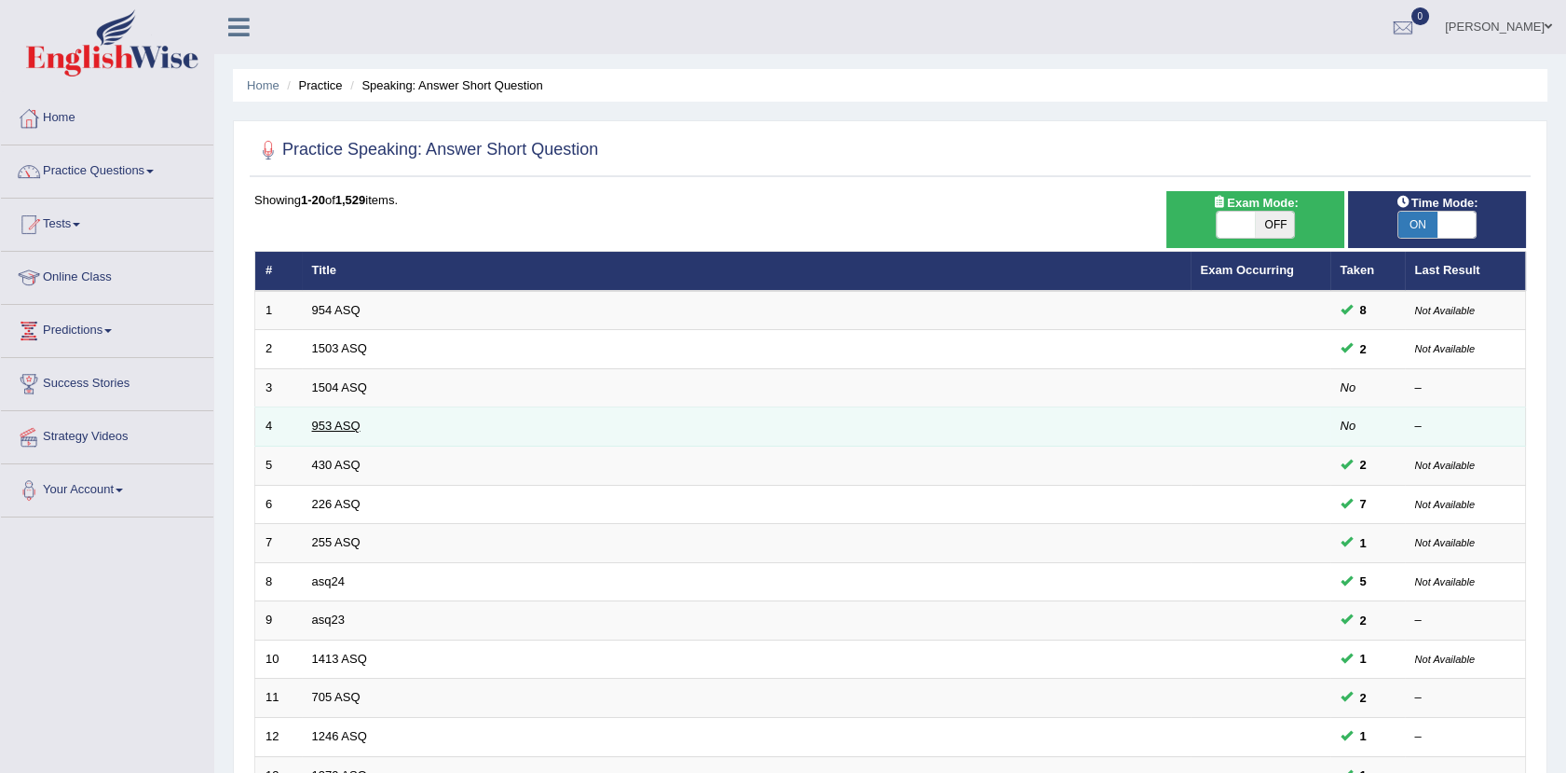
click at [336, 421] on link "953 ASQ" at bounding box center [336, 425] width 48 height 14
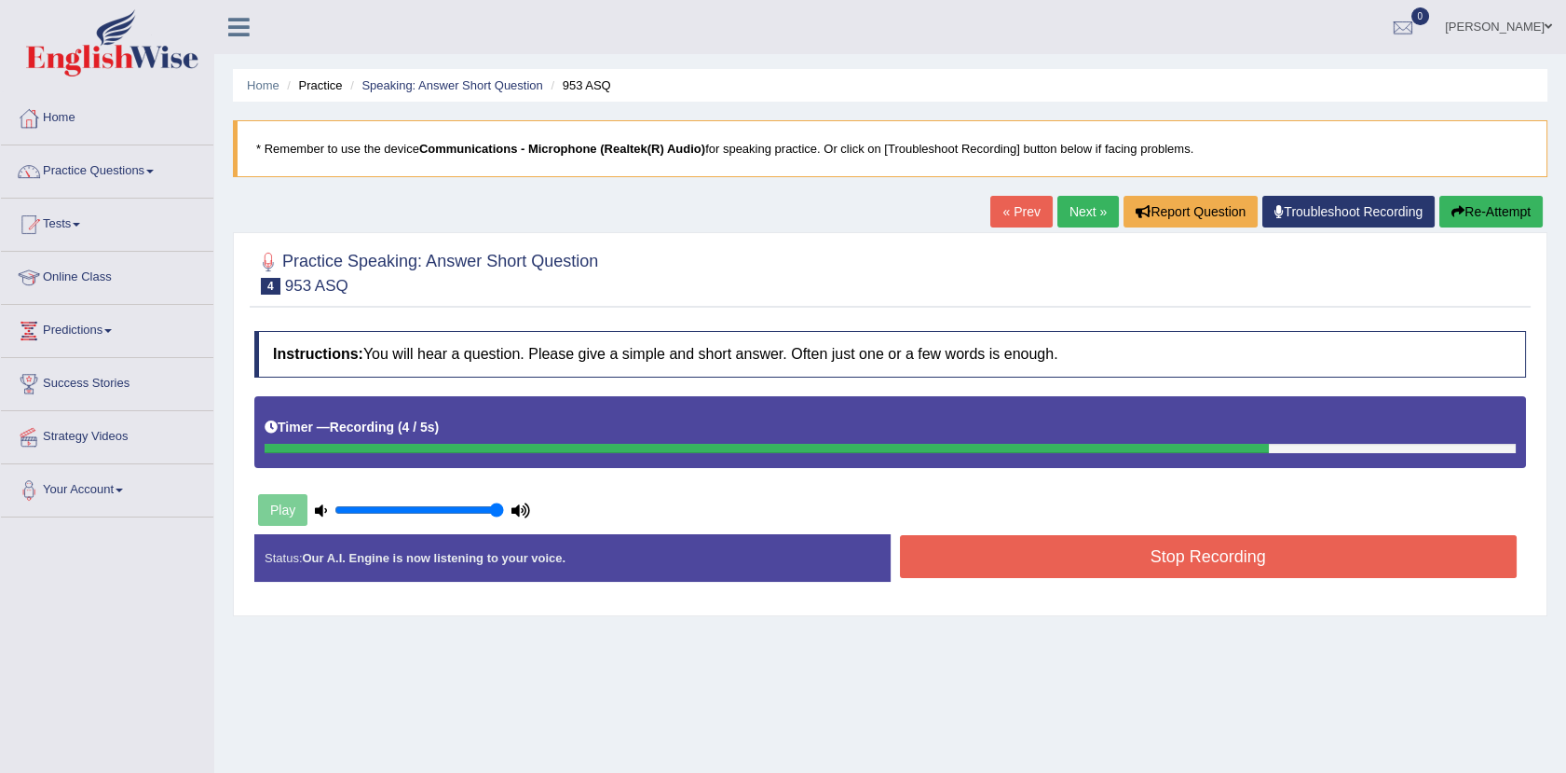
click at [1123, 552] on button "Stop Recording" at bounding box center [1209, 556] width 618 height 43
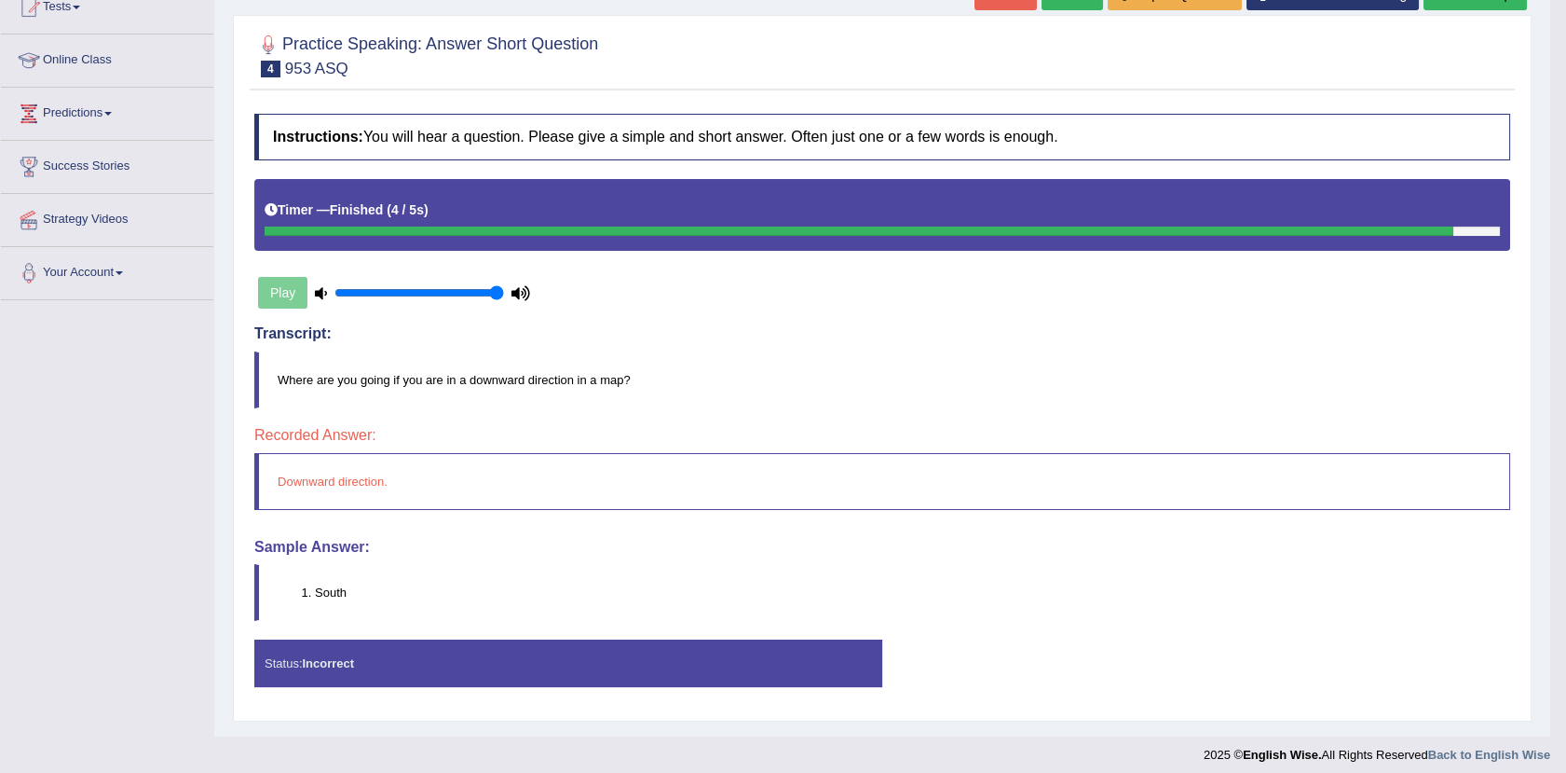
scroll to position [226, 0]
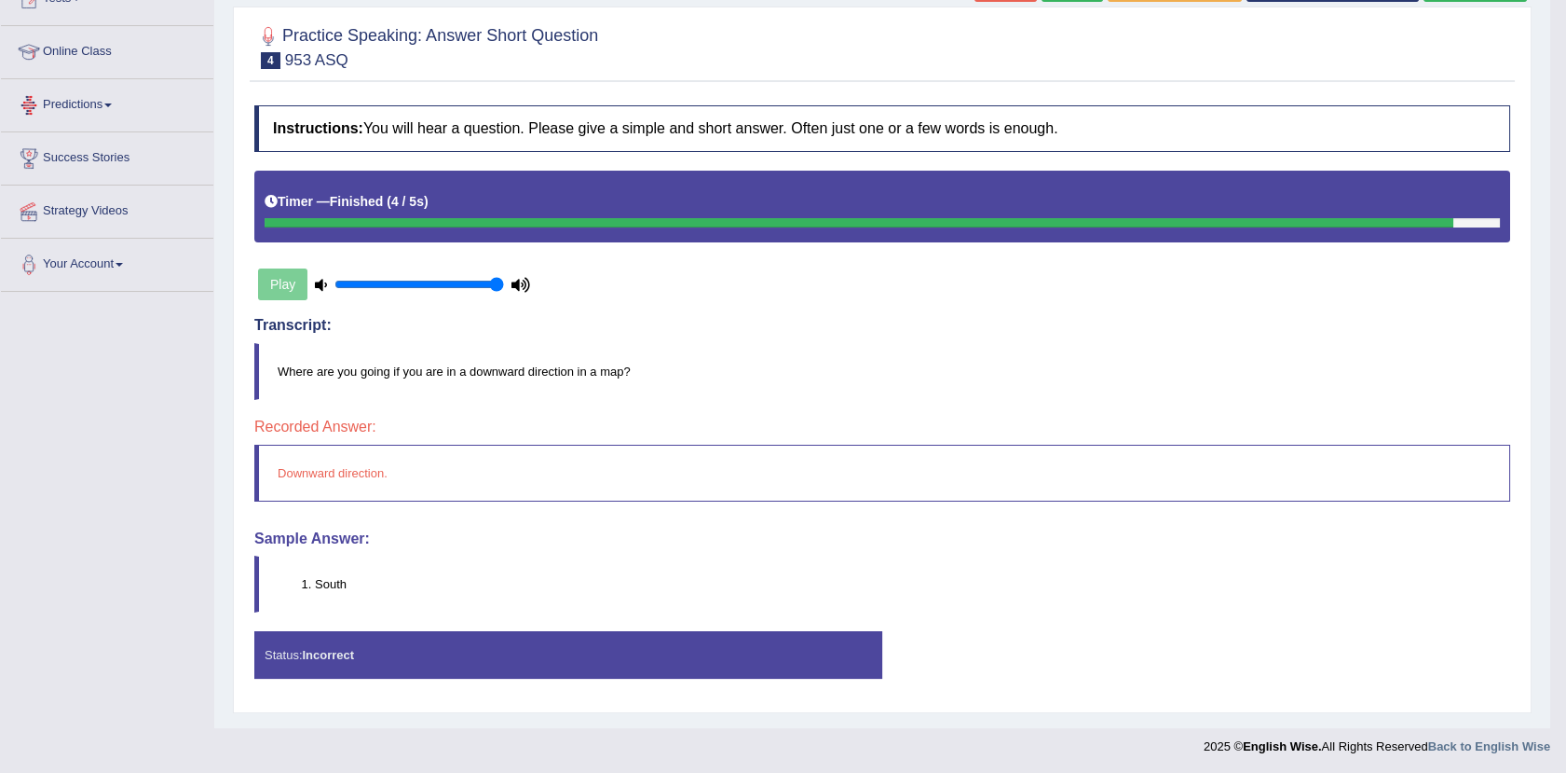
click at [97, 101] on link "Predictions" at bounding box center [107, 102] width 212 height 47
click at [101, 145] on link "Latest Predictions" at bounding box center [121, 148] width 174 height 34
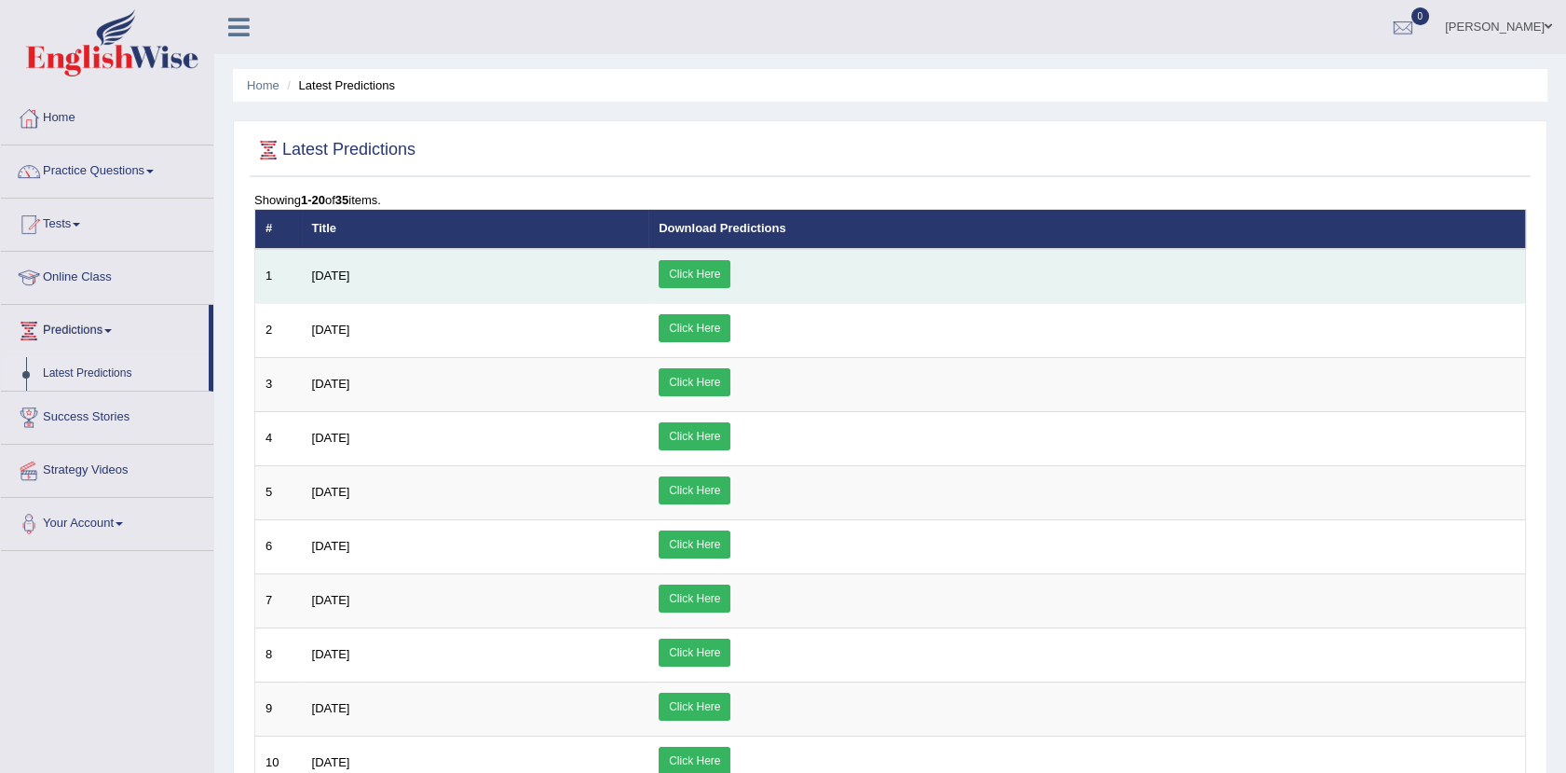
click at [731, 278] on link "Click Here" at bounding box center [695, 274] width 72 height 28
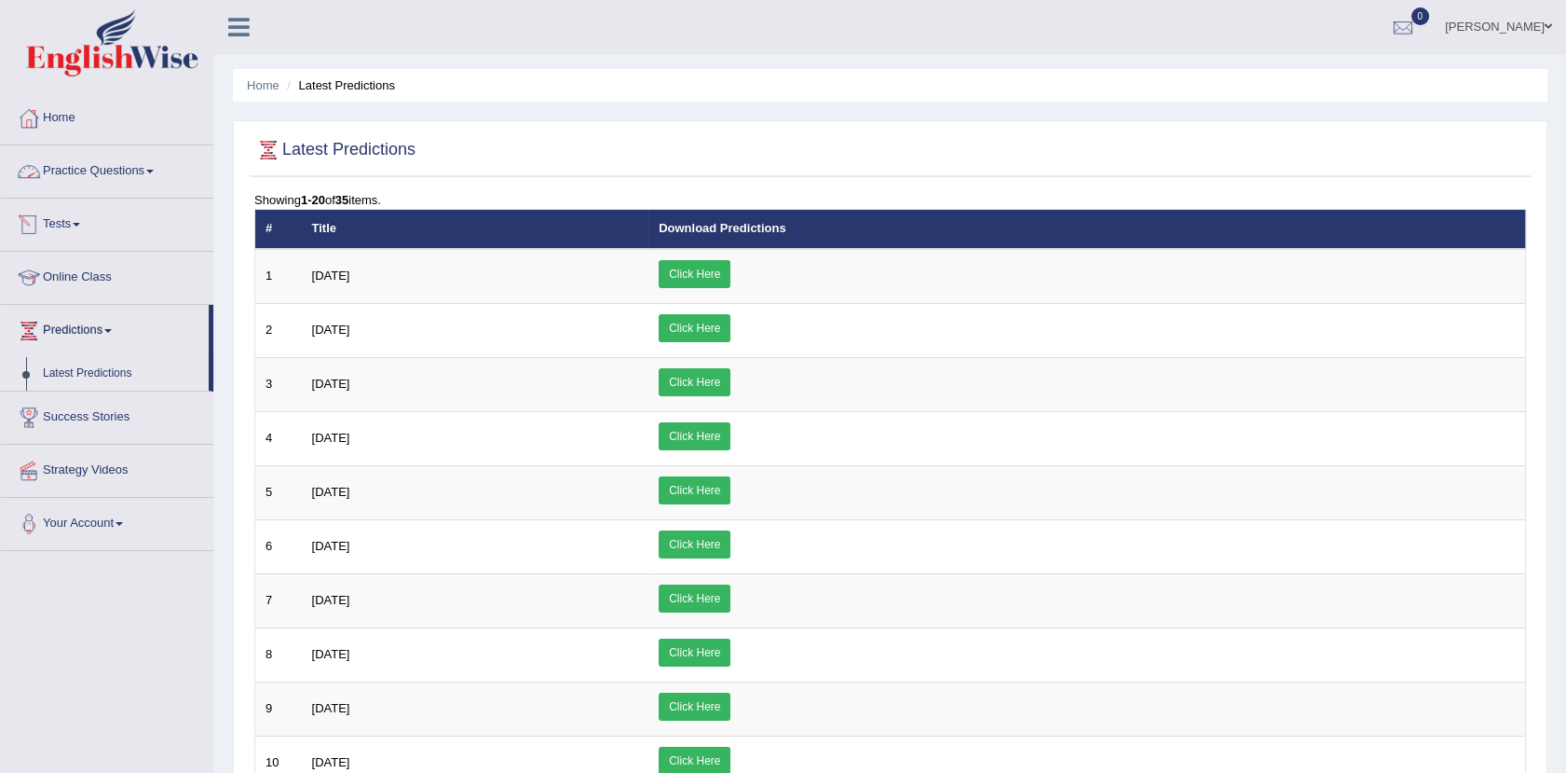
click at [94, 177] on link "Practice Questions" at bounding box center [107, 168] width 212 height 47
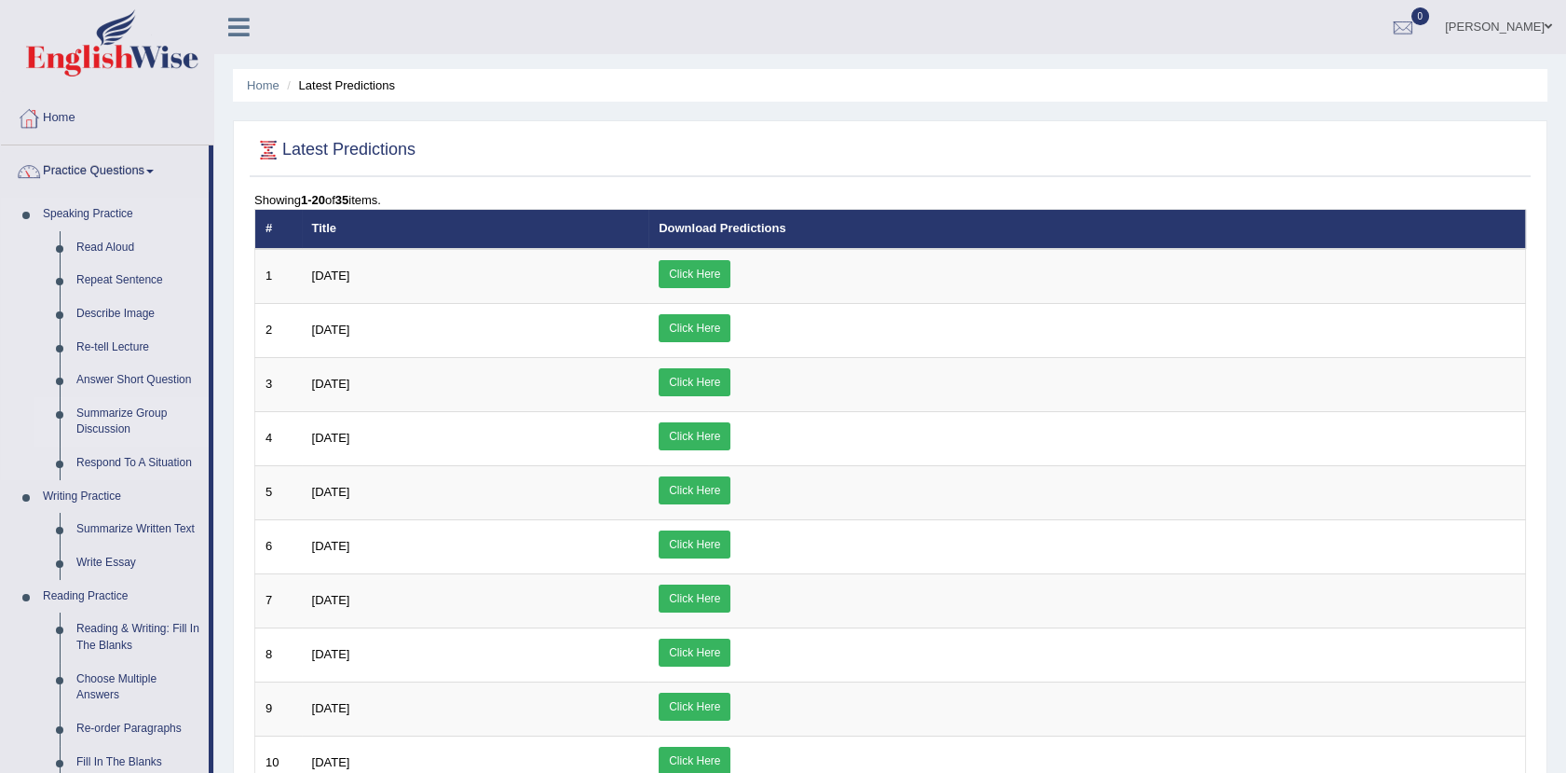
click at [94, 409] on link "Summarize Group Discussion" at bounding box center [138, 421] width 141 height 49
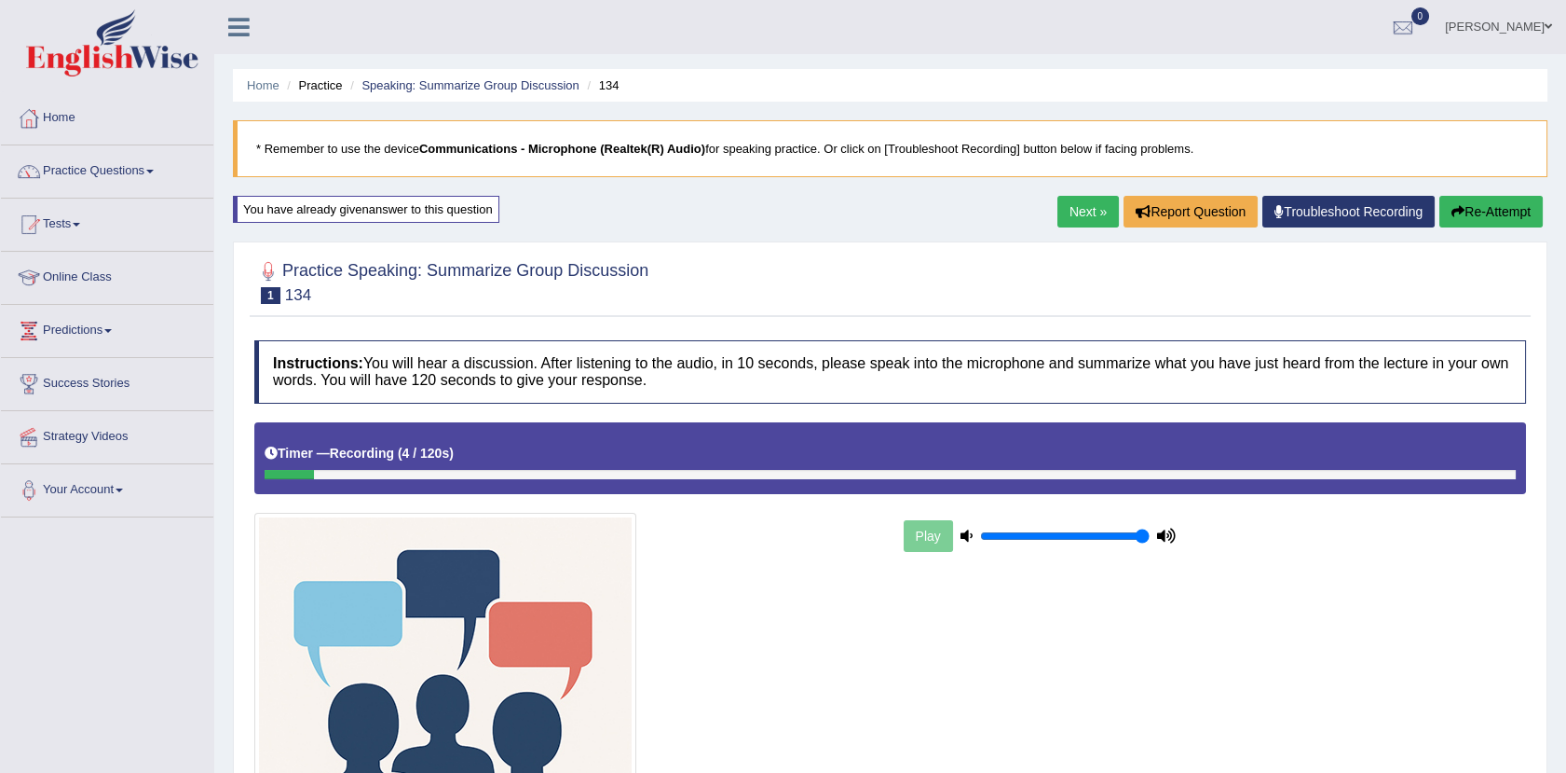
click at [1480, 202] on button "Re-Attempt" at bounding box center [1491, 212] width 103 height 32
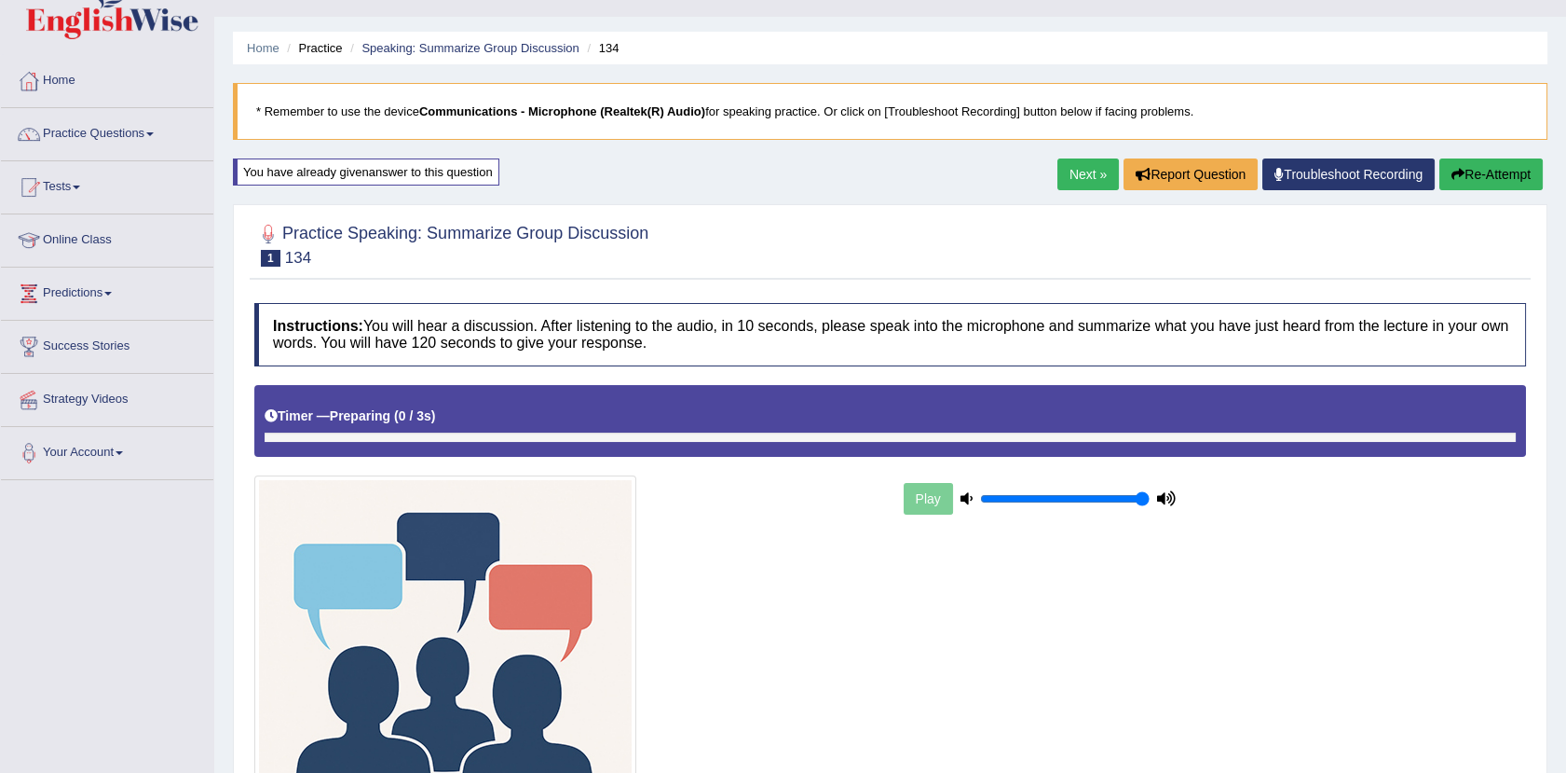
scroll to position [30, 0]
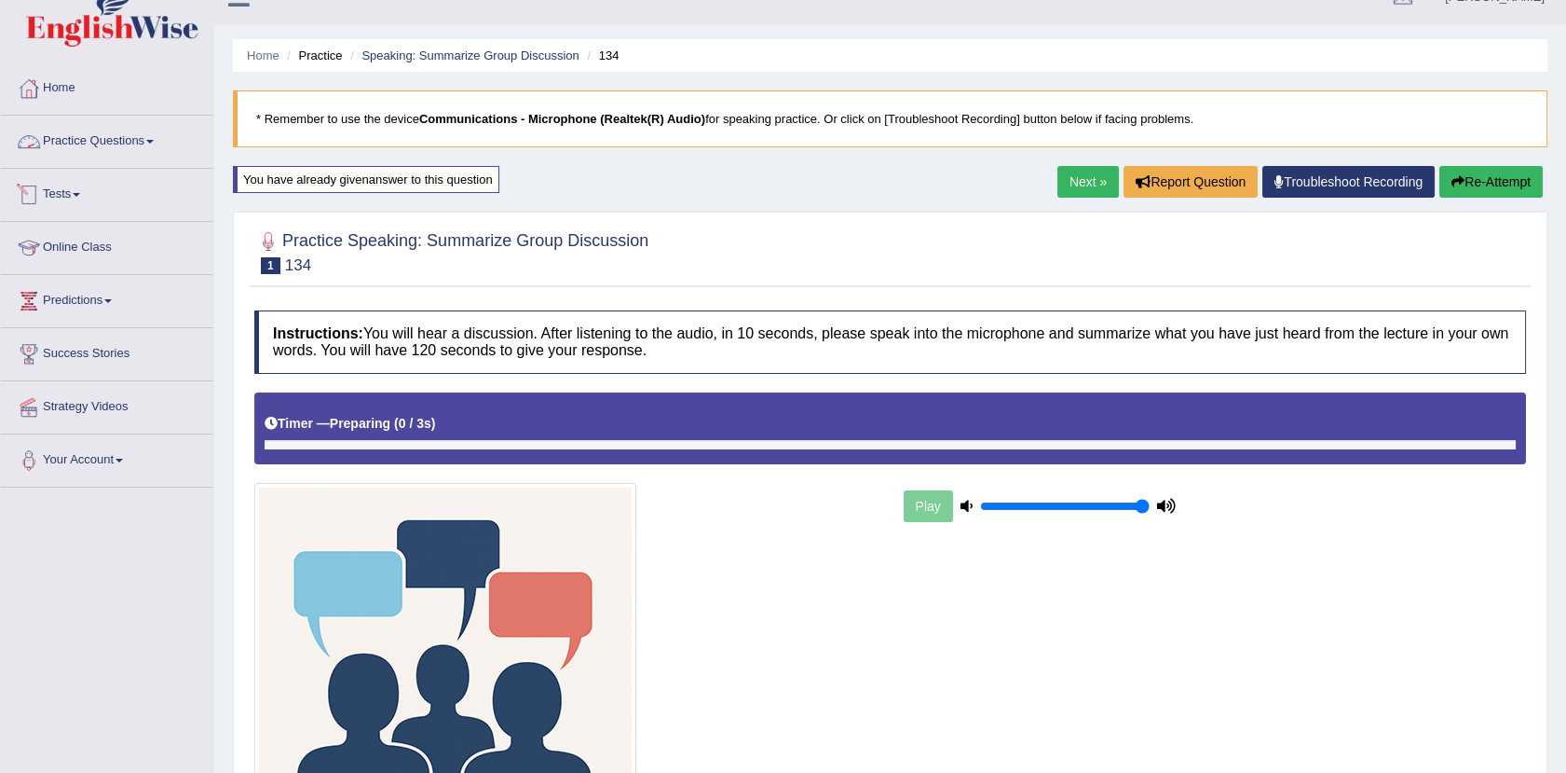
click at [144, 144] on link "Practice Questions" at bounding box center [107, 139] width 212 height 47
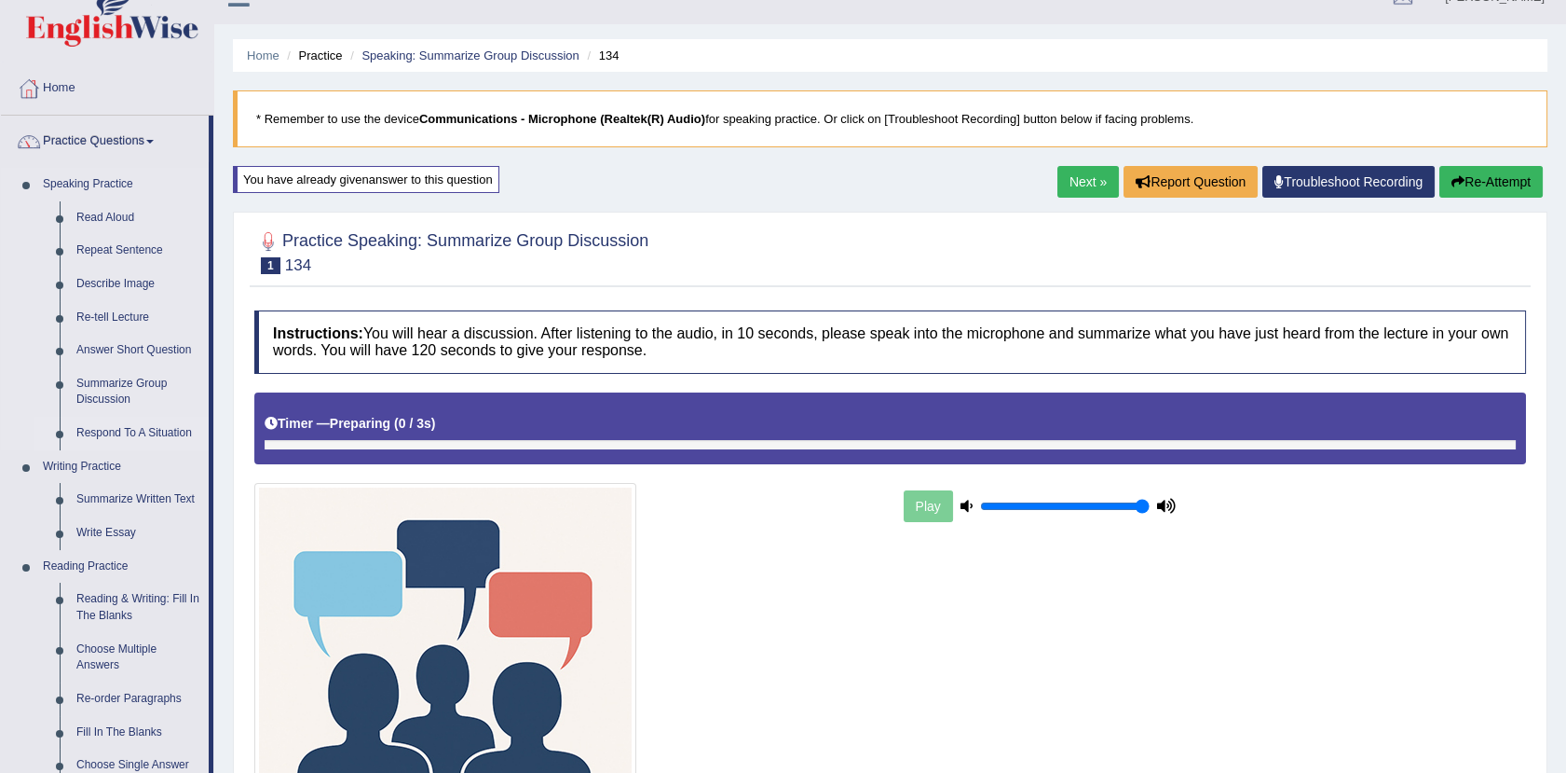
click at [140, 424] on link "Respond To A Situation" at bounding box center [138, 434] width 141 height 34
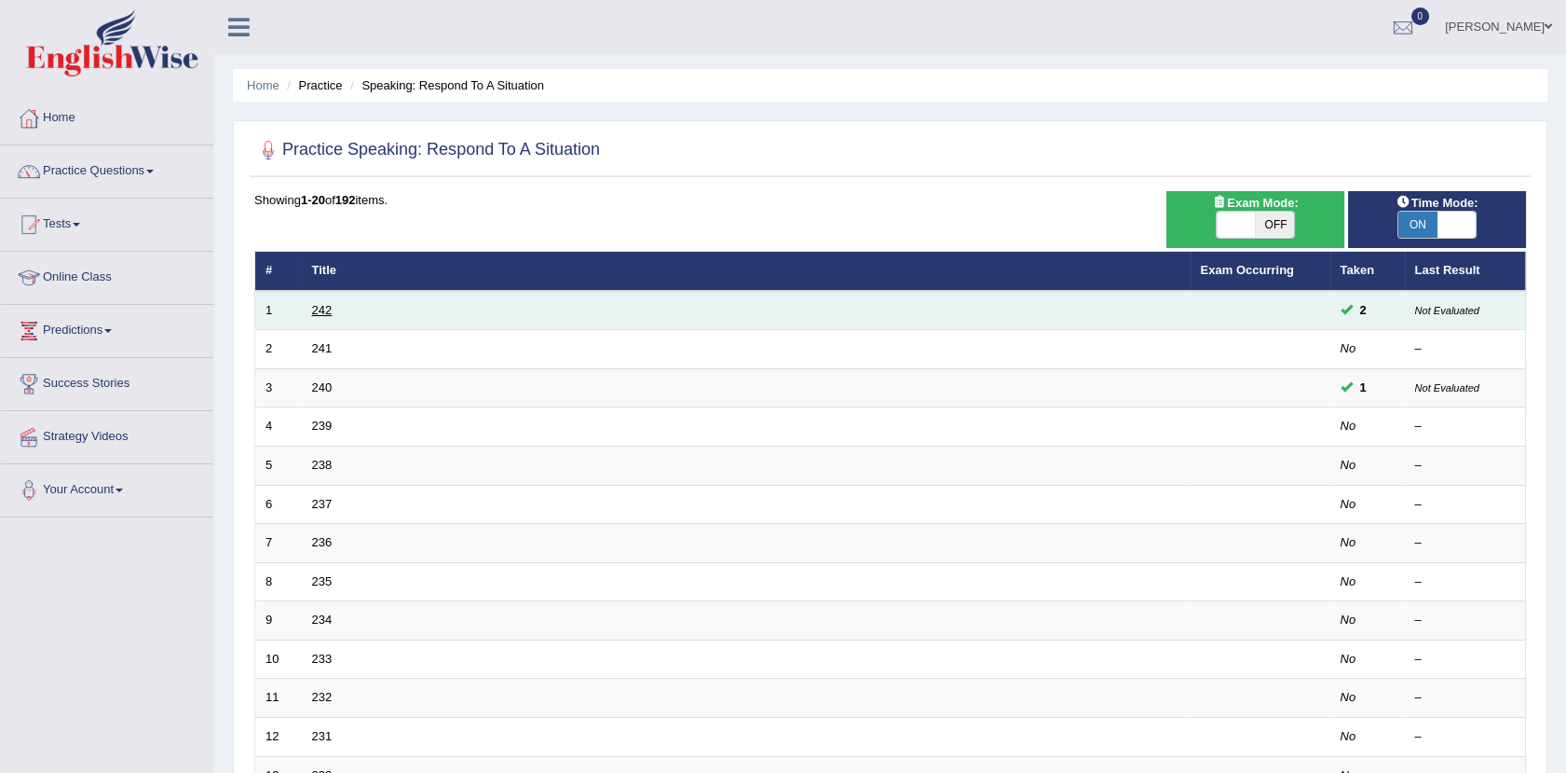
click at [321, 308] on link "242" at bounding box center [322, 310] width 21 height 14
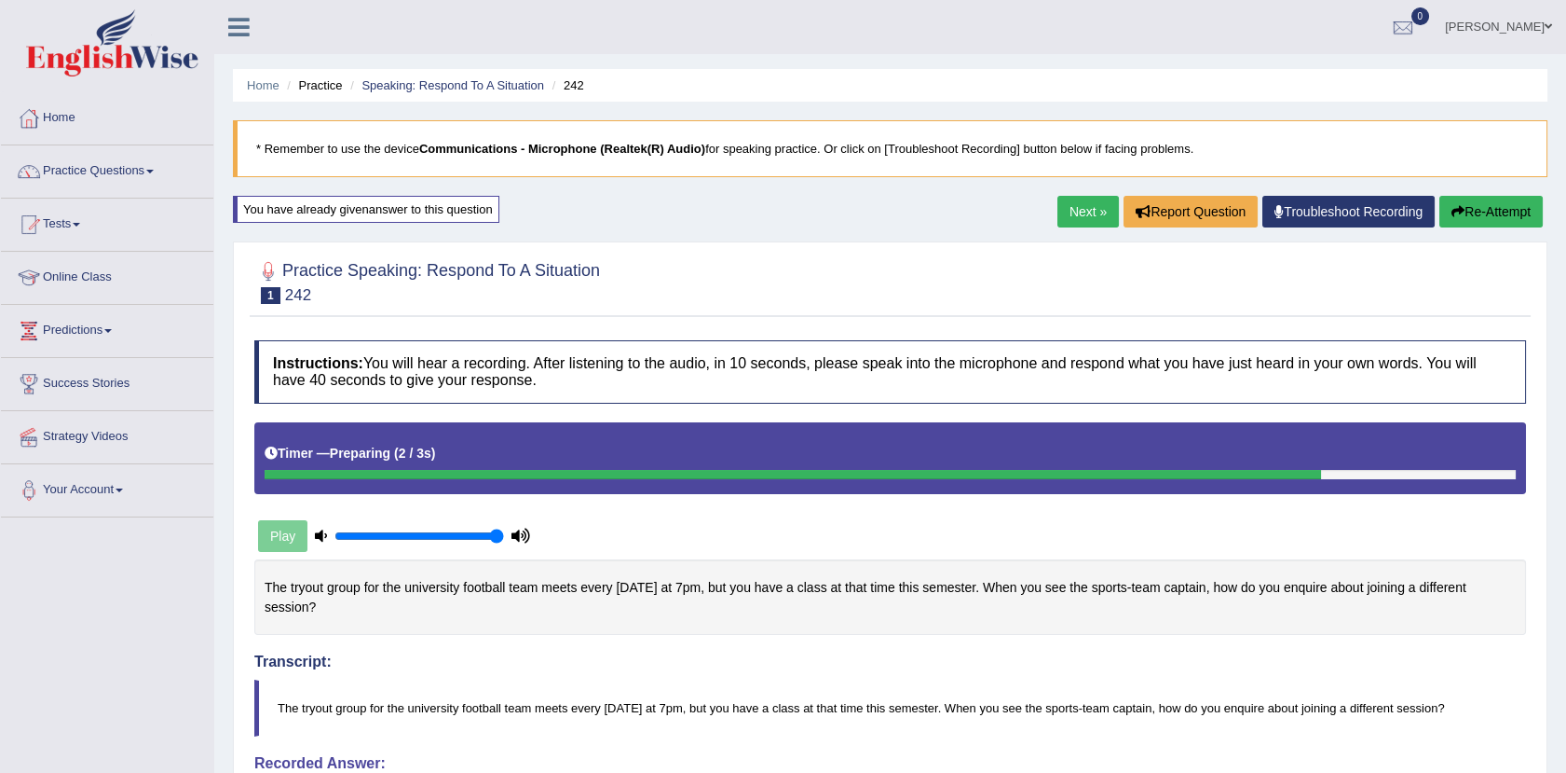
click at [1462, 202] on button "Re-Attempt" at bounding box center [1491, 212] width 103 height 32
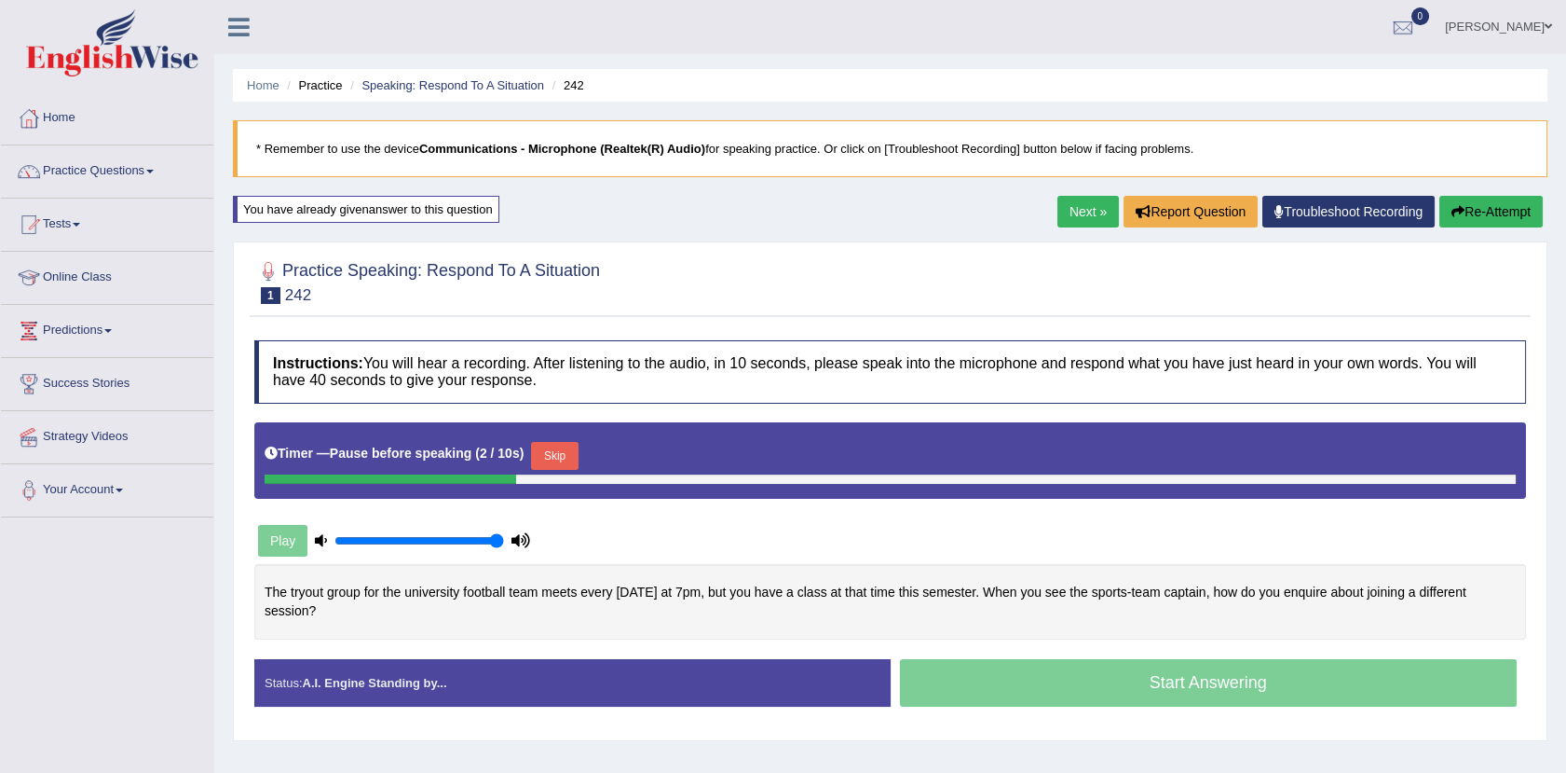
click at [1461, 213] on icon "button" at bounding box center [1458, 211] width 13 height 13
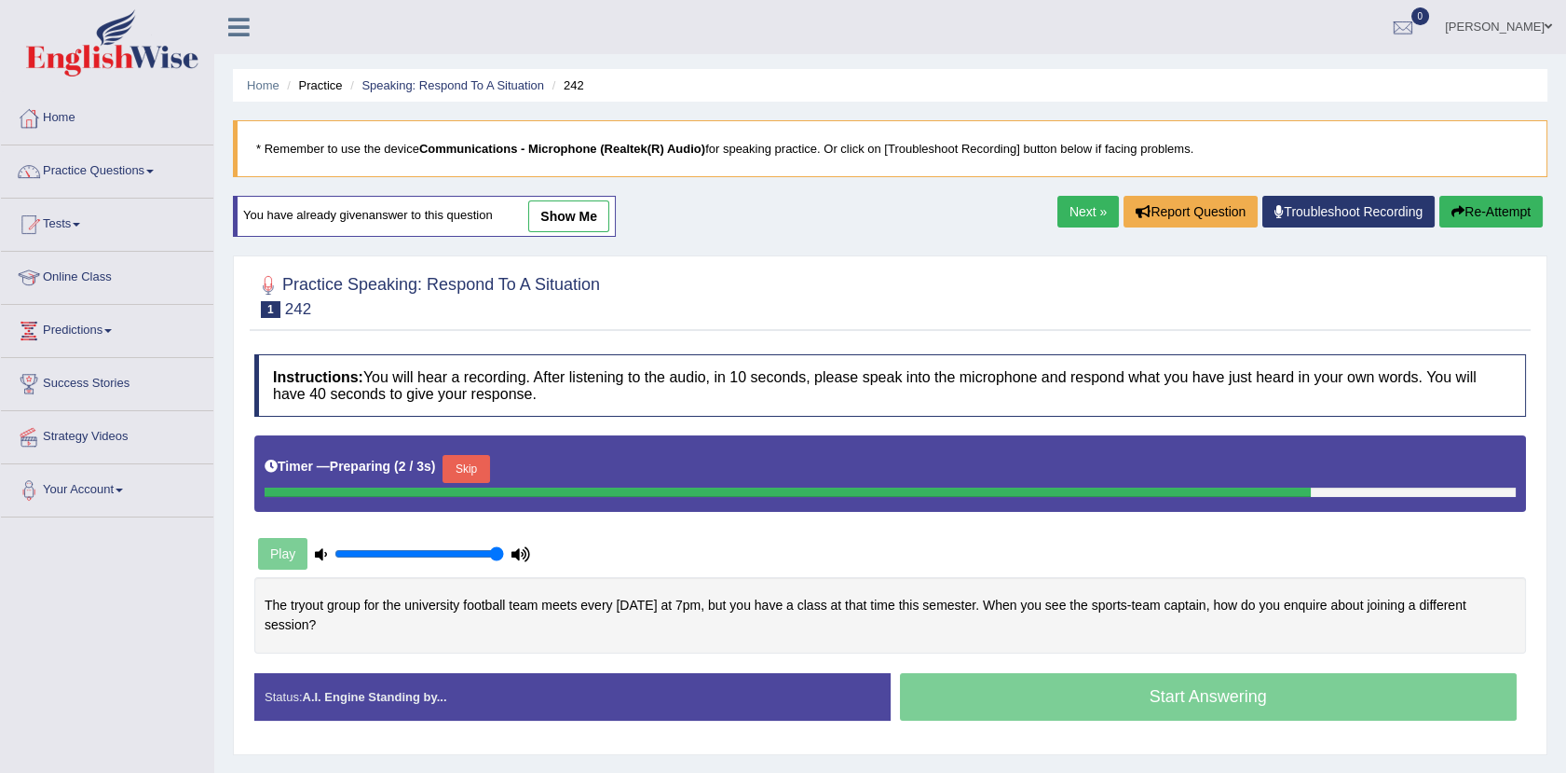
click at [573, 225] on link "show me" at bounding box center [568, 216] width 81 height 32
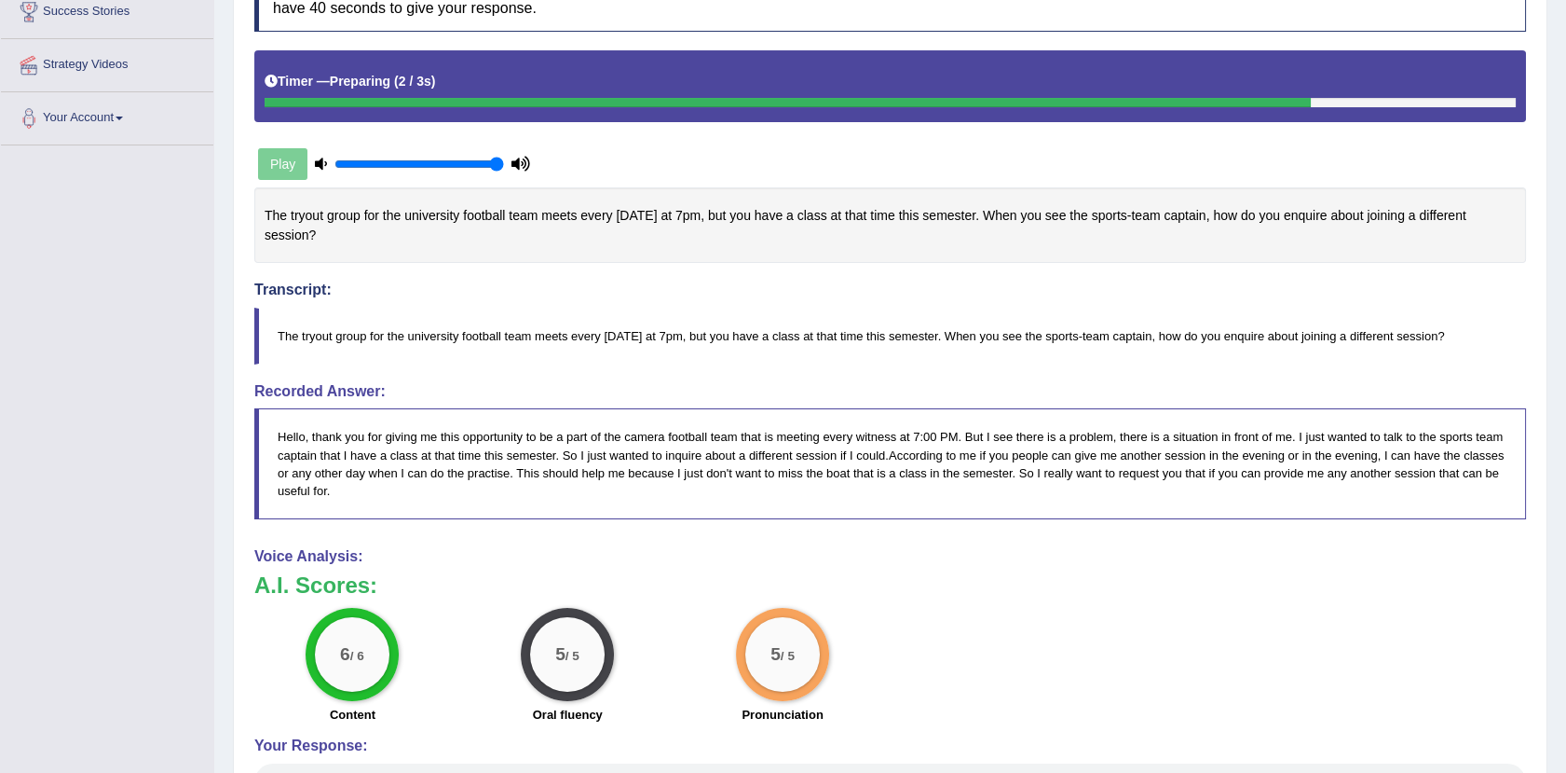
scroll to position [402, 0]
